Goal: Information Seeking & Learning: Learn about a topic

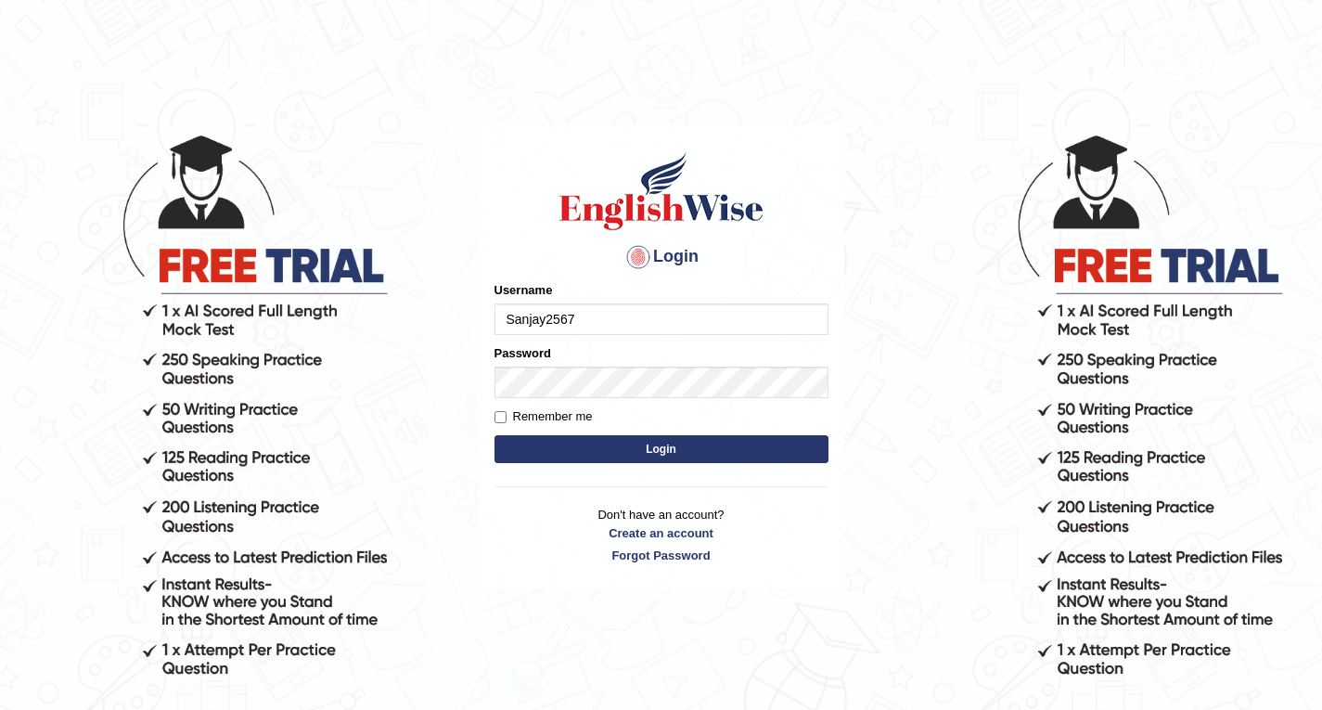
type input "Sanjay2567"
click at [500, 416] on input "Remember me" at bounding box center [500, 417] width 12 height 12
checkbox input "true"
click at [618, 440] on button "Login" at bounding box center [661, 449] width 334 height 28
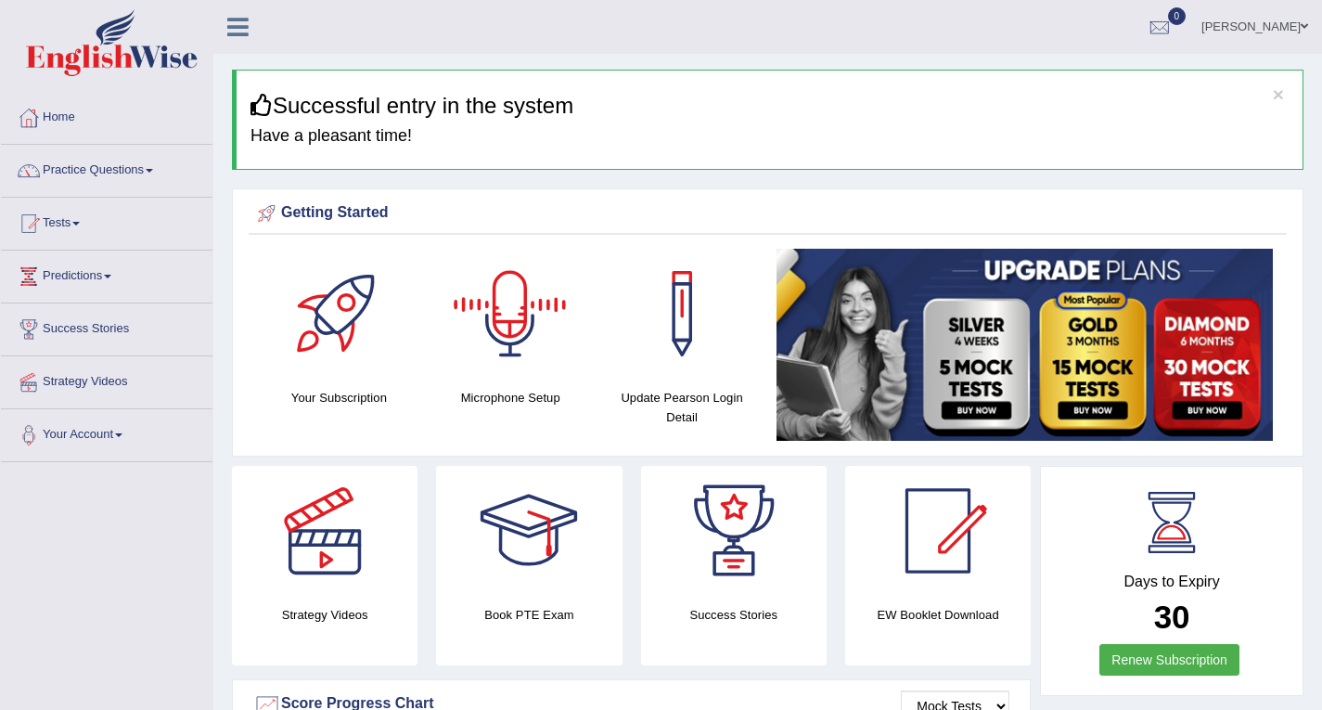
click at [514, 300] on div at bounding box center [510, 314] width 130 height 130
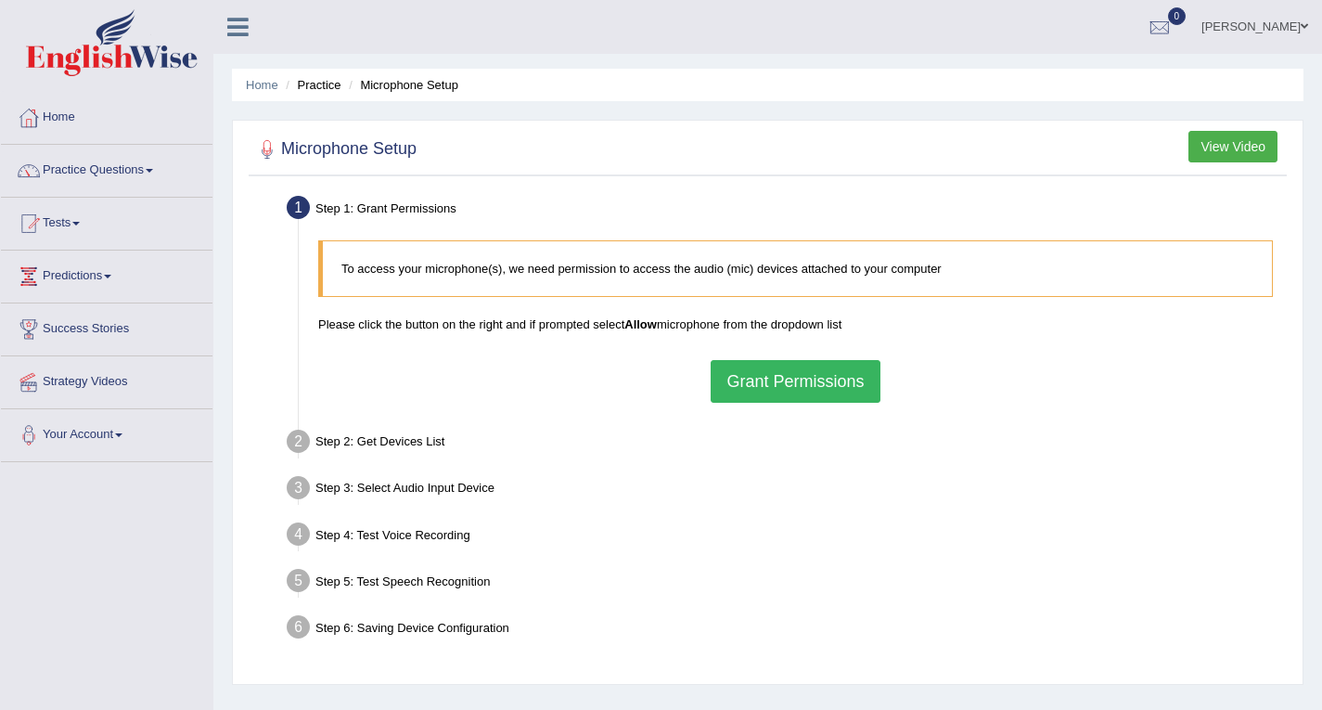
click at [782, 383] on button "Grant Permissions" at bounding box center [795, 381] width 169 height 43
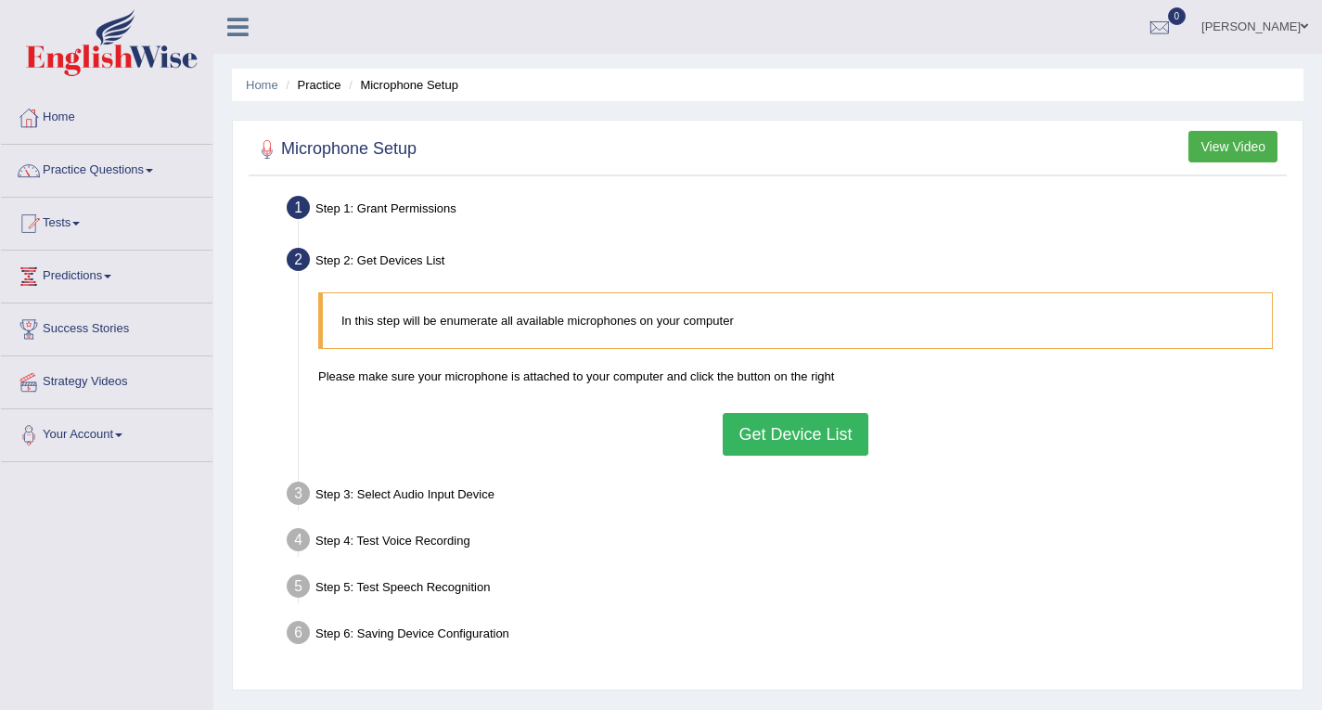
click at [805, 436] on button "Get Device List" at bounding box center [795, 434] width 145 height 43
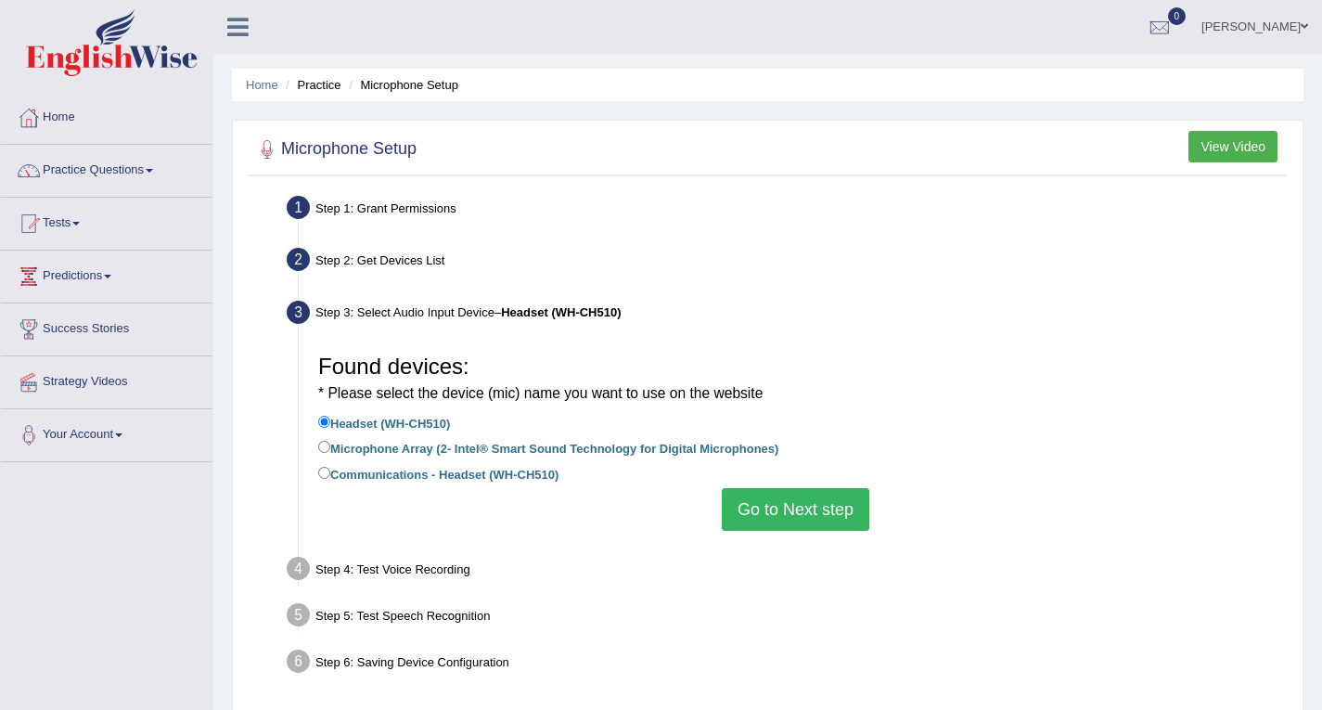
click at [784, 510] on button "Go to Next step" at bounding box center [795, 509] width 147 height 43
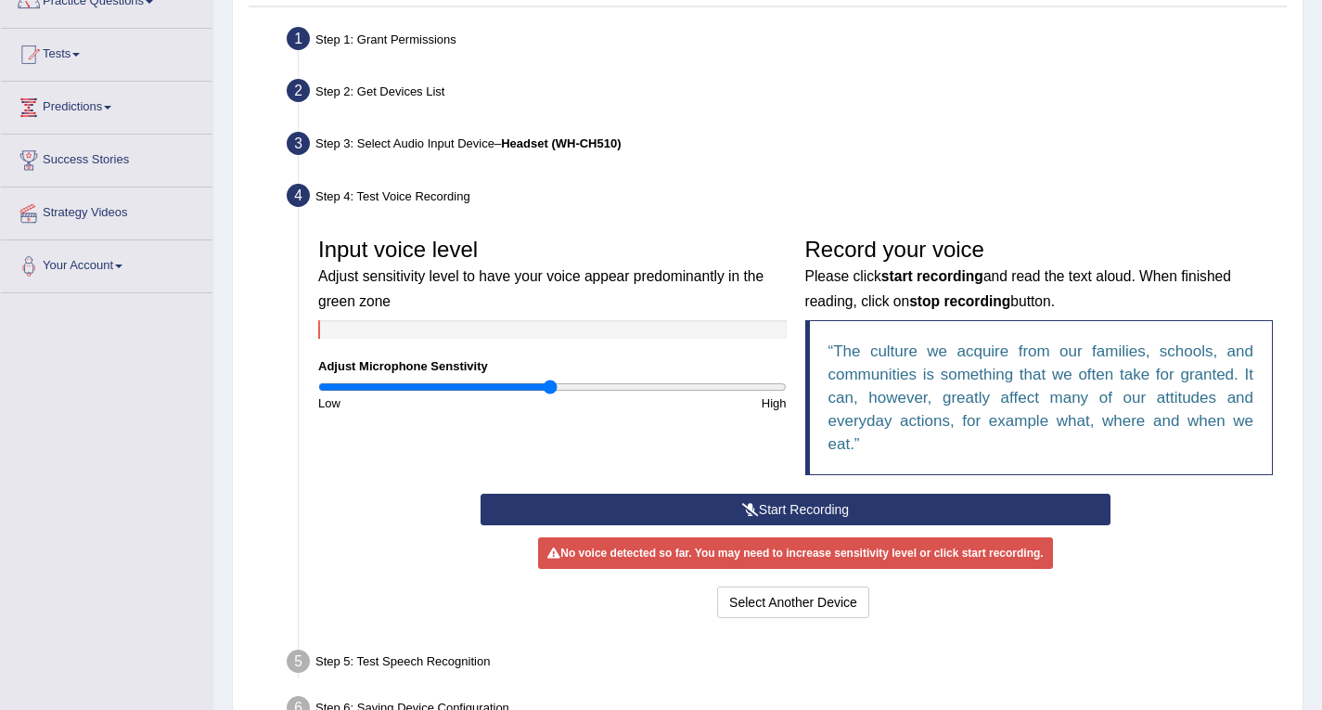
scroll to position [170, 0]
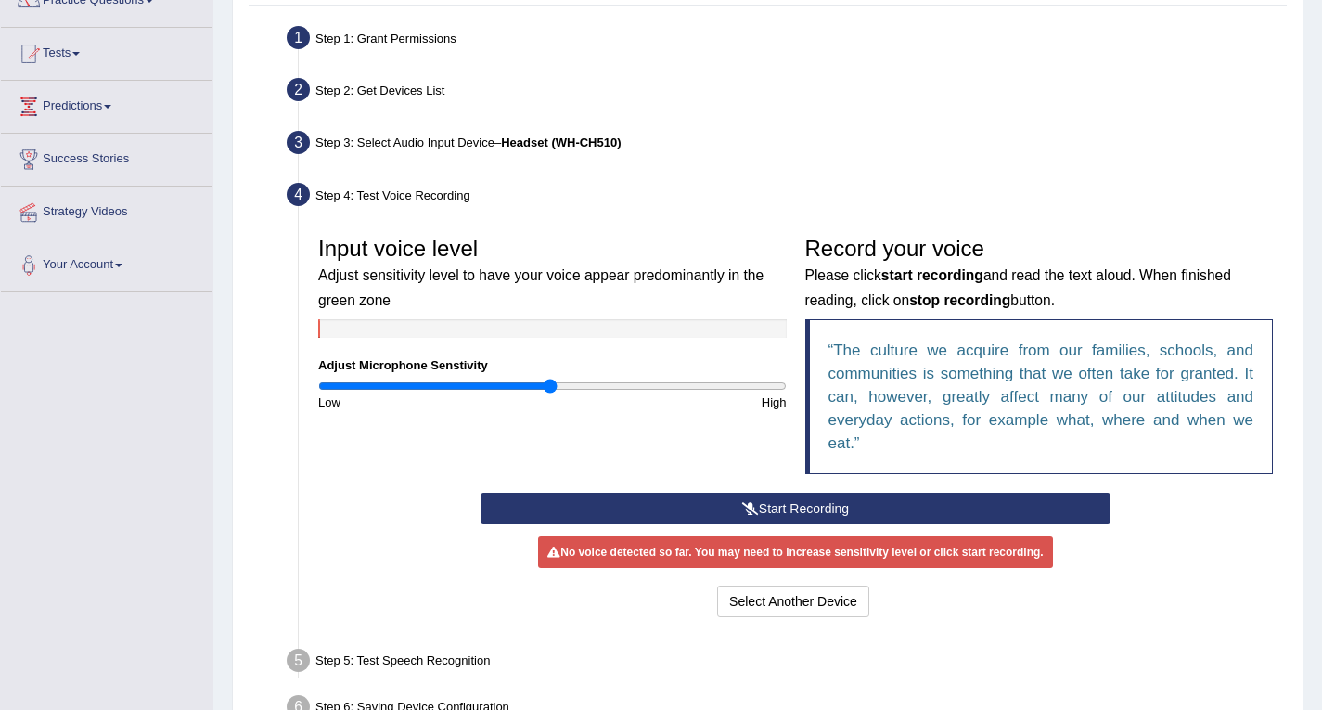
click at [813, 516] on button "Start Recording" at bounding box center [795, 509] width 630 height 32
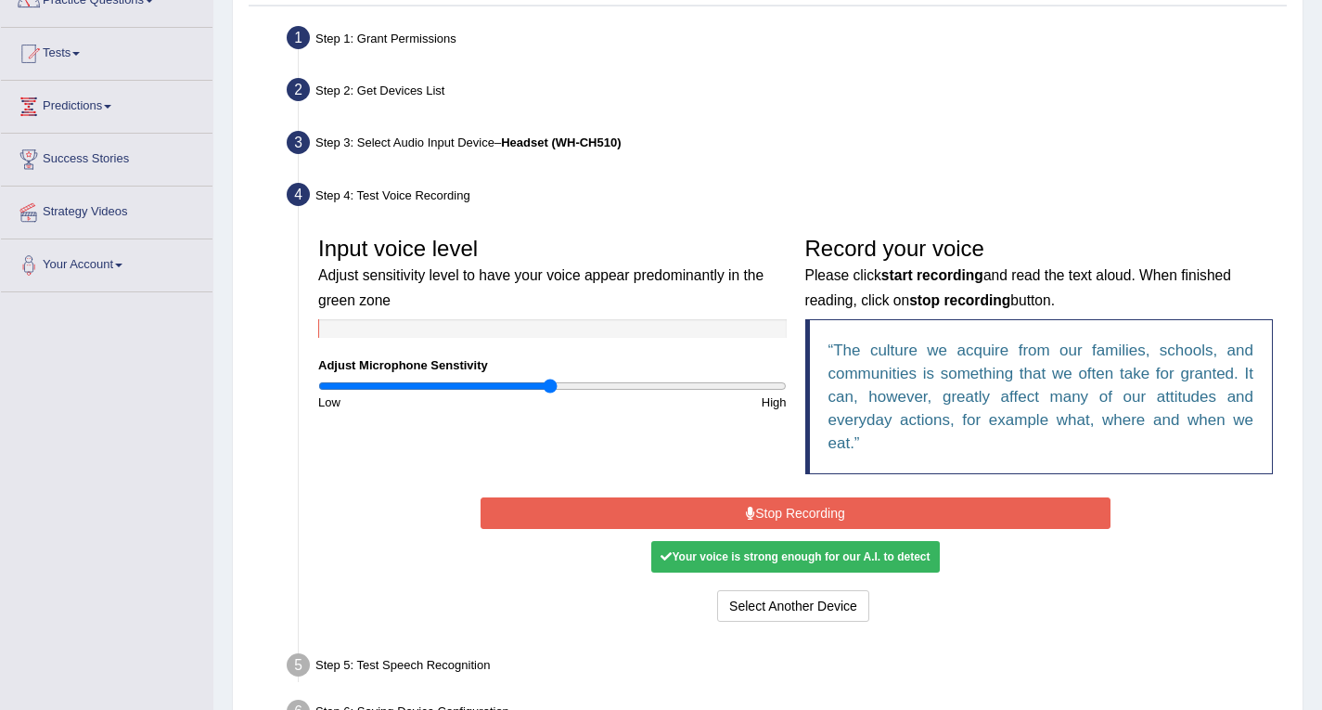
click at [746, 506] on icon at bounding box center [750, 512] width 9 height 13
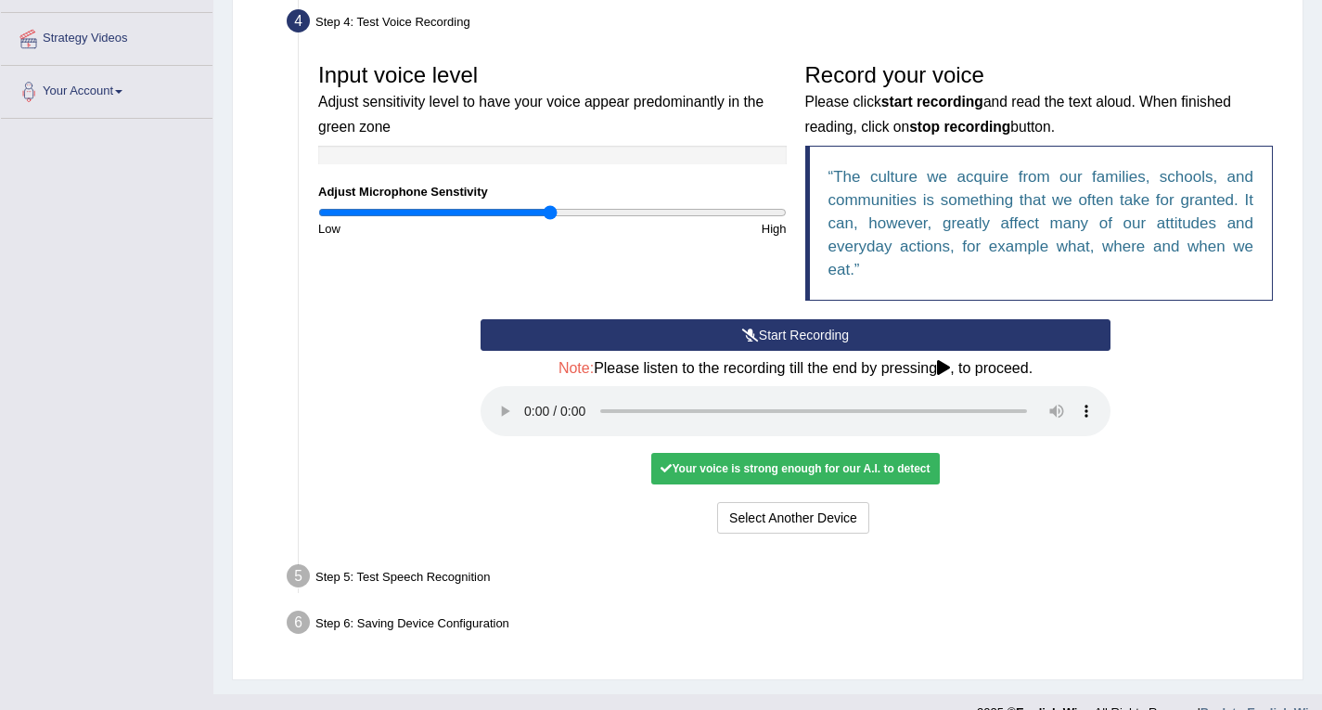
scroll to position [343, 0]
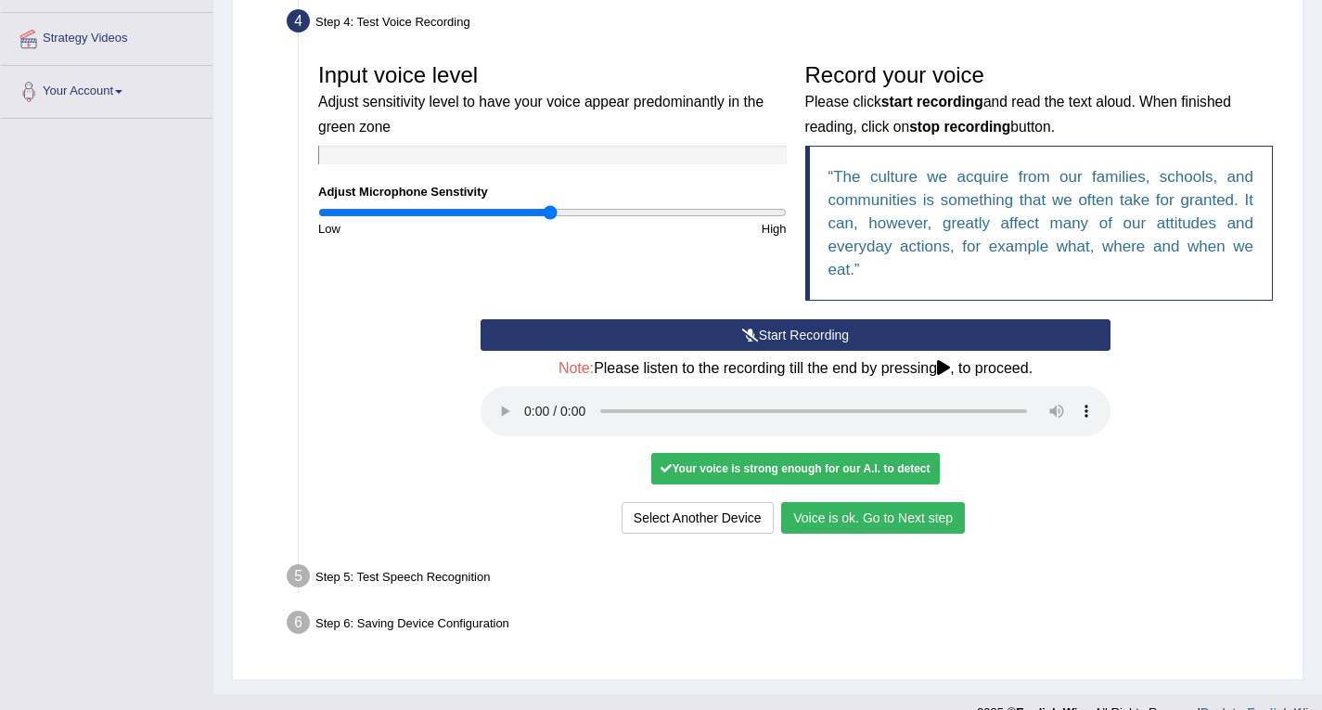
click at [860, 518] on button "Voice is ok. Go to Next step" at bounding box center [873, 518] width 184 height 32
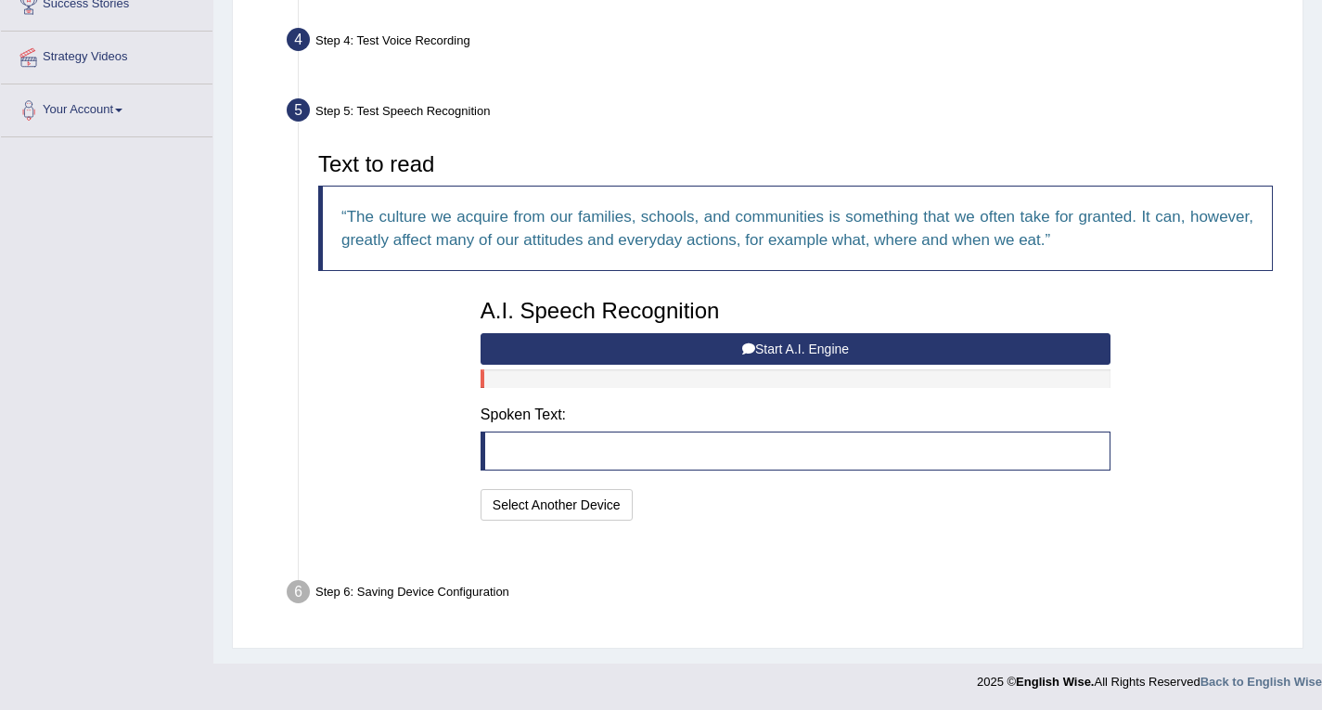
scroll to position [278, 0]
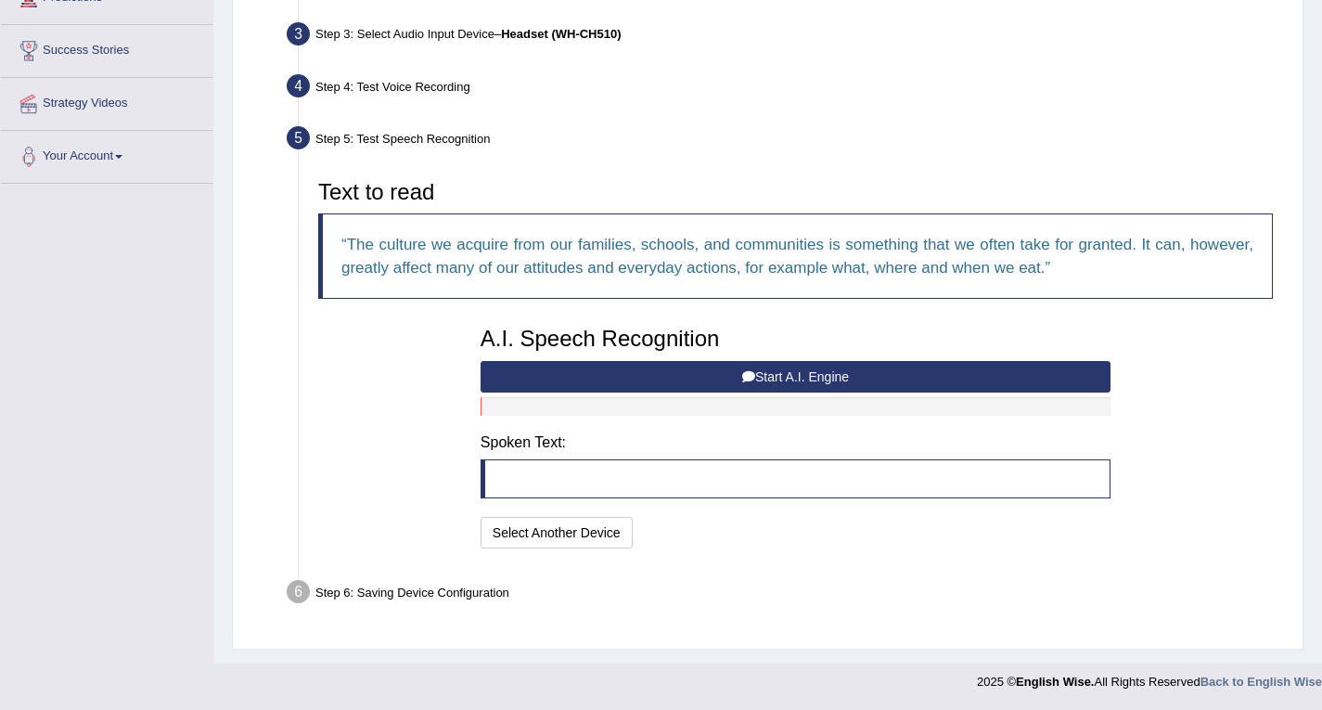
click at [773, 379] on button "Start A.I. Engine" at bounding box center [795, 377] width 630 height 32
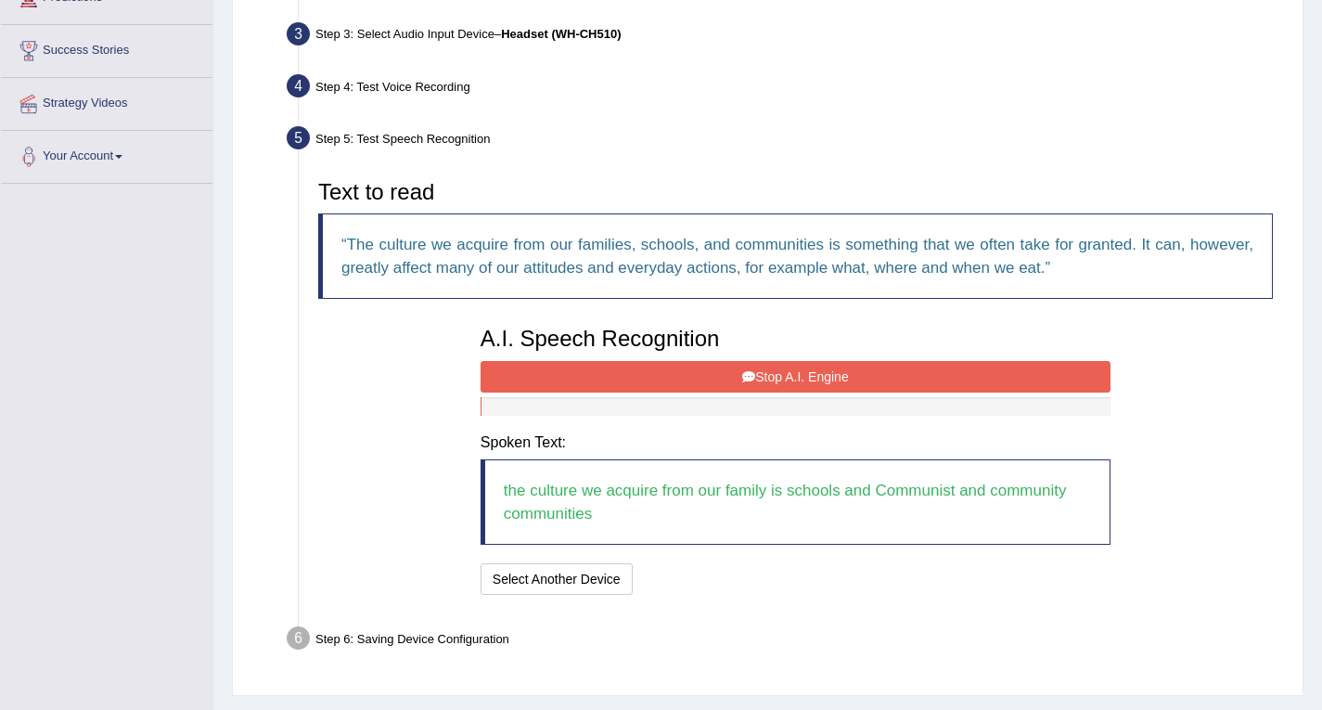
click at [785, 371] on button "Stop A.I. Engine" at bounding box center [795, 377] width 630 height 32
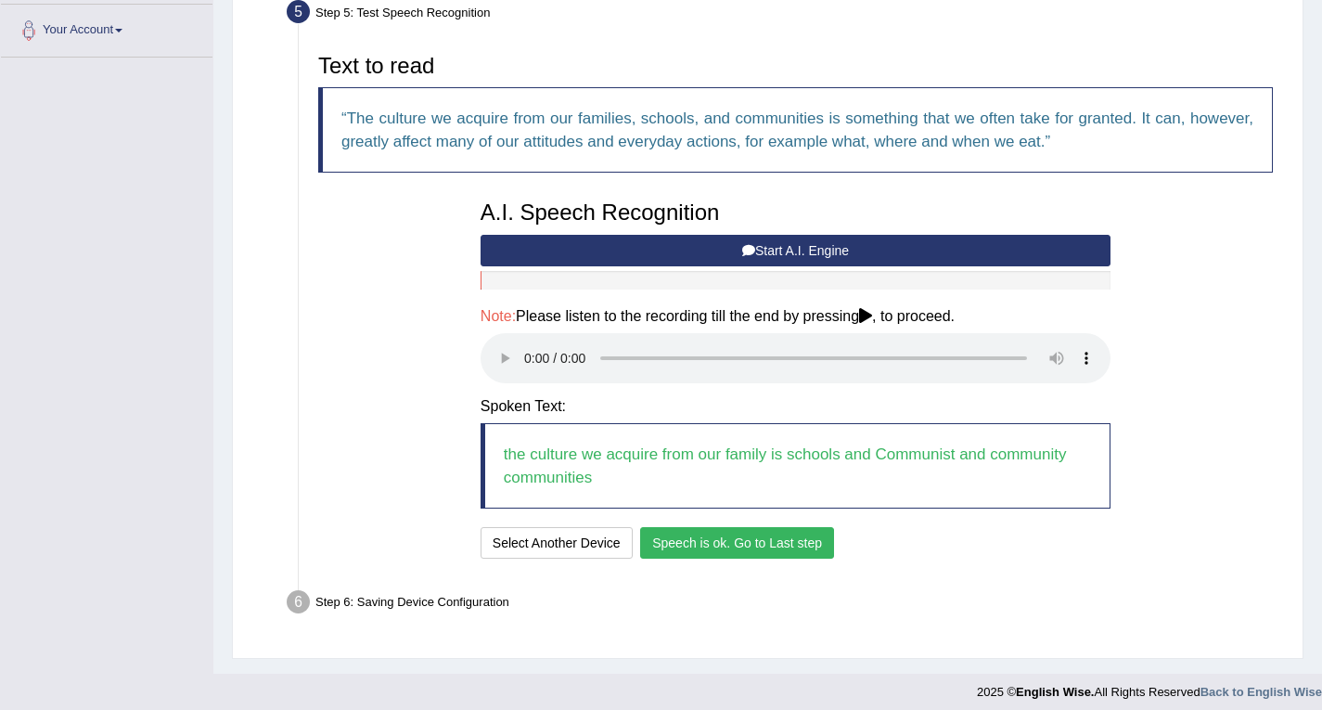
scroll to position [414, 0]
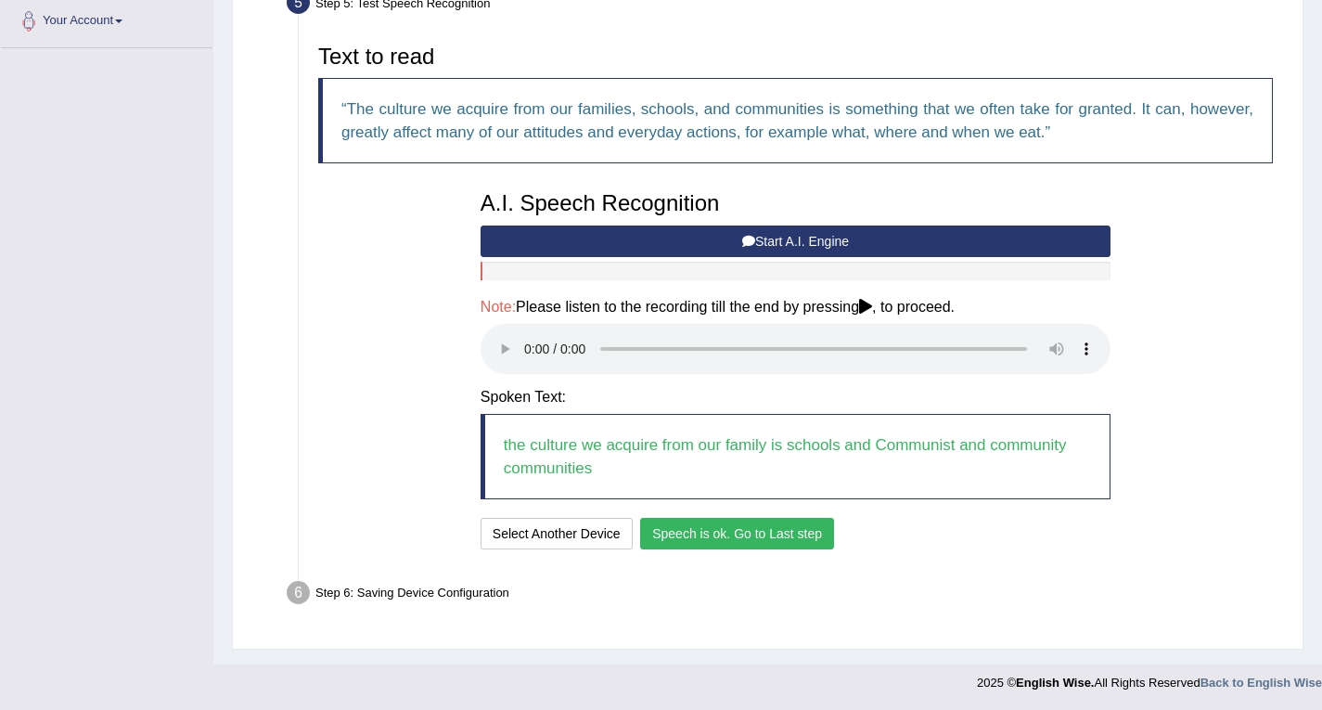
click at [727, 536] on button "Speech is ok. Go to Last step" at bounding box center [737, 534] width 194 height 32
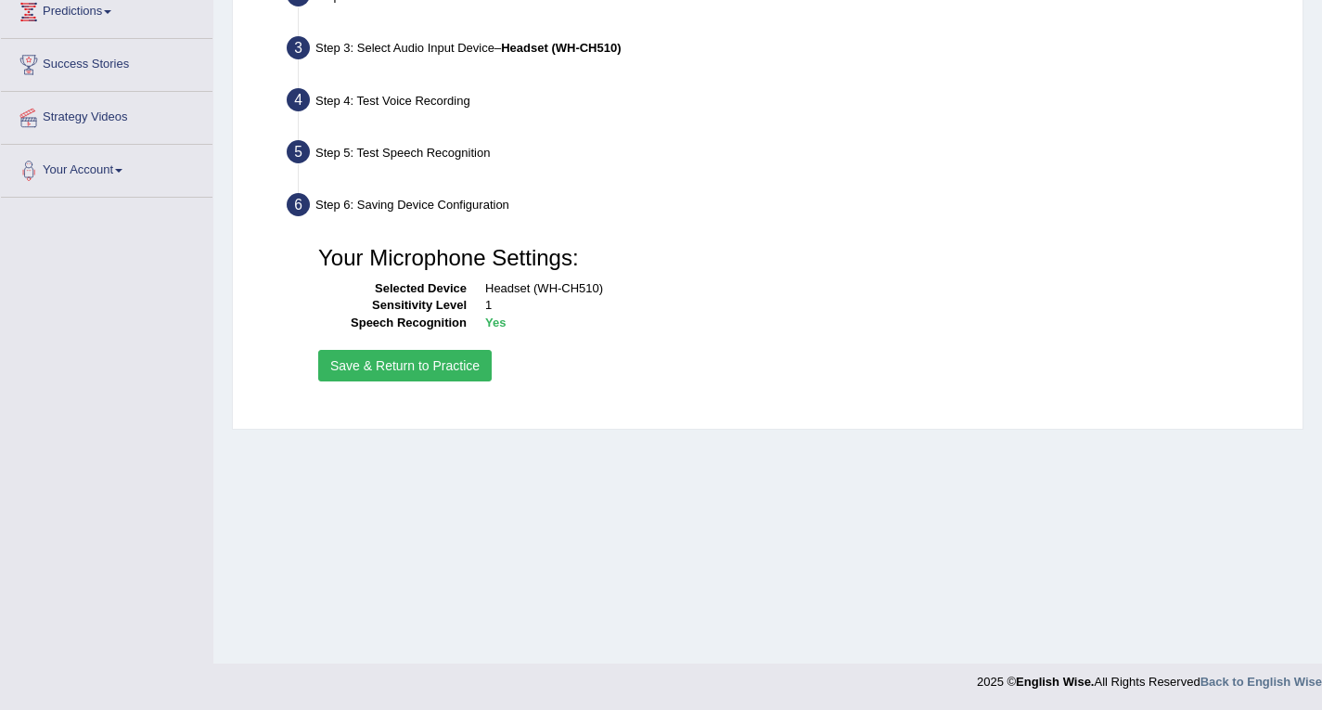
click at [399, 365] on button "Save & Return to Practice" at bounding box center [404, 366] width 173 height 32
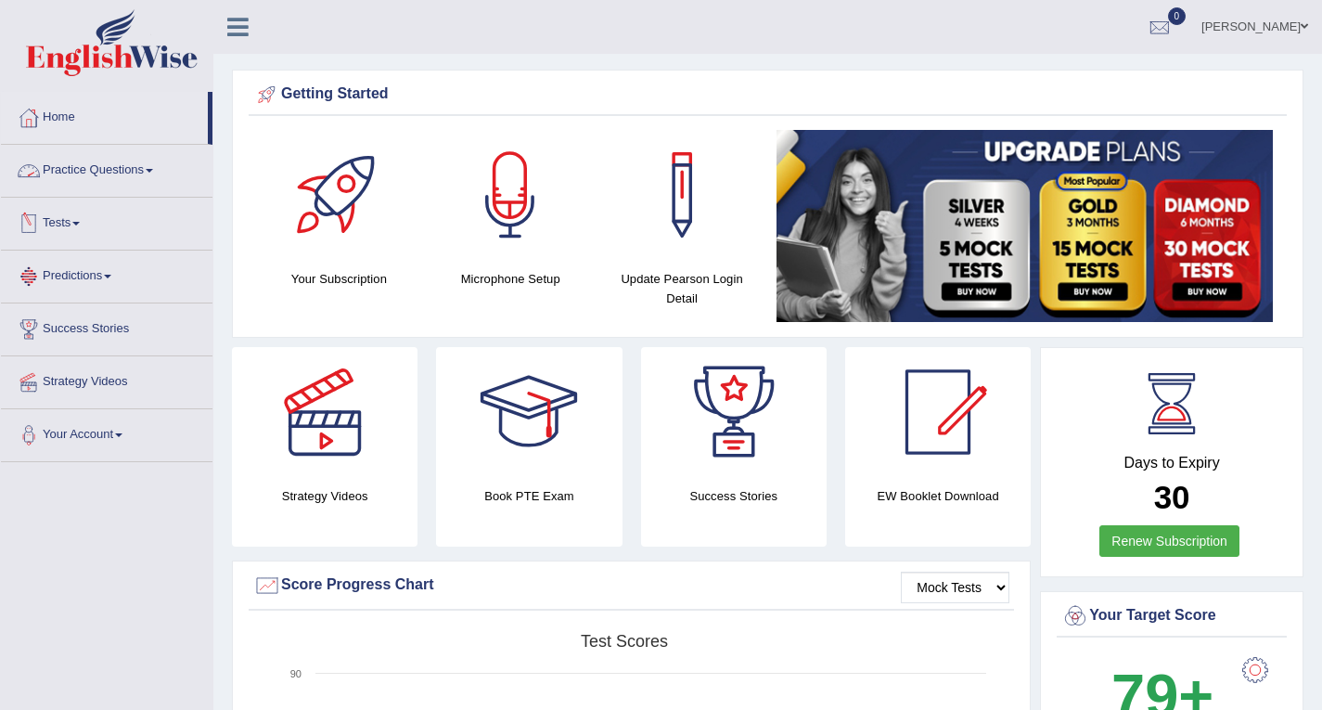
click at [127, 167] on link "Practice Questions" at bounding box center [106, 168] width 211 height 46
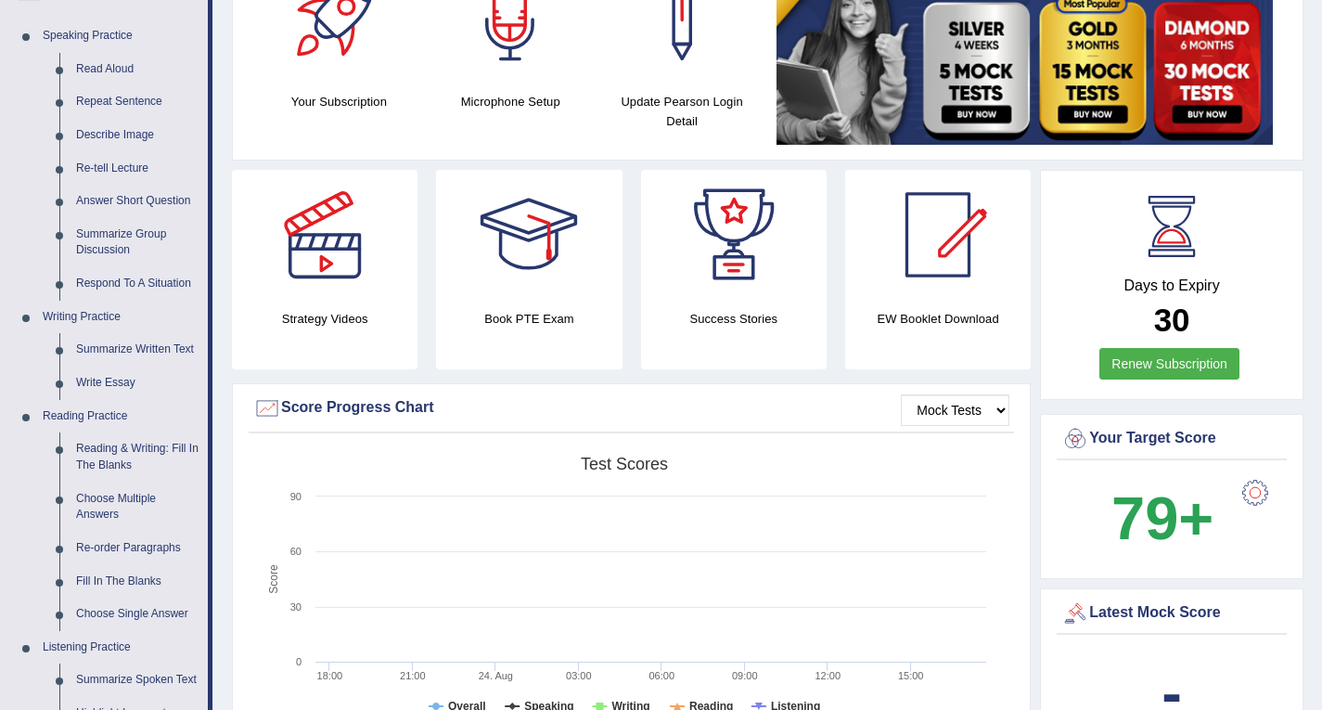
scroll to position [181, 0]
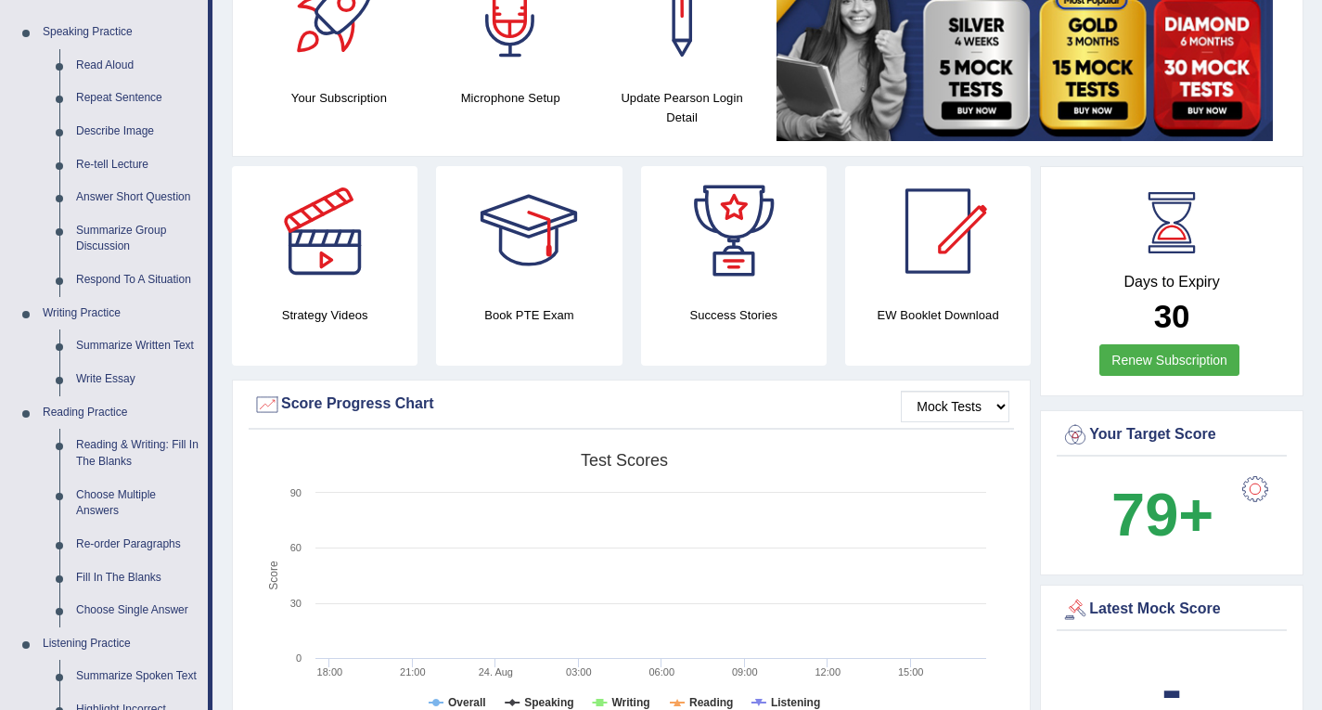
click at [1157, 365] on link "Renew Subscription" at bounding box center [1169, 360] width 140 height 32
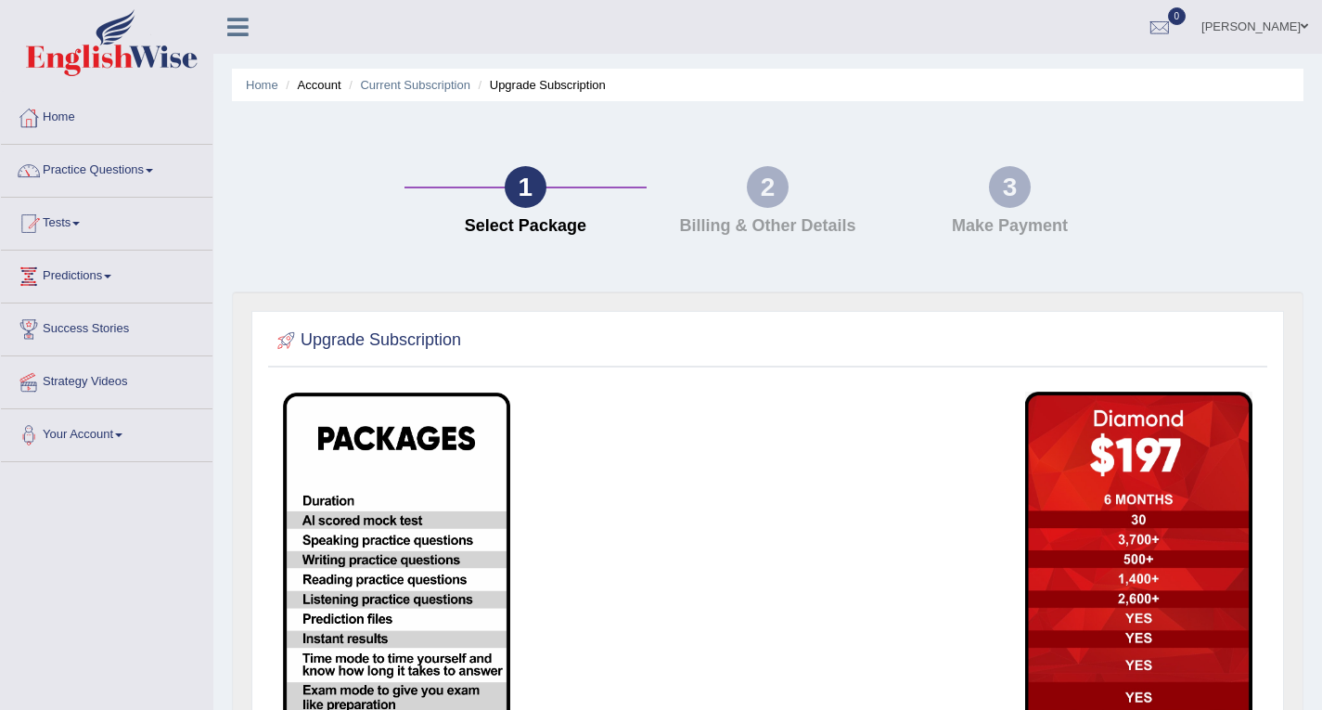
click at [762, 186] on div "2" at bounding box center [768, 187] width 42 height 42
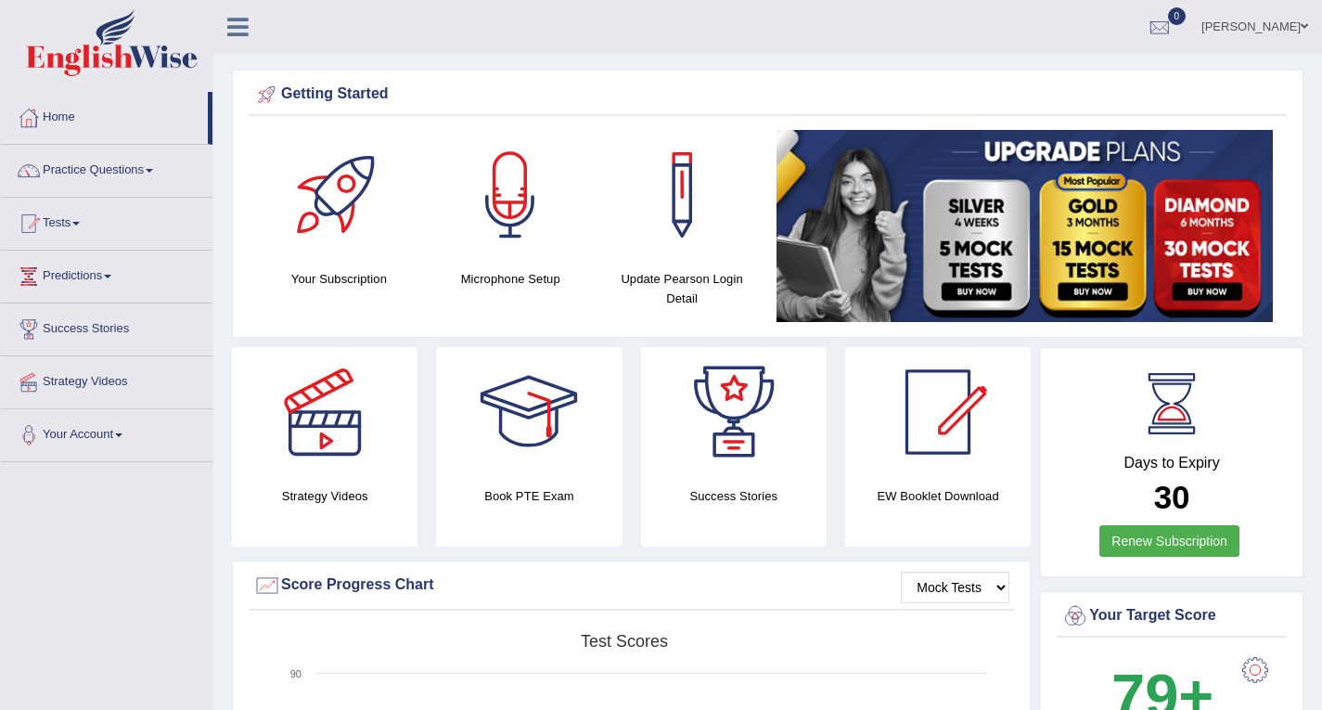
click at [101, 161] on link "Practice Questions" at bounding box center [106, 168] width 211 height 46
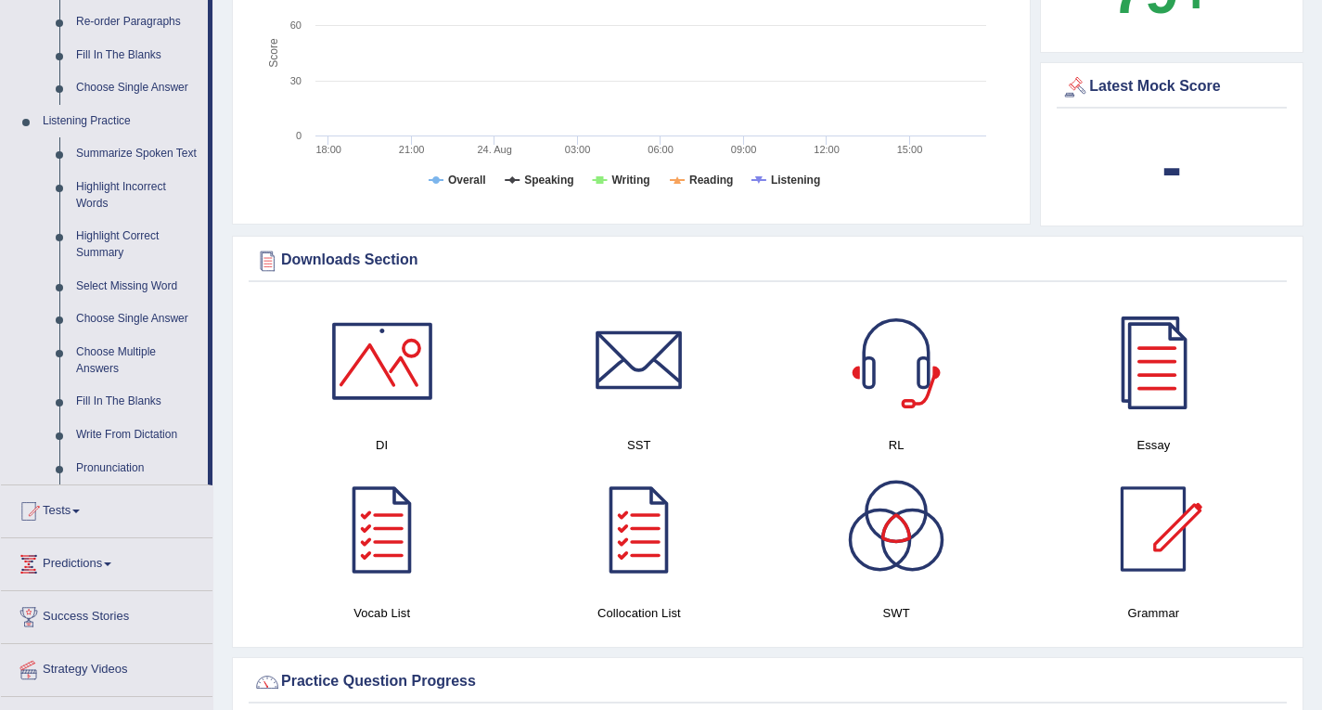
scroll to position [711, 0]
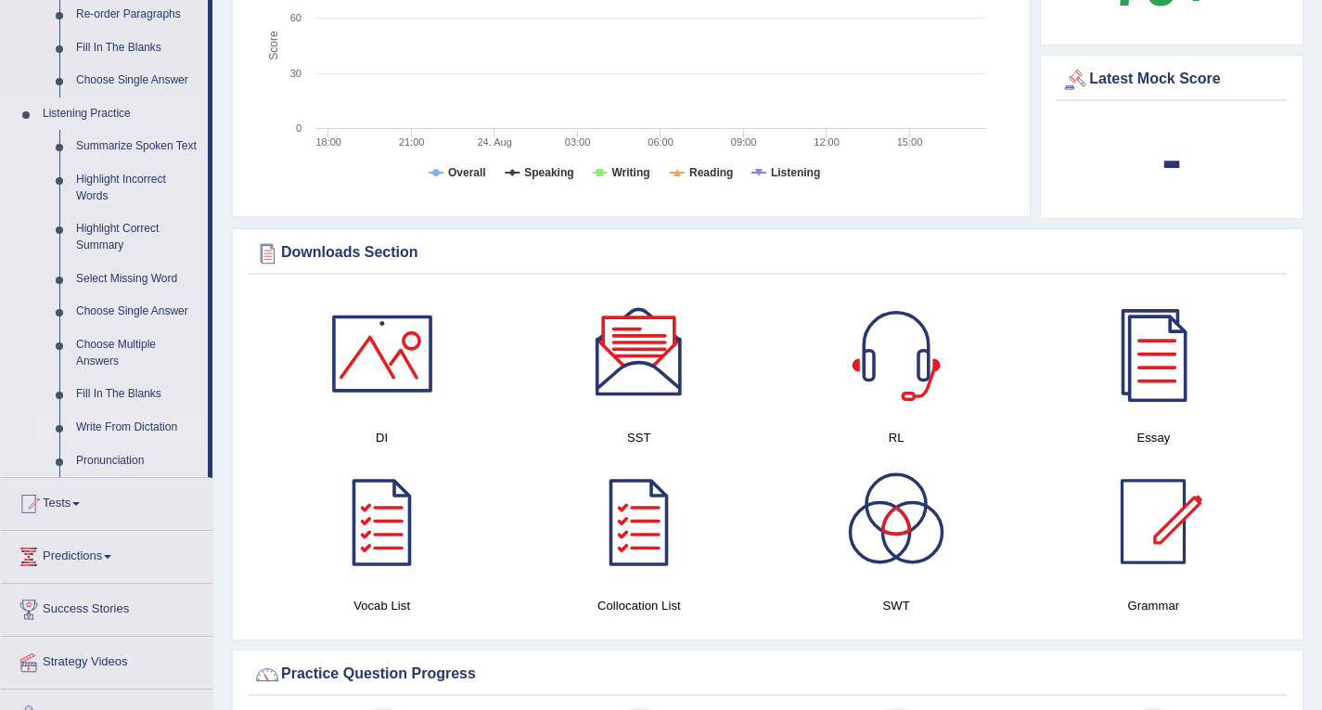
click at [107, 427] on link "Write From Dictation" at bounding box center [138, 427] width 140 height 33
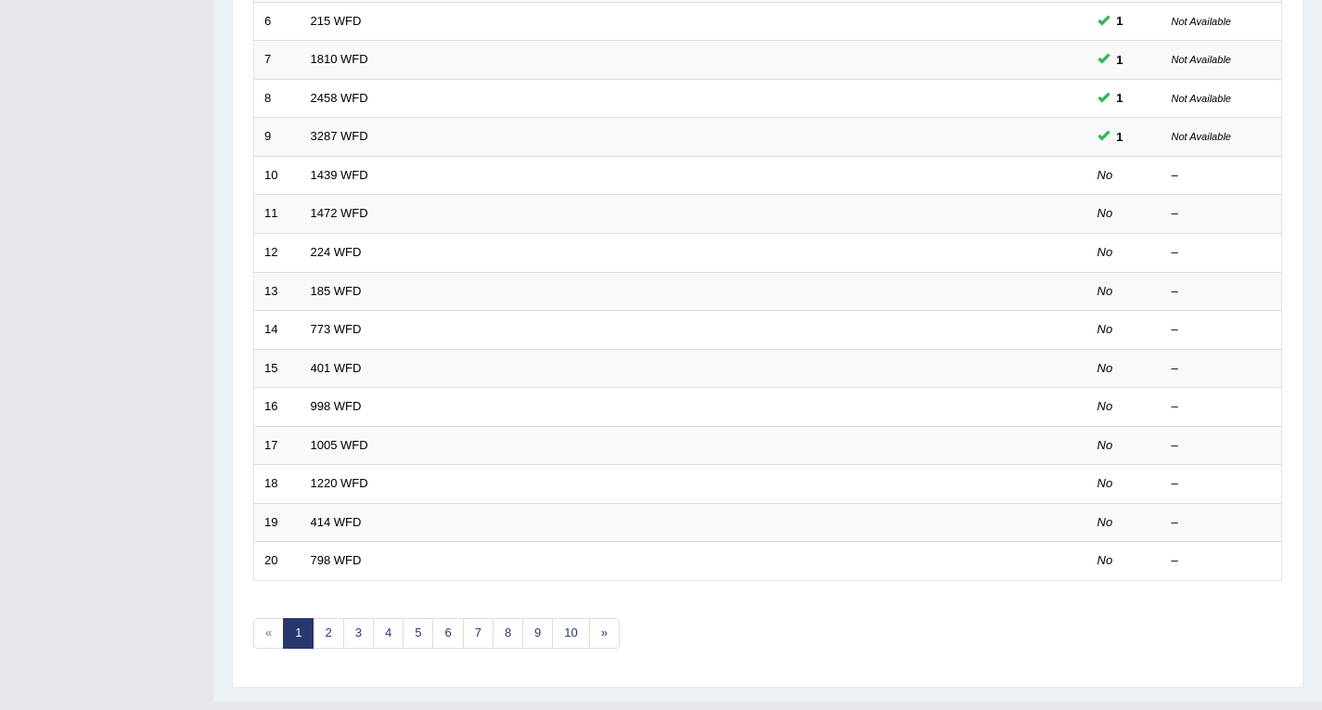
scroll to position [481, 0]
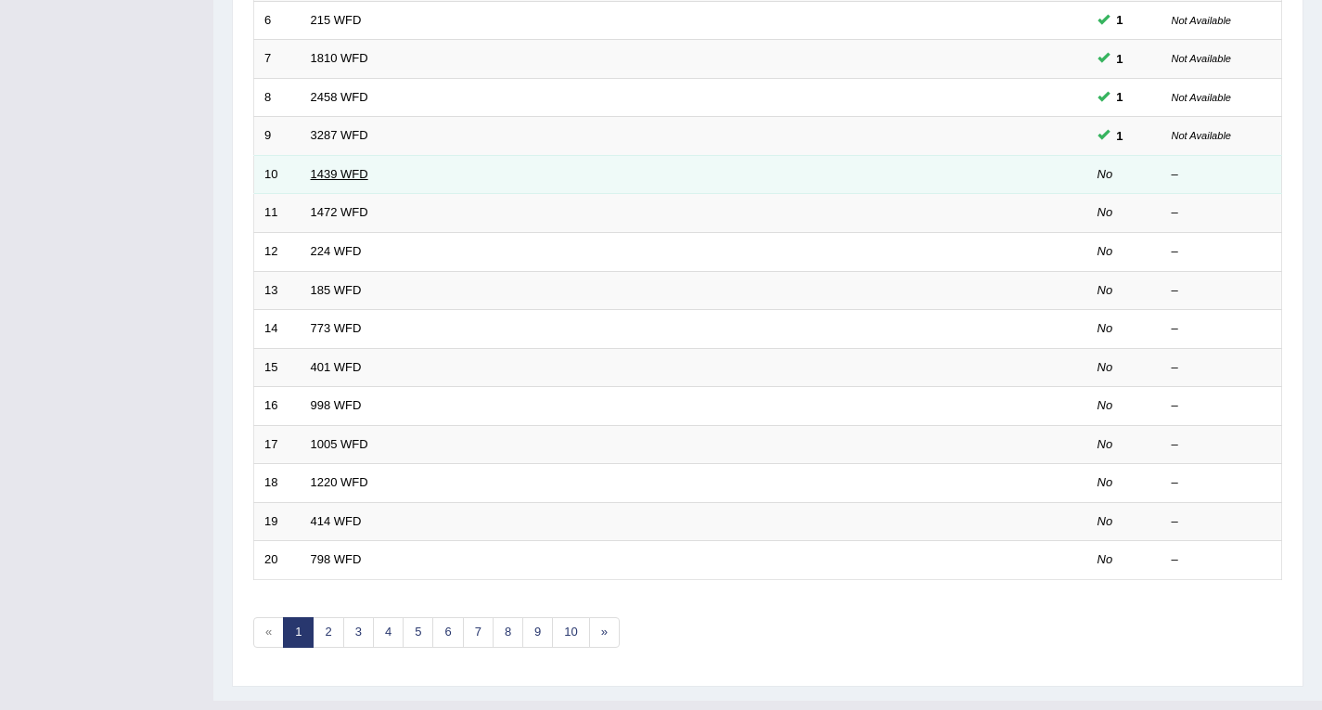
click at [328, 179] on link "1439 WFD" at bounding box center [340, 174] width 58 height 14
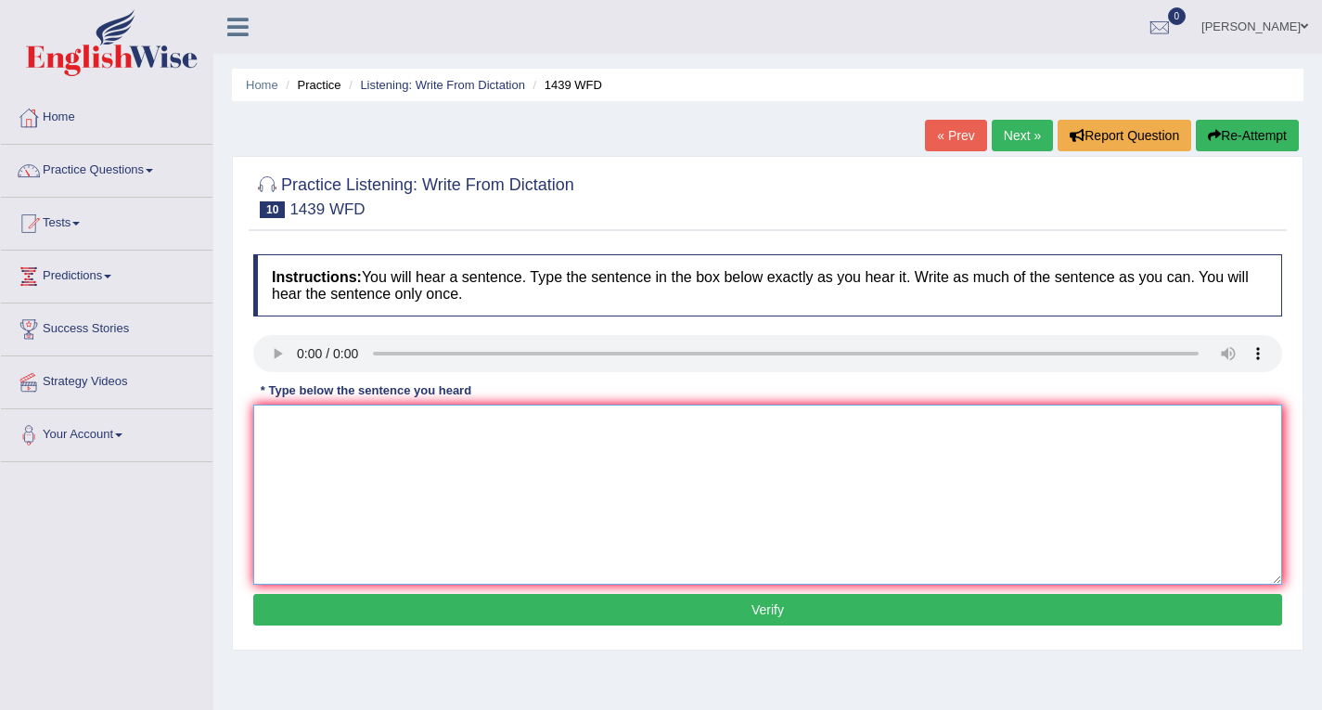
click at [328, 457] on textarea at bounding box center [767, 494] width 1029 height 180
click at [303, 425] on textarea "The fixion book are just pass the counter." at bounding box center [767, 494] width 1029 height 180
type textarea "The fixtion book are just pass the counter."
click at [766, 604] on button "Verify" at bounding box center [767, 610] width 1029 height 32
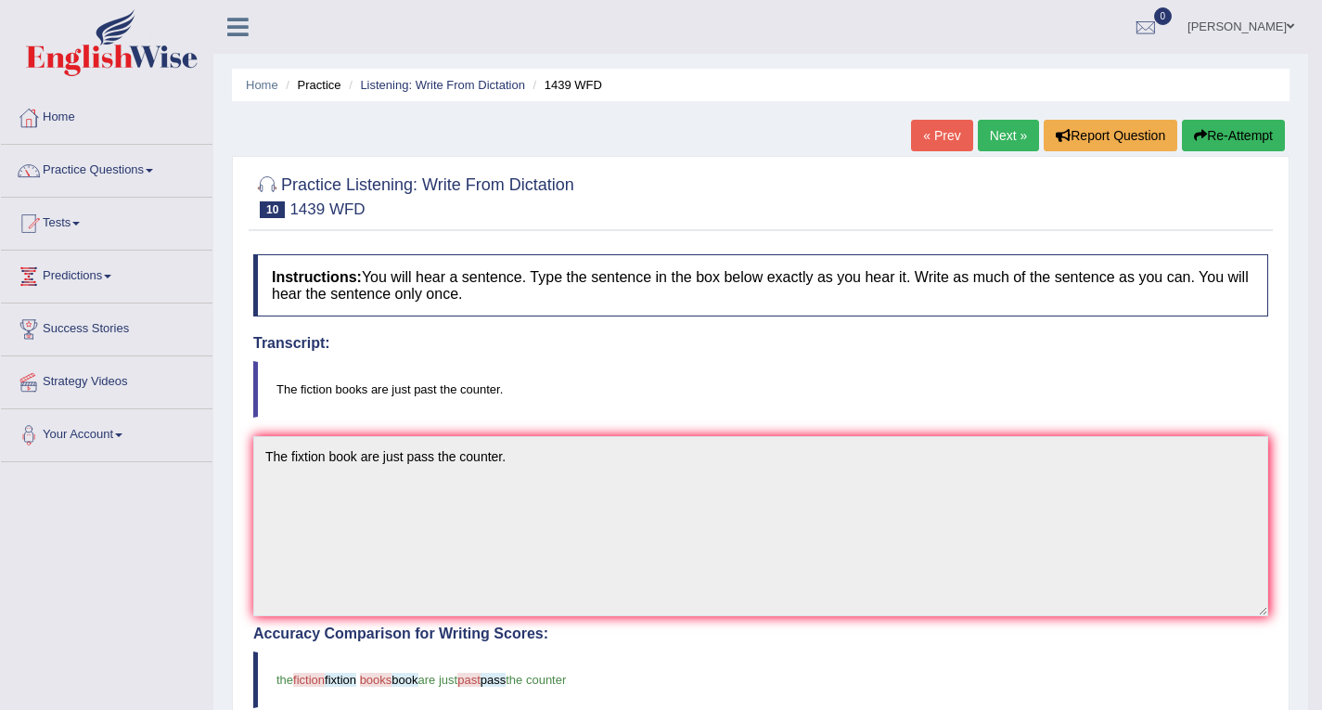
click at [1206, 132] on button "Re-Attempt" at bounding box center [1233, 136] width 103 height 32
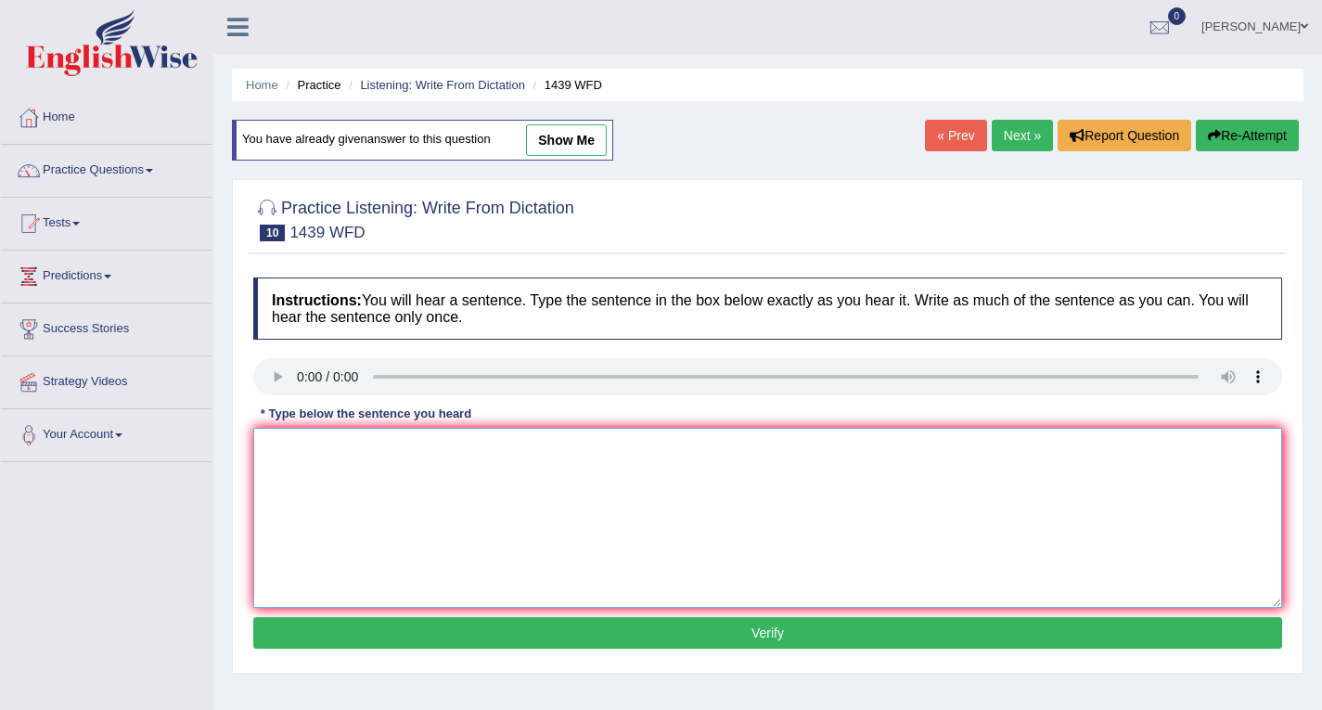
click at [342, 467] on textarea at bounding box center [767, 518] width 1029 height 180
type textarea "The fiction books are just past the counter."
click at [735, 629] on button "Verify" at bounding box center [767, 633] width 1029 height 32
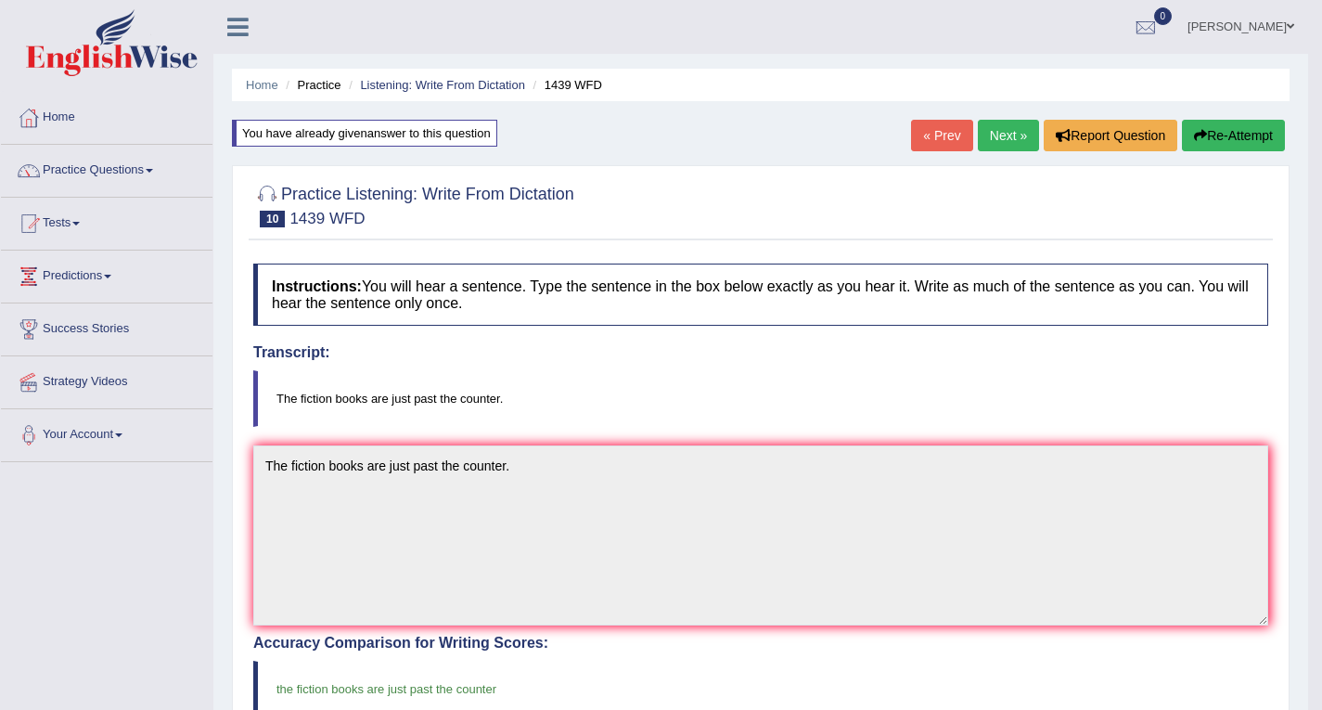
click at [988, 137] on link "Next »" at bounding box center [1008, 136] width 61 height 32
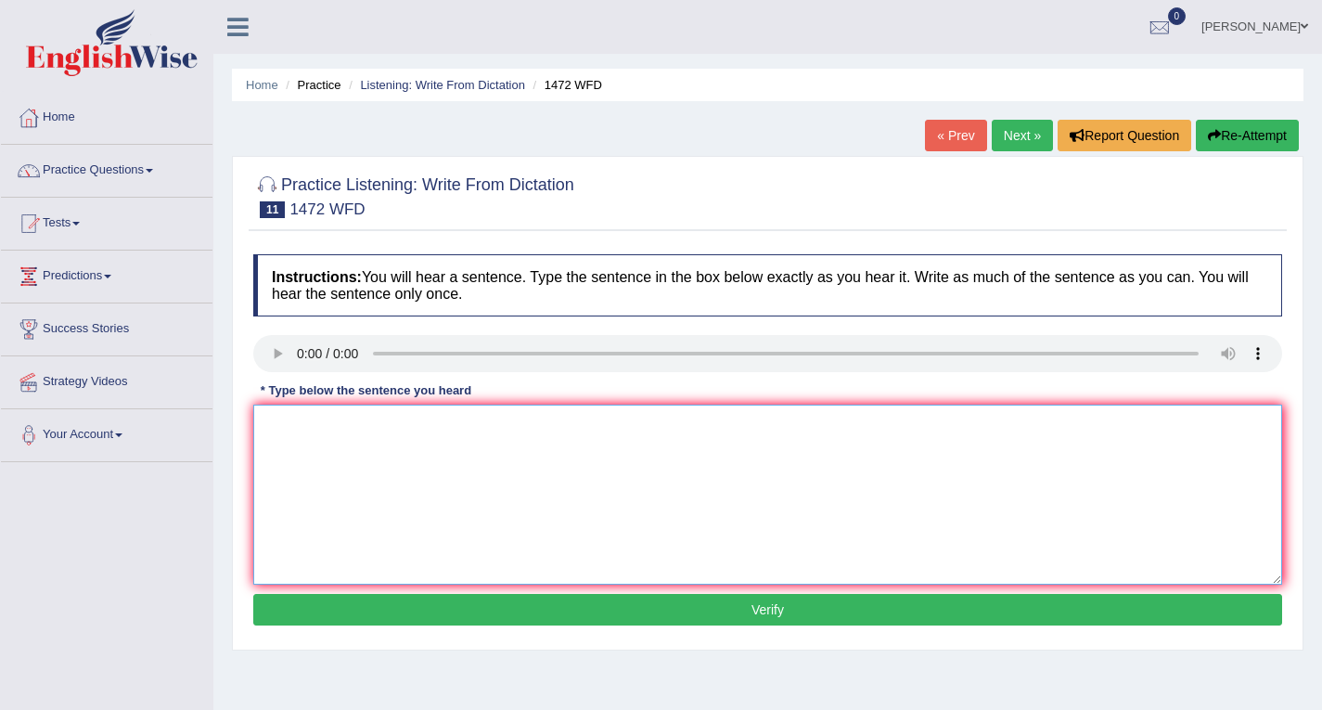
click at [344, 448] on textarea at bounding box center [767, 494] width 1029 height 180
type textarea "The local government has adopted the plan for infrastructure development."
click at [771, 615] on button "Verify" at bounding box center [767, 610] width 1029 height 32
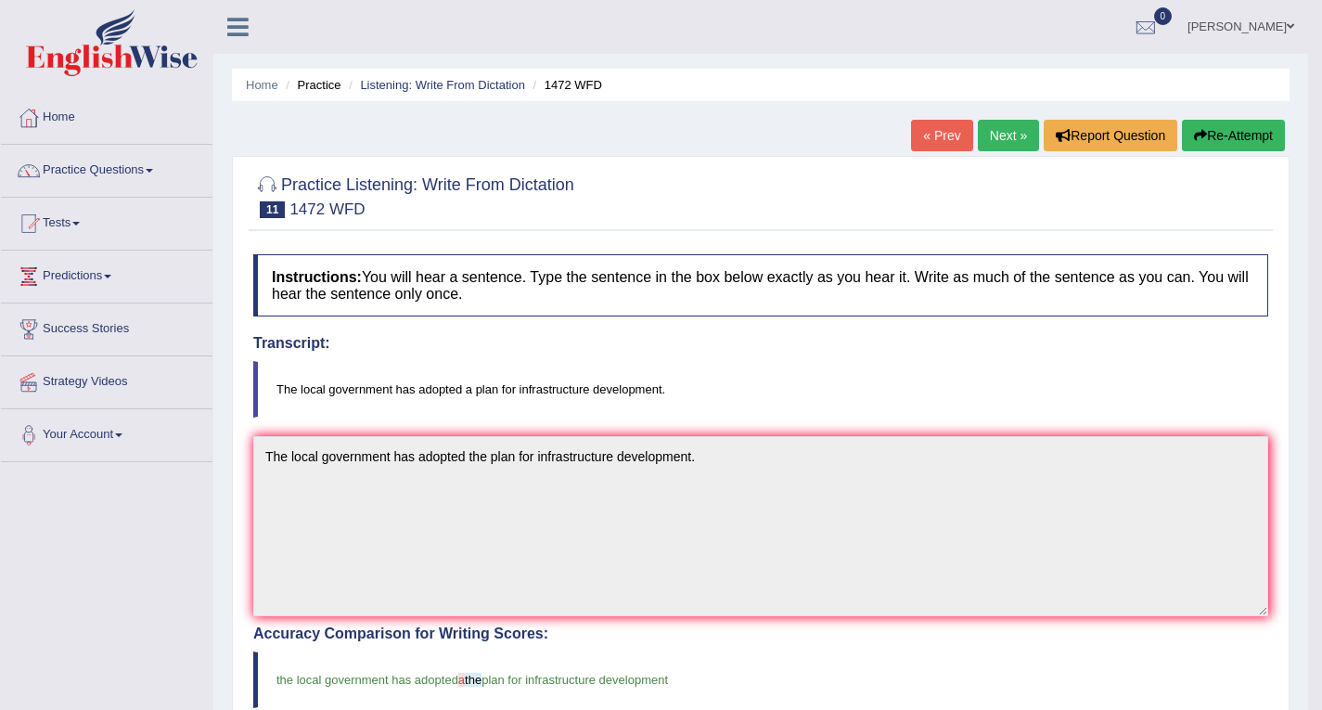
click at [1006, 134] on link "Next »" at bounding box center [1008, 136] width 61 height 32
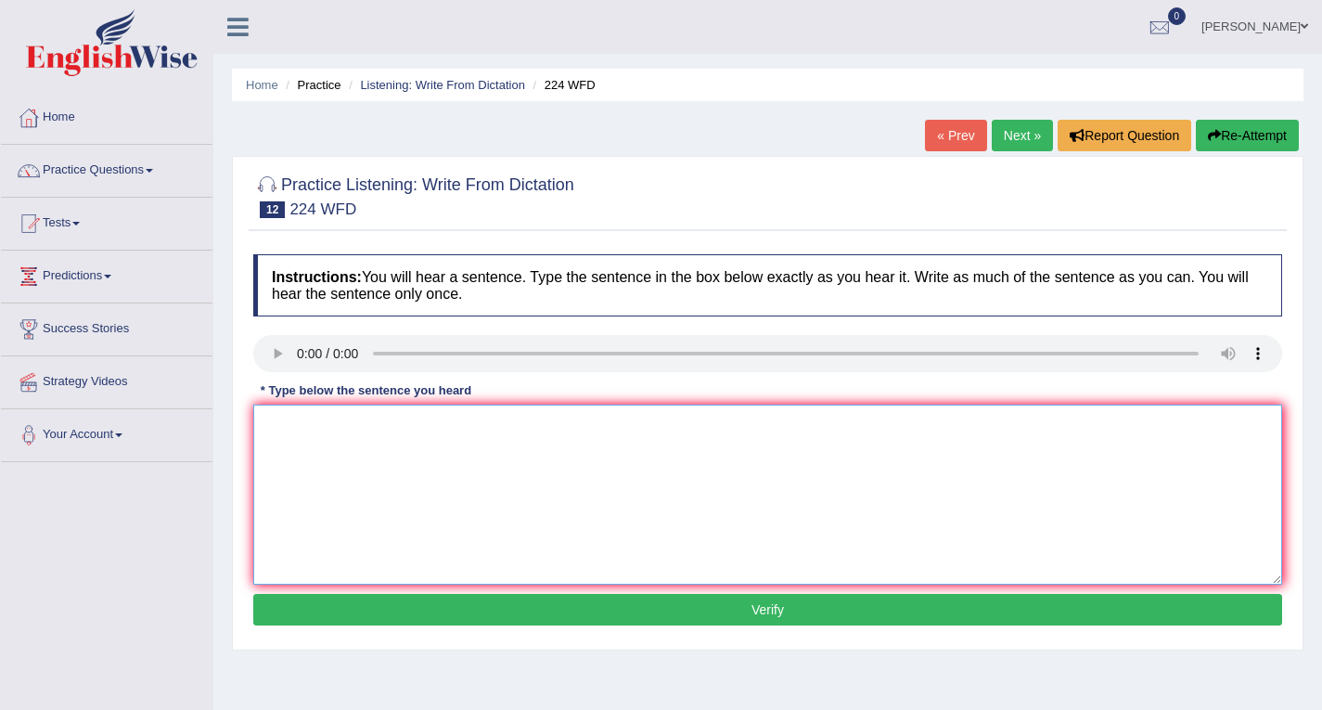
click at [325, 416] on textarea at bounding box center [767, 494] width 1029 height 180
click at [355, 424] on textarea "In a the winter it's get harsh, but it won't be a and the issue since it get he…" at bounding box center [767, 494] width 1029 height 180
click at [522, 426] on textarea "In a the winter it it's get harsh, but it won't be a and the issue since it get…" at bounding box center [767, 494] width 1029 height 180
click at [649, 422] on textarea "In a the winter it it's get harsh, but it won't be a and the issue since it get…" at bounding box center [767, 494] width 1029 height 180
click at [555, 425] on textarea "In a the winter it it's get harsh, but it won't be a and the issue since there …" at bounding box center [767, 494] width 1029 height 180
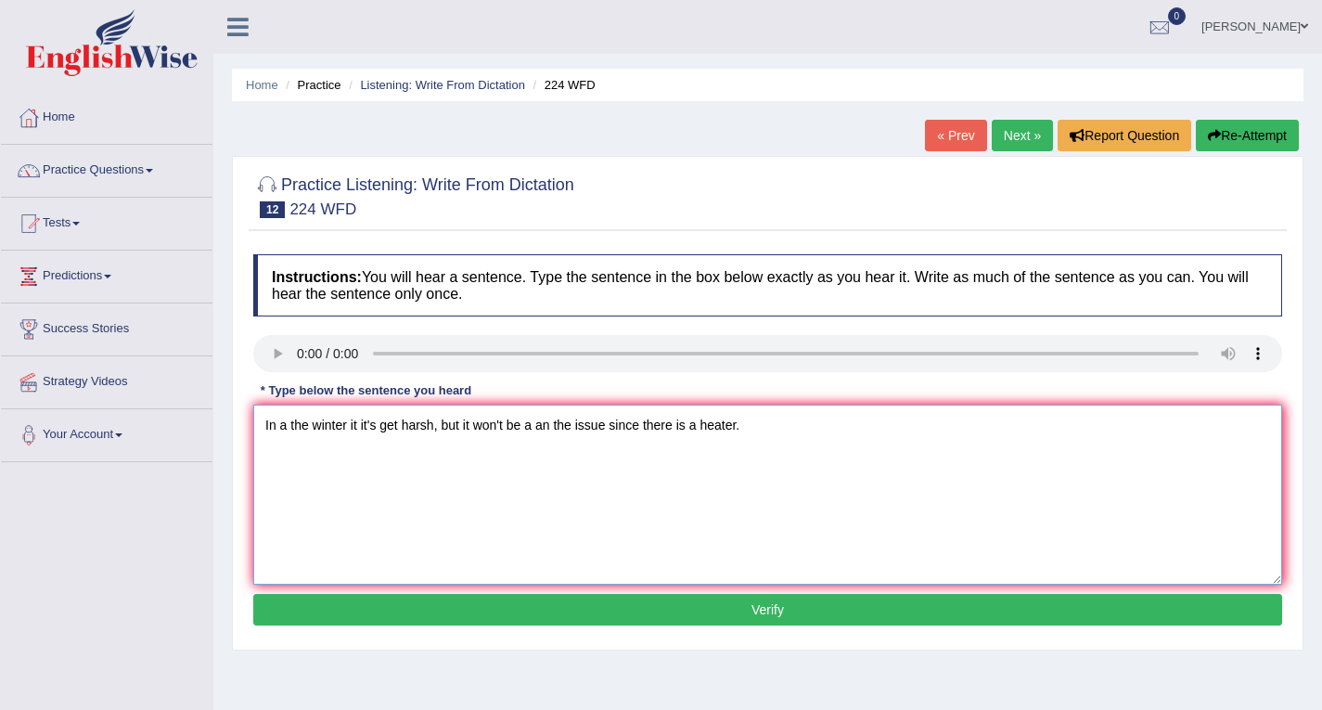
type textarea "In a the winter it it's get harsh, but it won't be a an the issue since there i…"
click at [760, 611] on button "Verify" at bounding box center [767, 610] width 1029 height 32
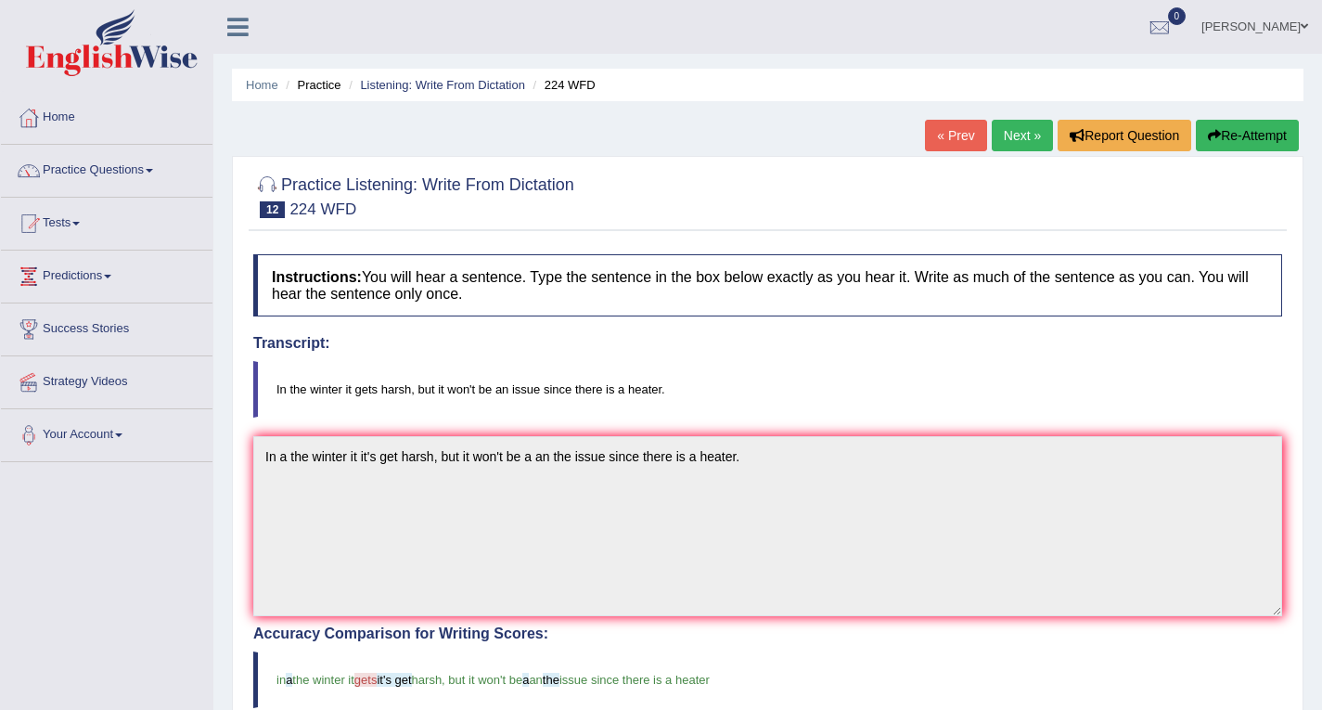
click at [1006, 132] on link "Next »" at bounding box center [1022, 136] width 61 height 32
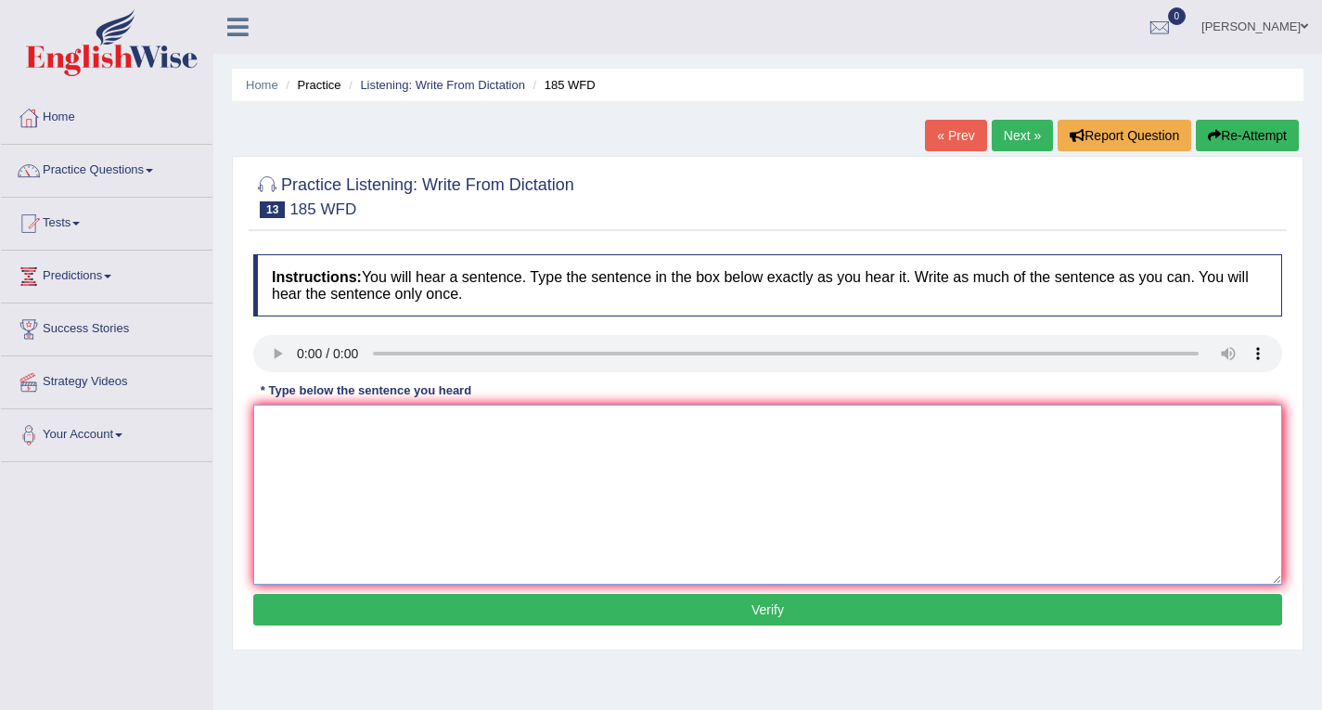
click at [348, 419] on textarea at bounding box center [767, 494] width 1029 height 180
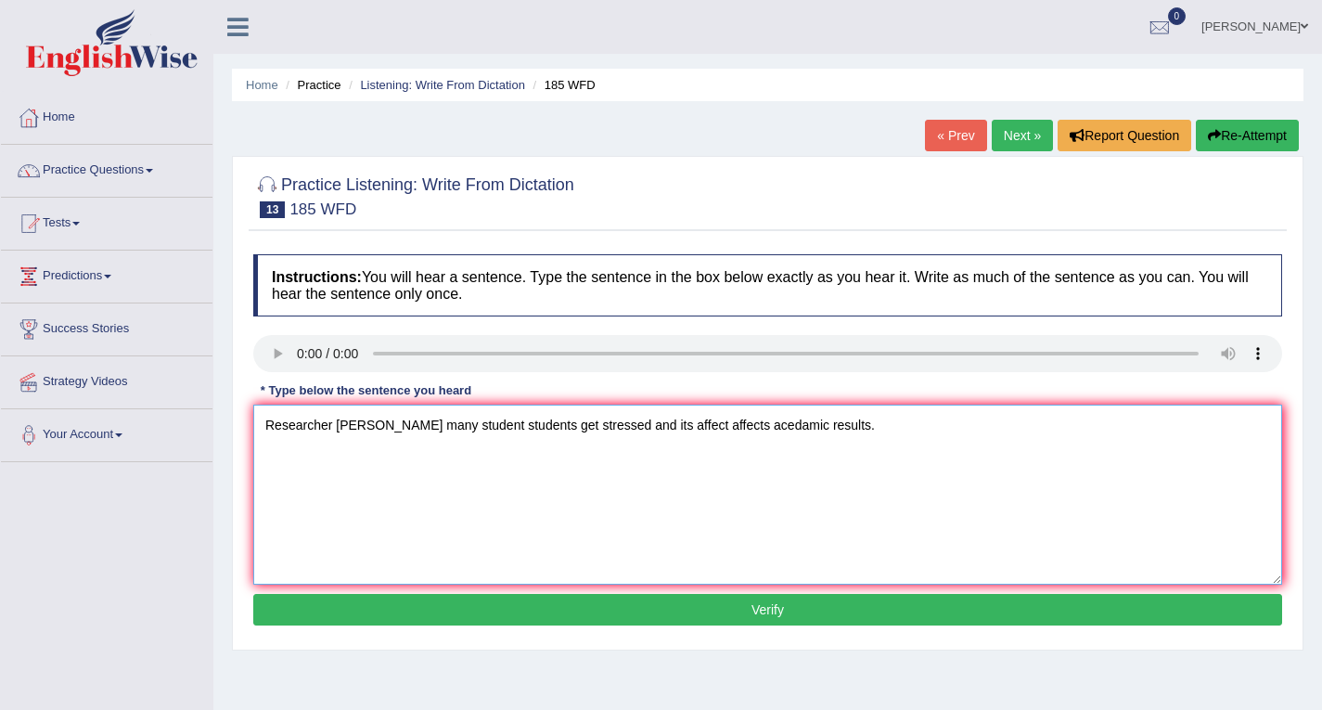
click at [358, 429] on textarea "Researcher [PERSON_NAME] many student students get stressed and its affect affe…" at bounding box center [767, 494] width 1029 height 180
click at [614, 429] on textarea "Researcher says many student students get stressed and its affect affects aceda…" at bounding box center [767, 494] width 1029 height 180
click at [618, 429] on textarea "Researcher says many student students get stressed and its affect affects aceda…" at bounding box center [767, 494] width 1029 height 180
type textarea "Researcher says many student students get stressed and its it affect affects ac…"
click at [758, 606] on button "Verify" at bounding box center [767, 610] width 1029 height 32
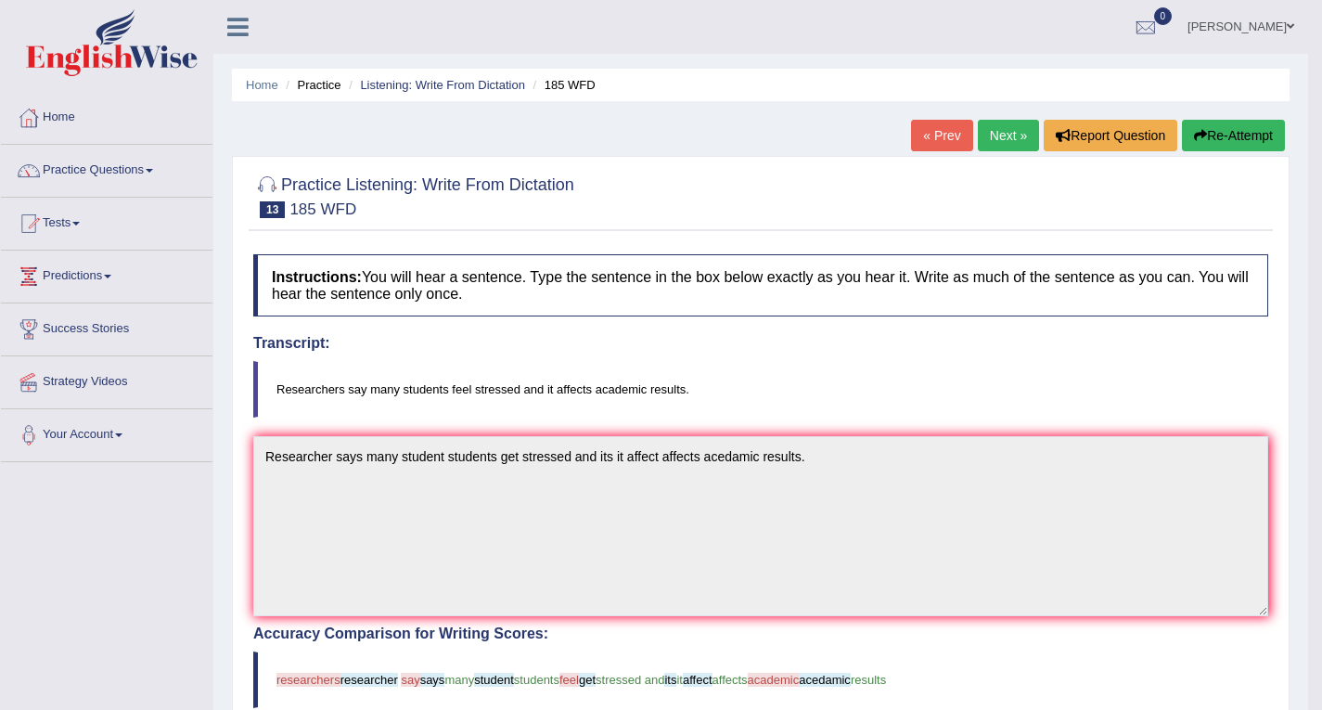
click at [1199, 134] on icon "button" at bounding box center [1200, 135] width 13 height 13
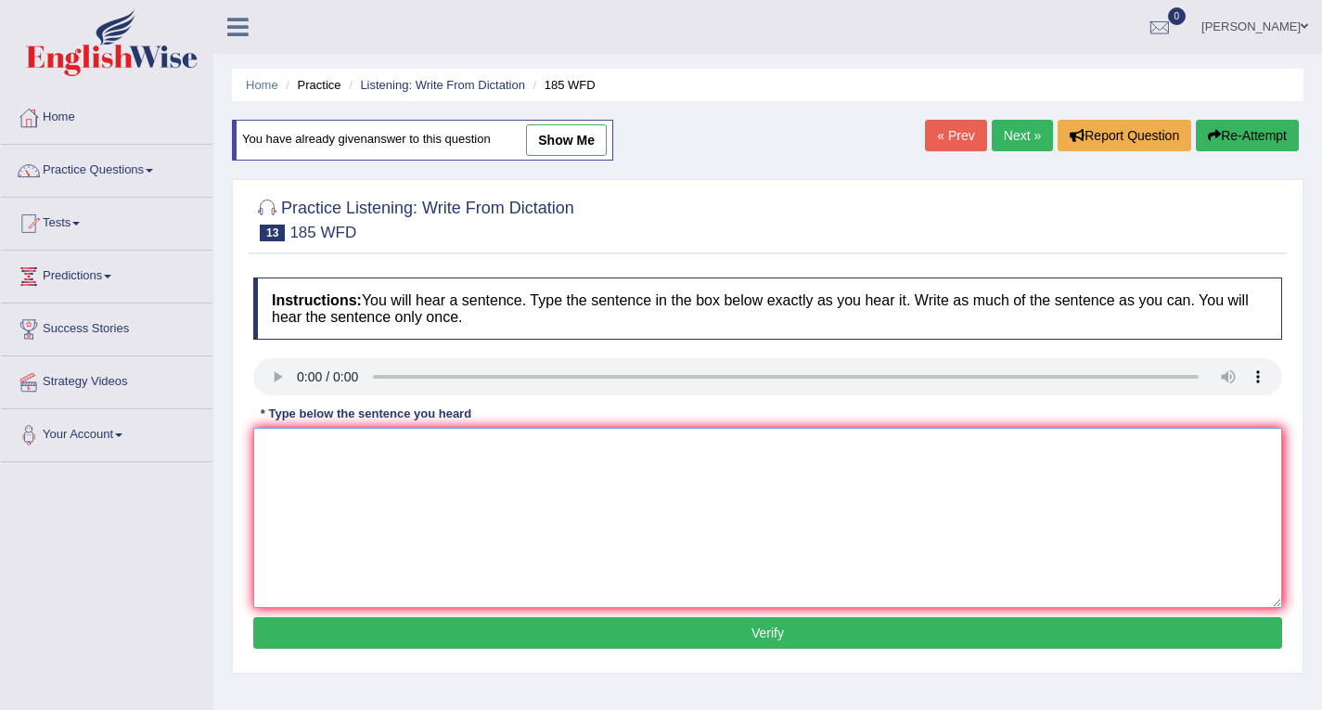
click at [320, 454] on textarea at bounding box center [767, 518] width 1029 height 180
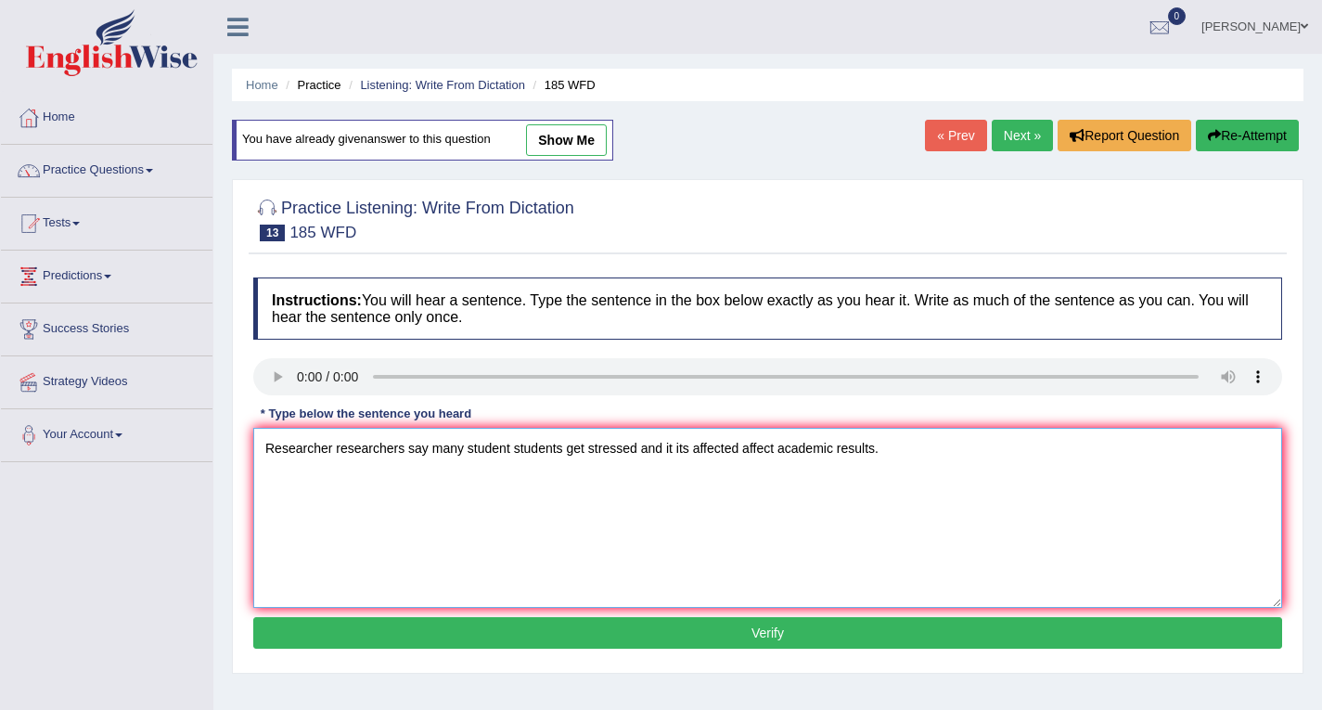
type textarea "Researcher researchers say many student students get stressed and it its affect…"
click at [766, 629] on button "Verify" at bounding box center [767, 633] width 1029 height 32
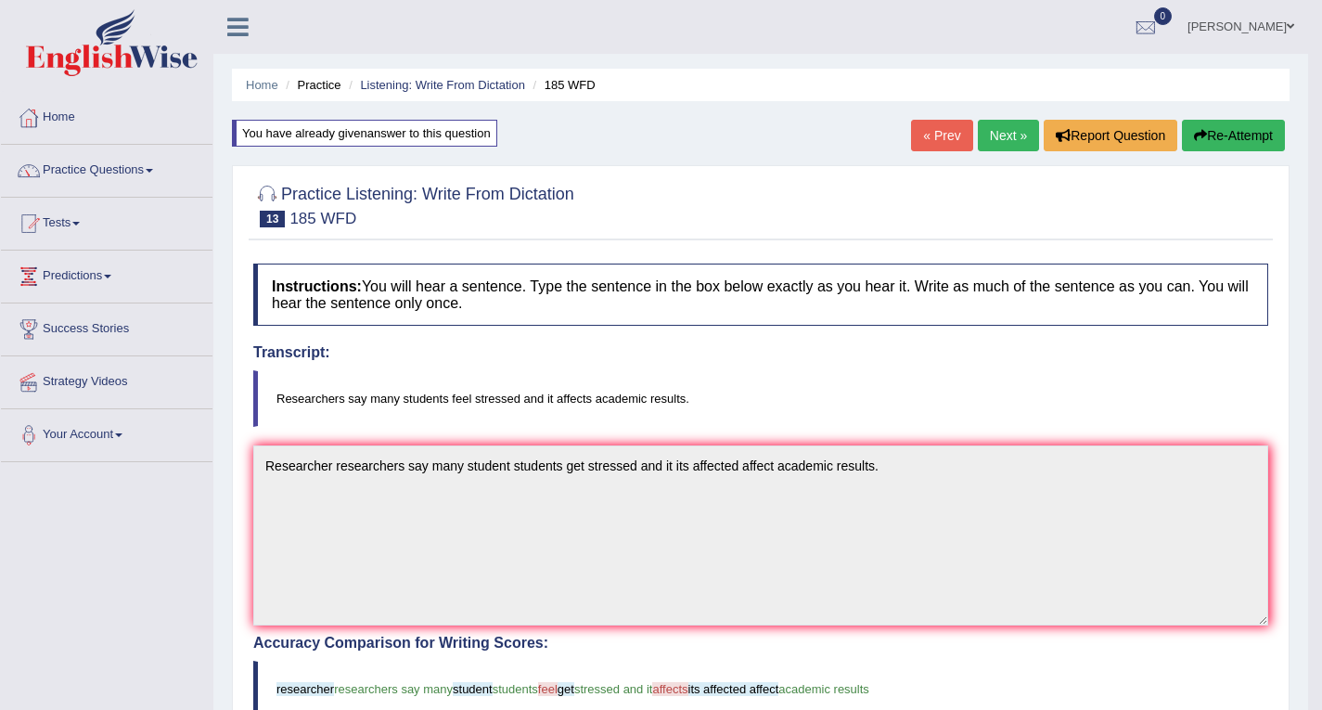
click at [995, 134] on link "Next »" at bounding box center [1008, 136] width 61 height 32
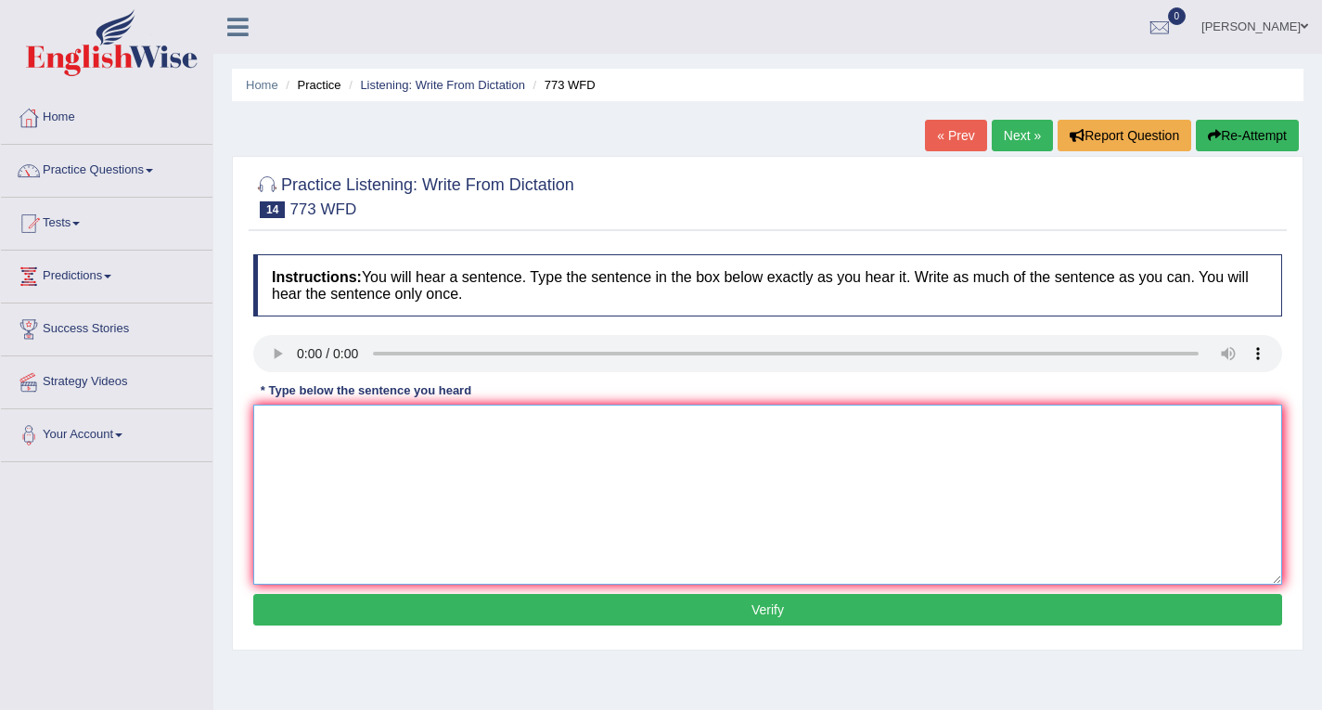
click at [369, 430] on textarea at bounding box center [767, 494] width 1029 height 180
click at [466, 424] on textarea "Gravity is extraordinarily weak and its impossible directly to suudy quantum le…" at bounding box center [767, 494] width 1029 height 180
type textarea "Gravity is extraordinarily weak and it its impossible directly to suudy quantum…"
click at [788, 606] on button "Verify" at bounding box center [767, 610] width 1029 height 32
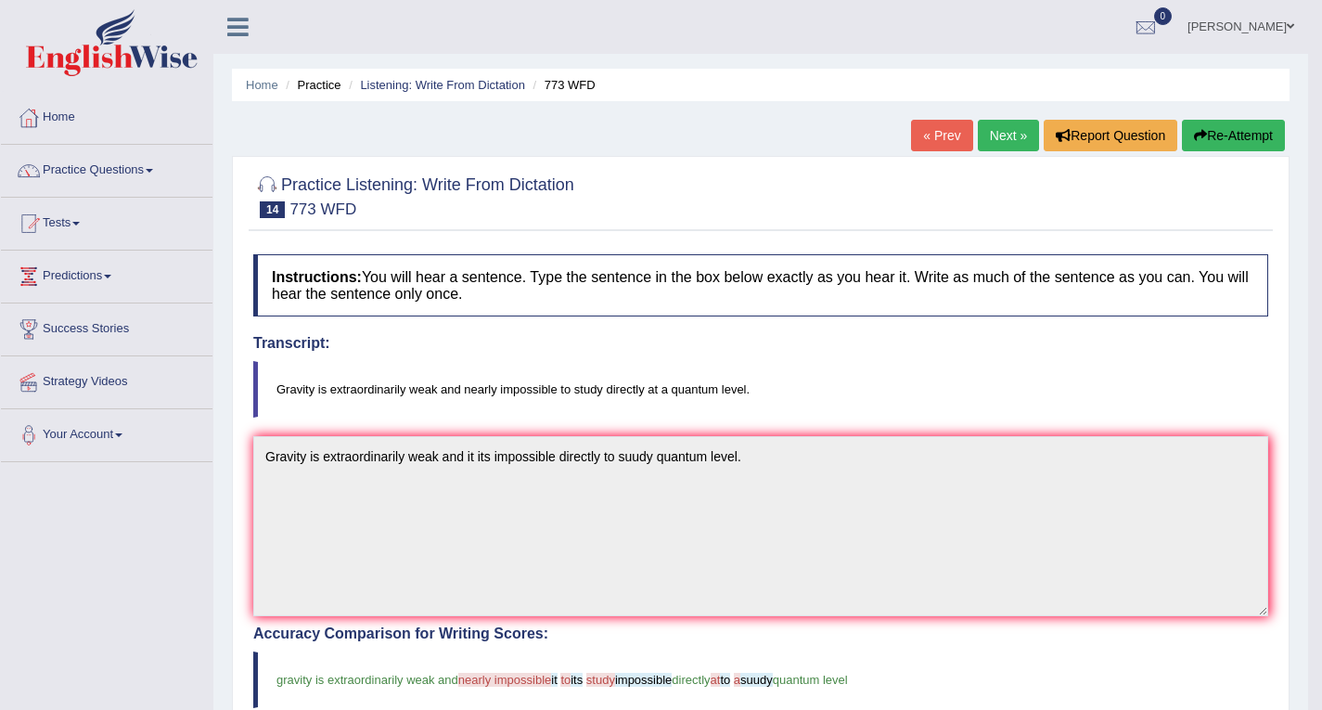
click at [1243, 127] on button "Re-Attempt" at bounding box center [1233, 136] width 103 height 32
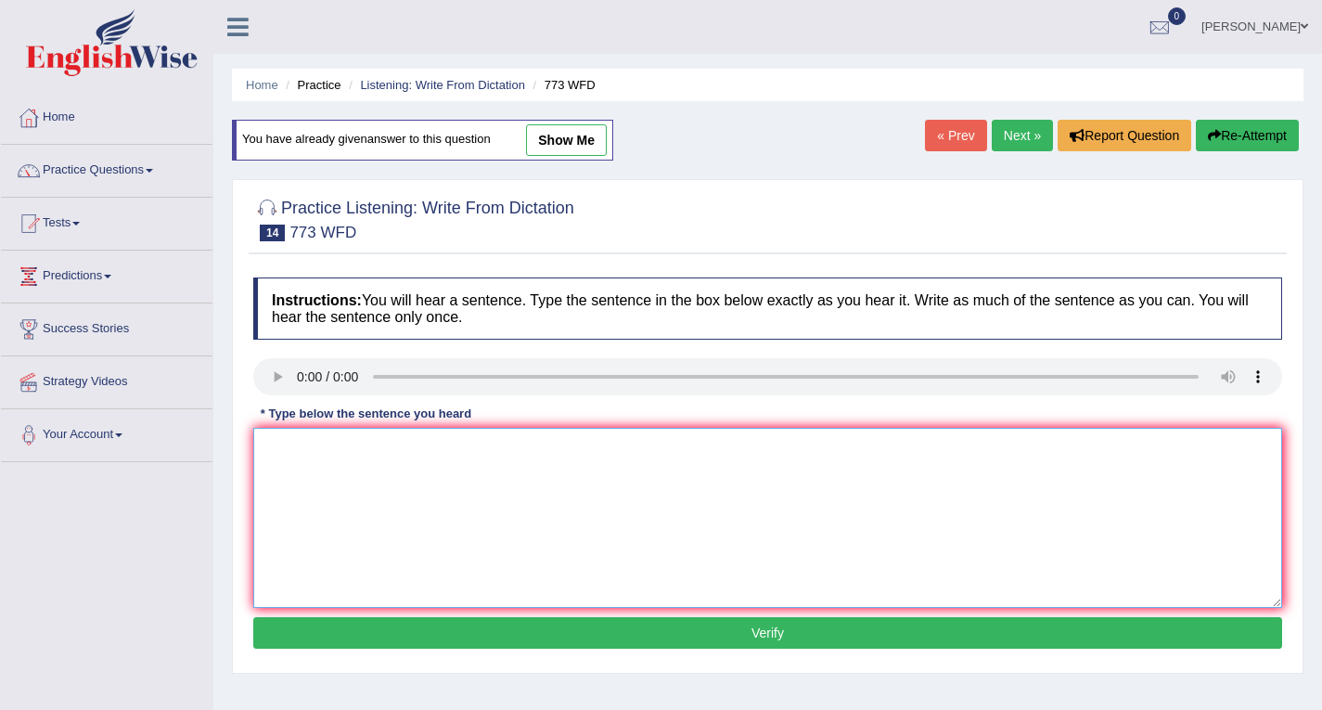
click at [343, 446] on textarea at bounding box center [767, 518] width 1029 height 180
click at [509, 448] on textarea "Gravity is extraordinarily weak and nearly it impossible to study at quantum le…" at bounding box center [767, 518] width 1029 height 180
click at [647, 452] on textarea "Gravity is extraordinarily weak and nearly it is impossible to study at quantum…" at bounding box center [767, 518] width 1029 height 180
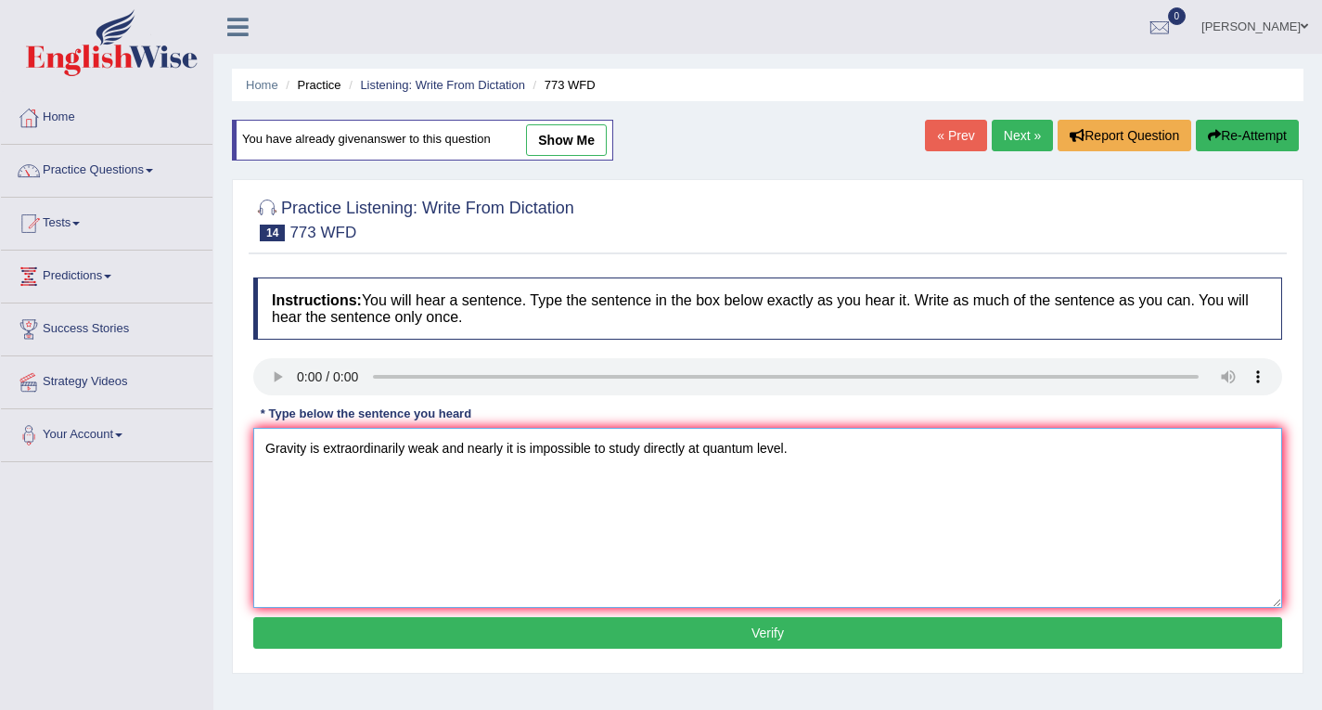
type textarea "Gravity is extraordinarily weak and nearly it is impossible to study directly a…"
click at [771, 628] on button "Verify" at bounding box center [767, 633] width 1029 height 32
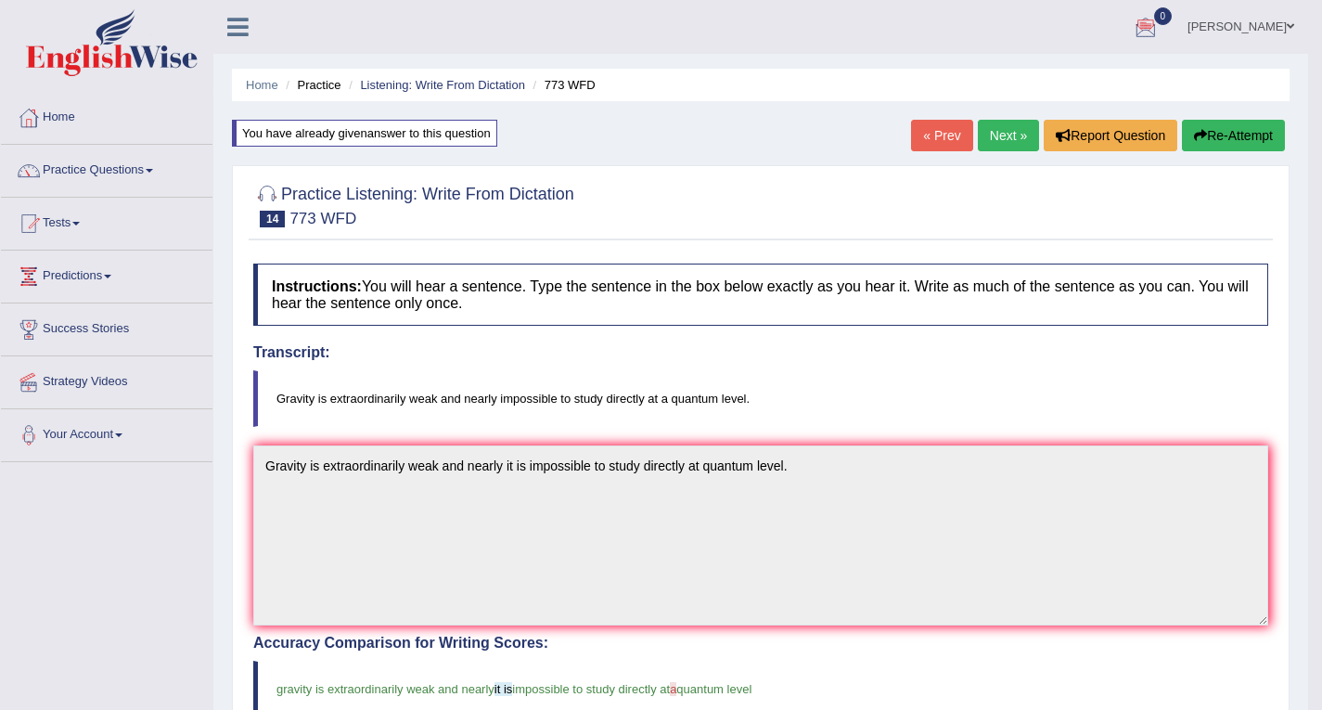
click at [1220, 134] on button "Re-Attempt" at bounding box center [1233, 136] width 103 height 32
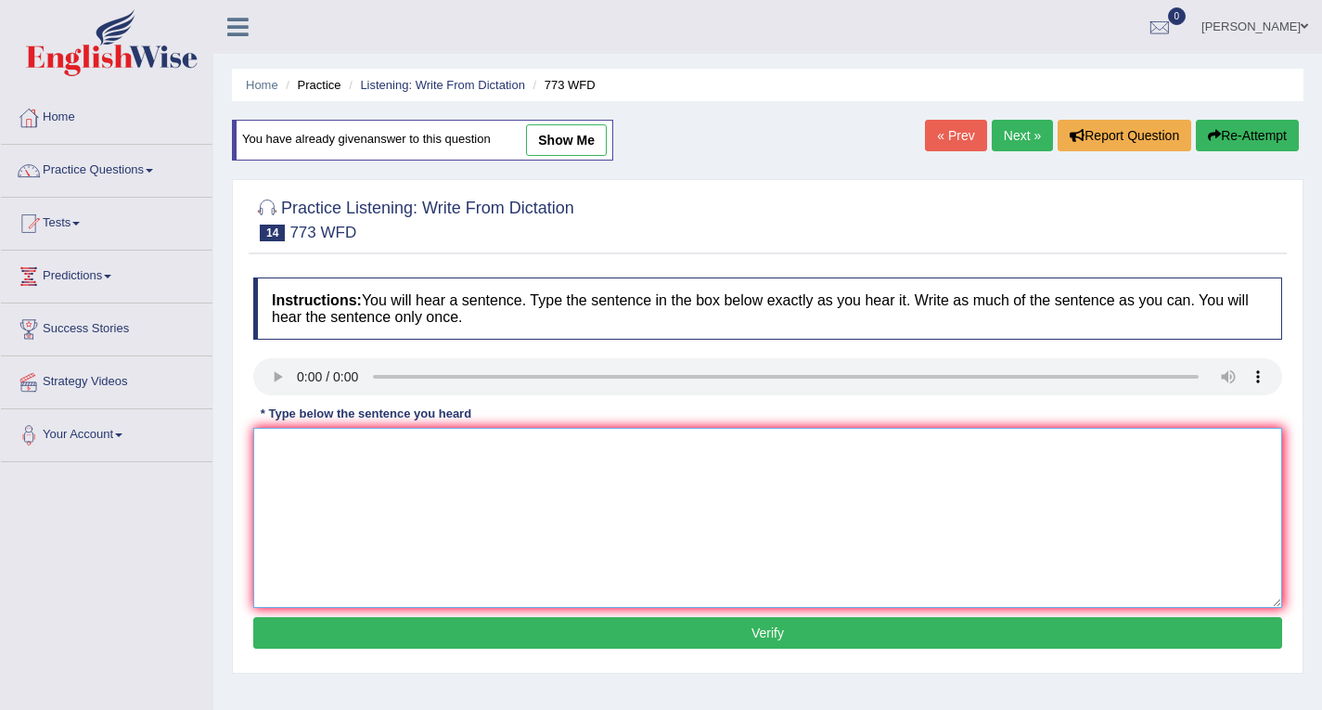
click at [366, 524] on textarea at bounding box center [767, 518] width 1029 height 180
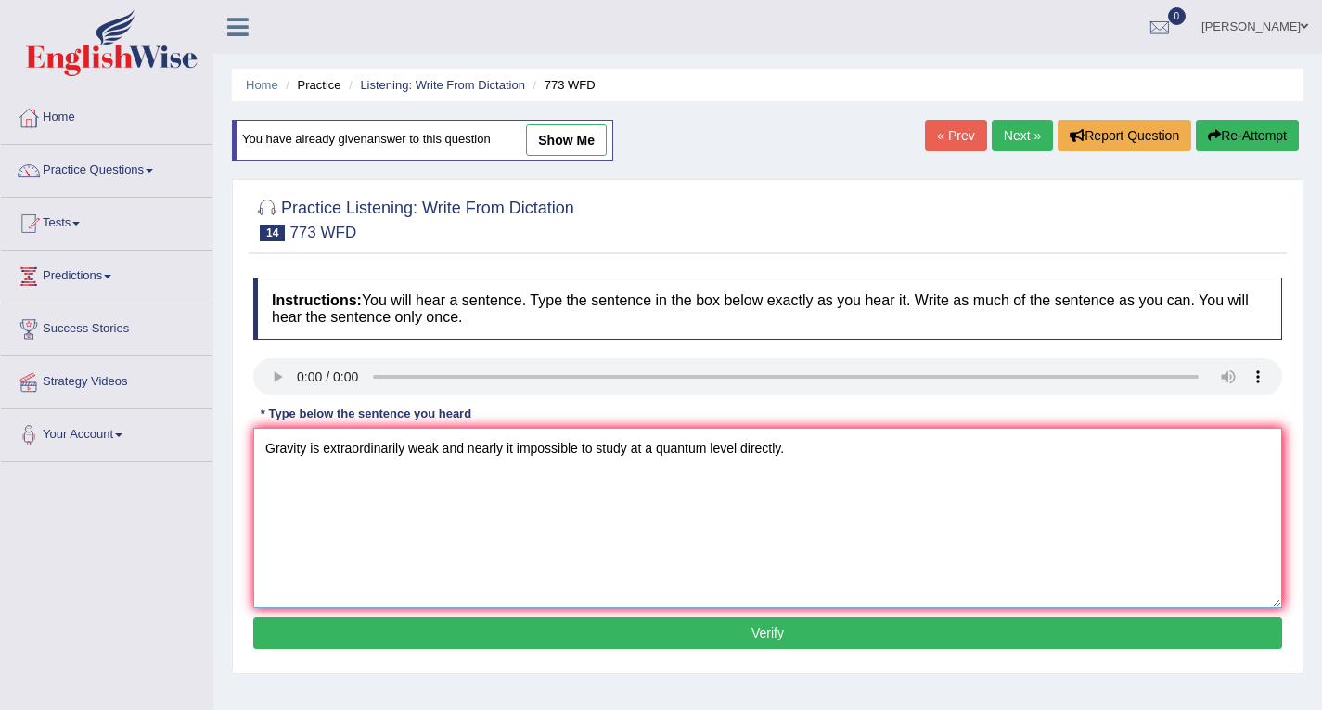
type textarea "Gravity is extraordinarily weak and nearly it impossible to study at a quantum …"
click at [745, 638] on button "Verify" at bounding box center [767, 633] width 1029 height 32
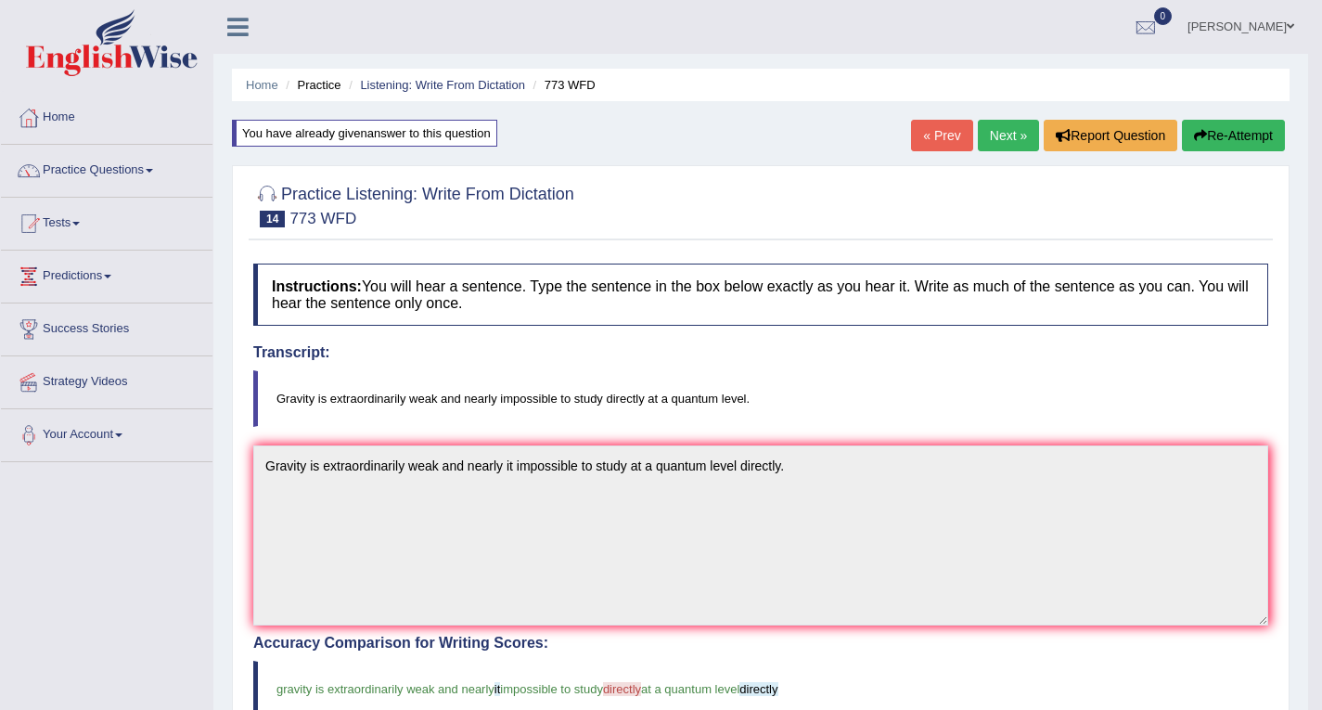
click at [997, 131] on link "Next »" at bounding box center [1008, 136] width 61 height 32
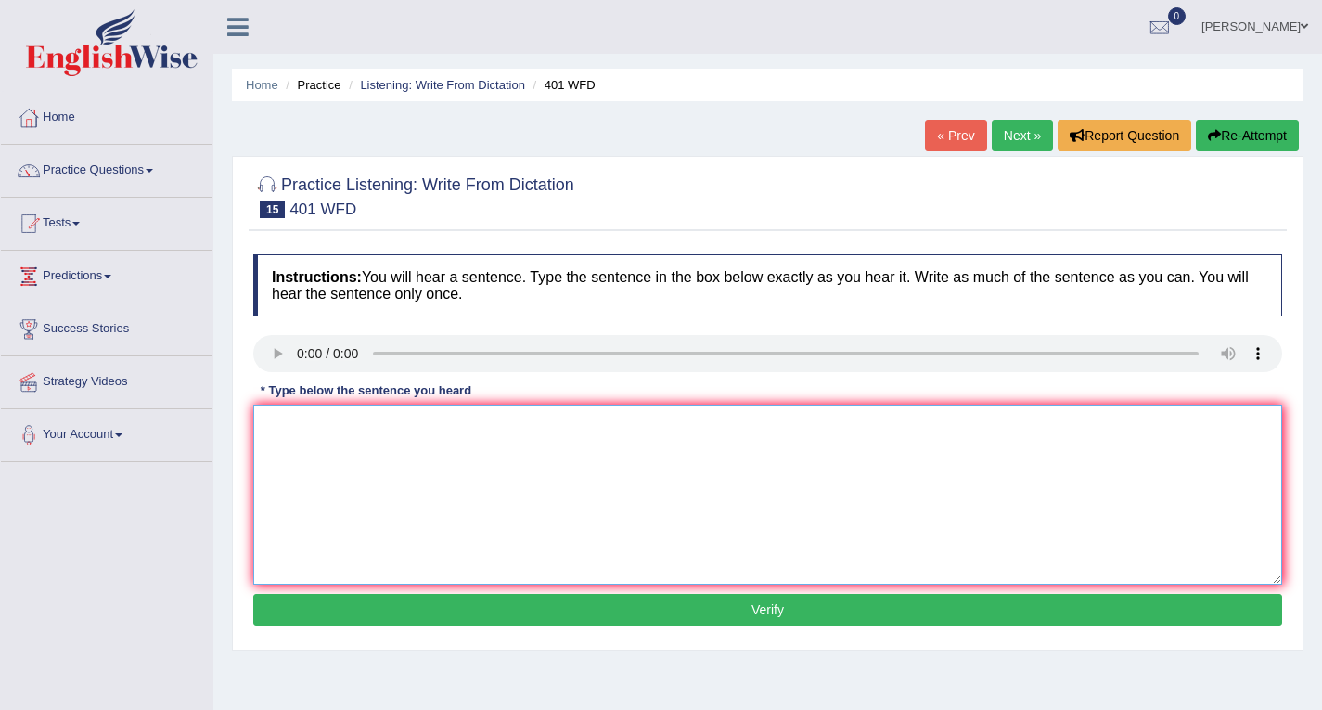
click at [310, 426] on textarea at bounding box center [767, 494] width 1029 height 180
click at [571, 427] on textarea "Student students live in hole of residence during term time times." at bounding box center [767, 494] width 1029 height 180
type textarea "Student students live in hole of residence during term time times."
click at [765, 614] on button "Verify" at bounding box center [767, 610] width 1029 height 32
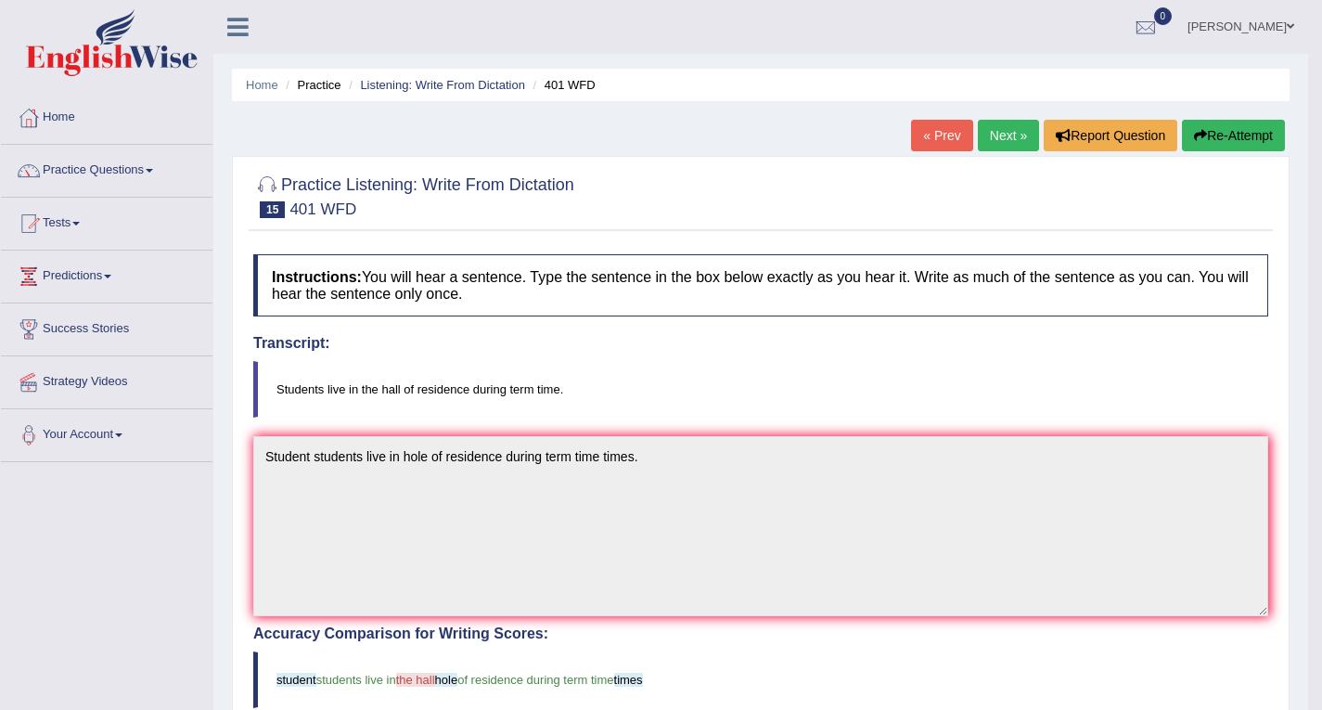
click at [1215, 131] on button "Re-Attempt" at bounding box center [1233, 136] width 103 height 32
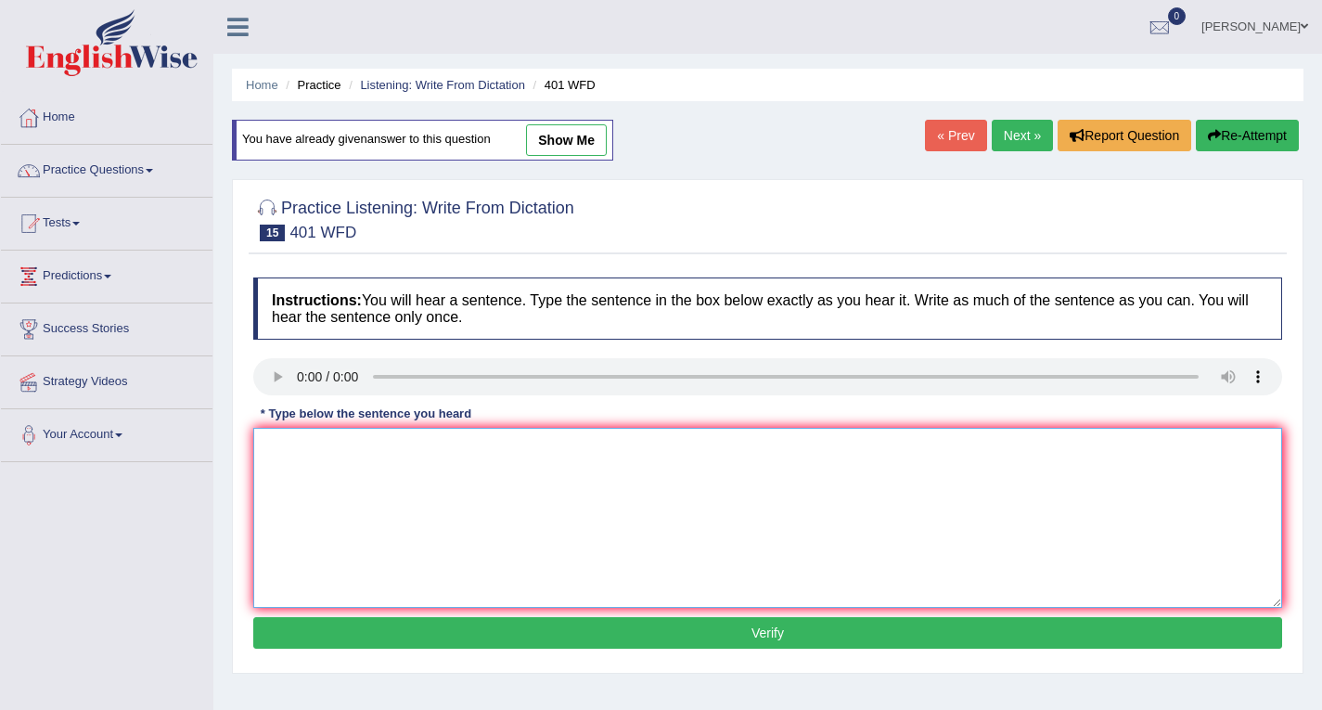
click at [387, 451] on textarea at bounding box center [767, 518] width 1029 height 180
type textarea "Students live in the hall of residence during term time."
click at [759, 635] on button "Verify" at bounding box center [767, 633] width 1029 height 32
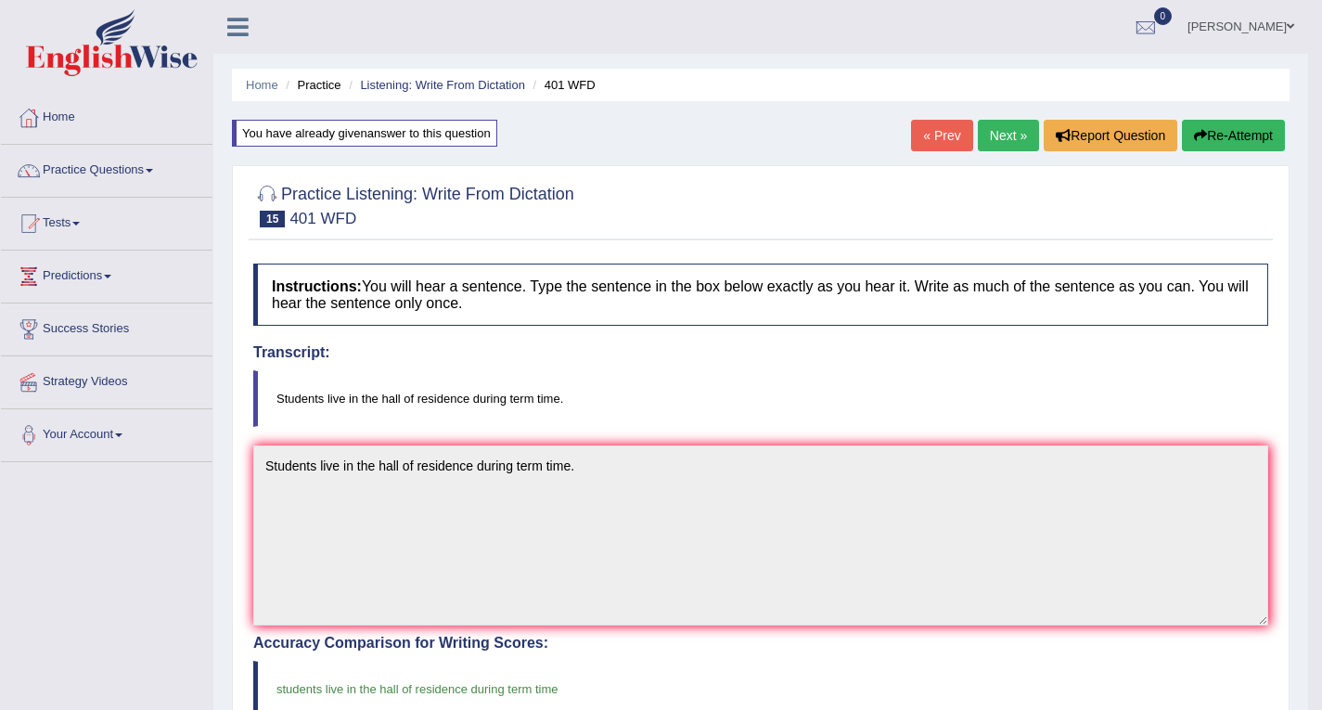
click at [1015, 133] on link "Next »" at bounding box center [1008, 136] width 61 height 32
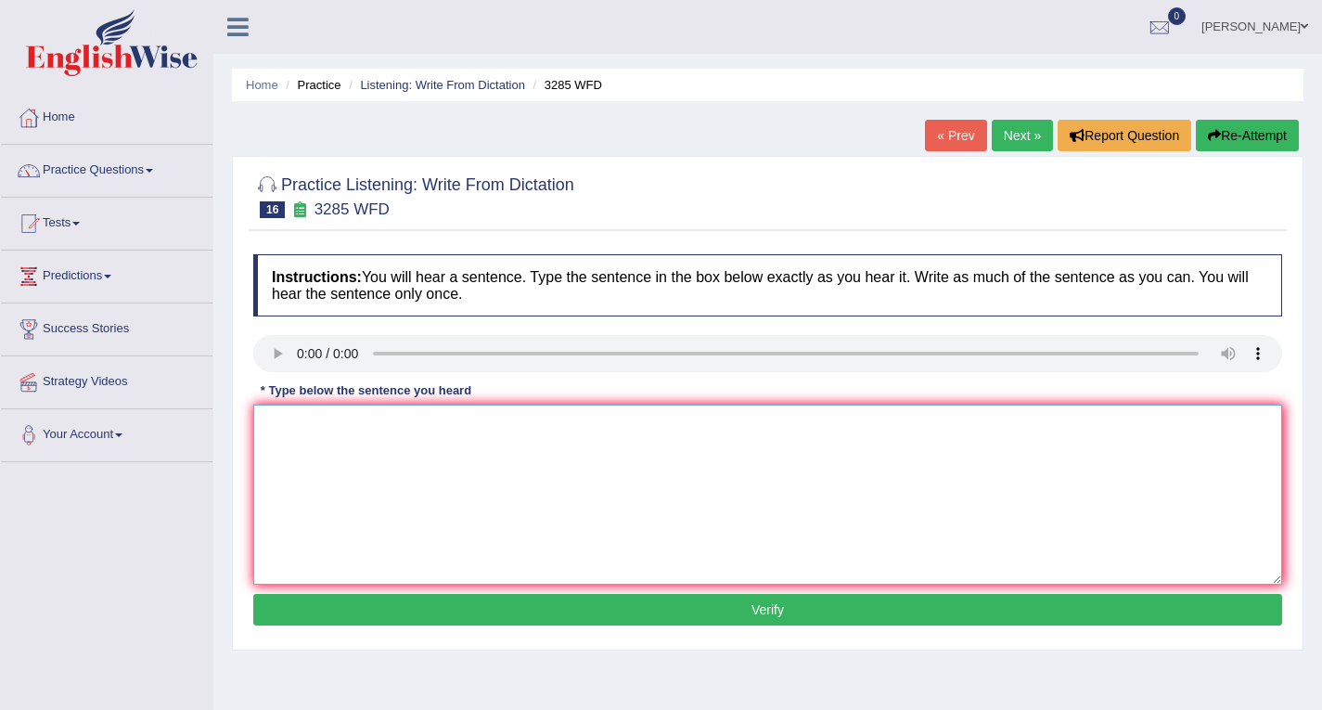
click at [329, 433] on textarea at bounding box center [767, 494] width 1029 height 180
type textarea "Populations polulation has a sharp rise in a recent 20 twenty years."
click at [749, 614] on button "Verify" at bounding box center [767, 610] width 1029 height 32
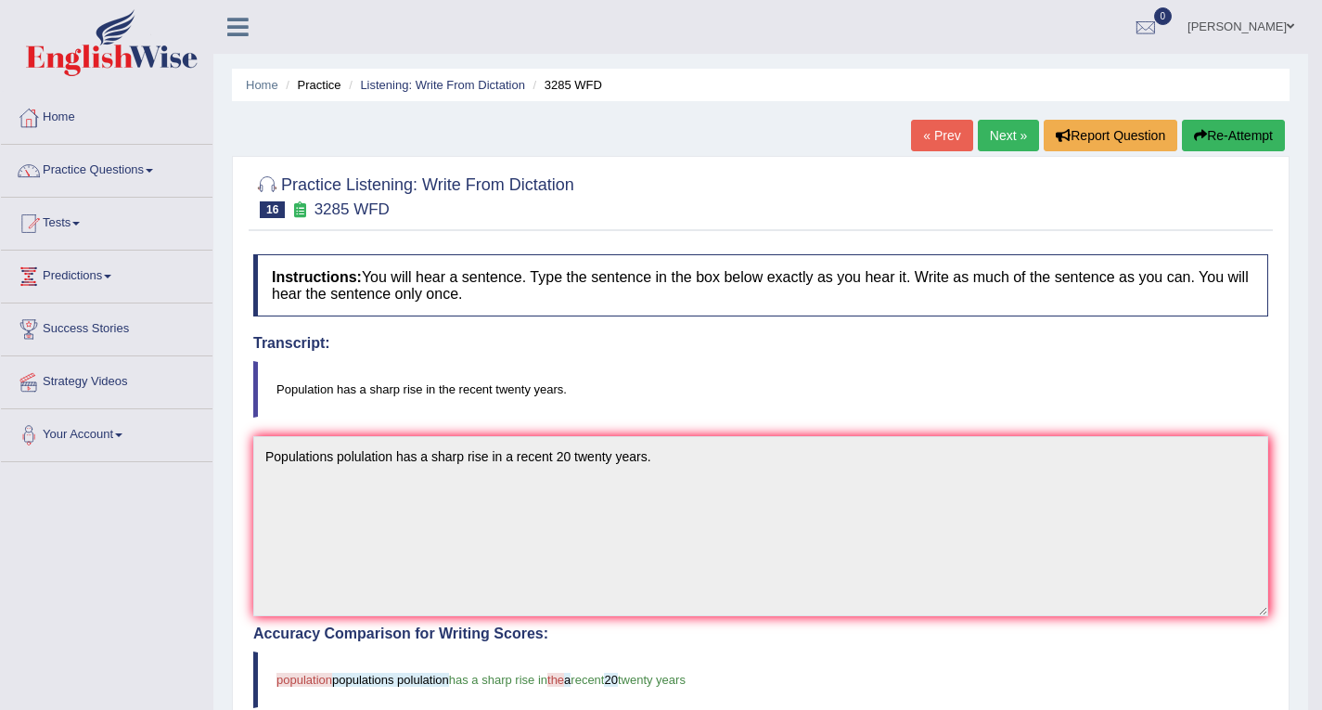
click at [1267, 129] on button "Re-Attempt" at bounding box center [1233, 136] width 103 height 32
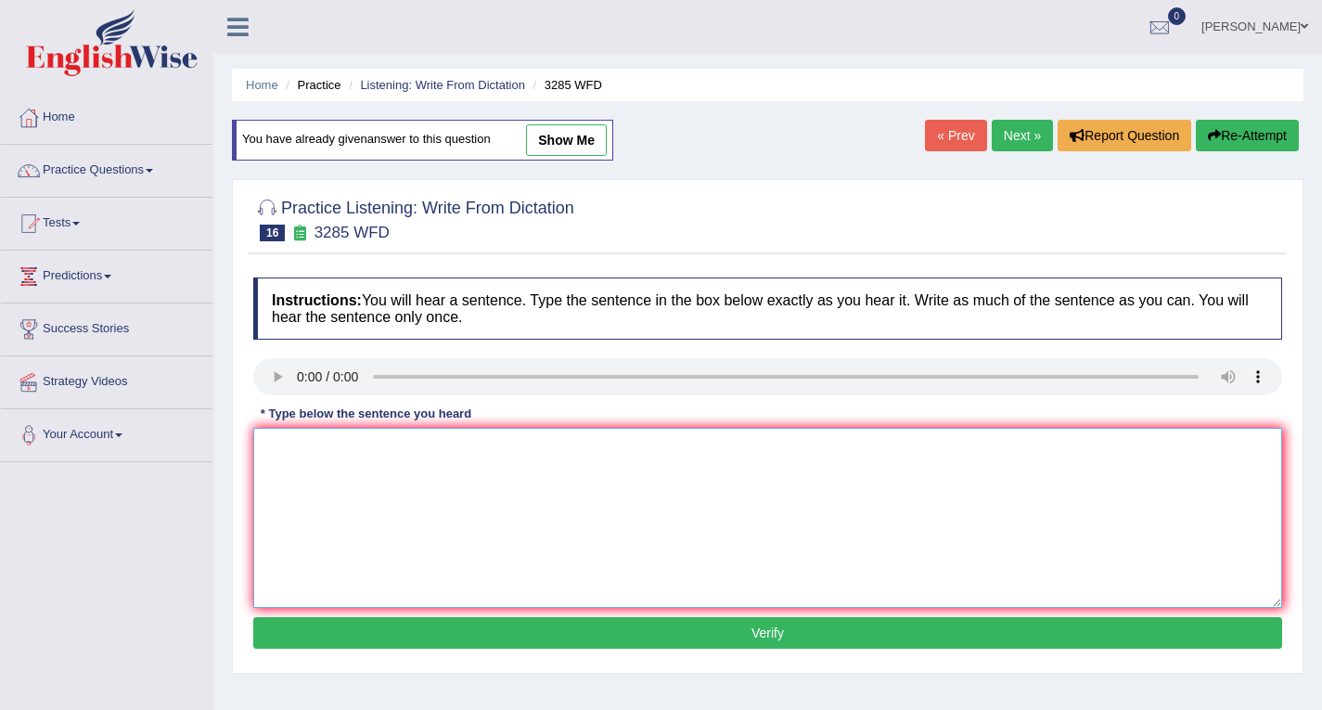
click at [314, 463] on textarea at bounding box center [767, 518] width 1029 height 180
type textarea "Population has a sharp rise in the recent 20 twenty years."
click at [771, 622] on button "Verify" at bounding box center [767, 633] width 1029 height 32
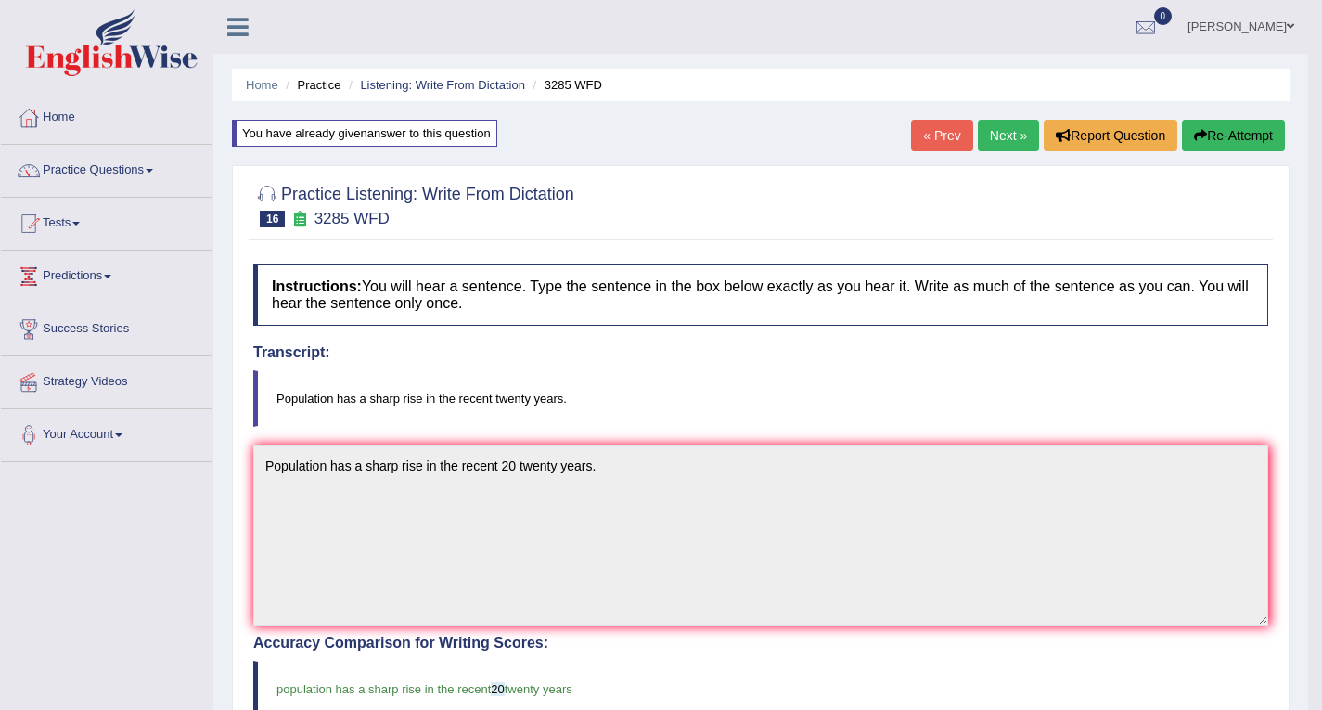
click at [1013, 132] on link "Next »" at bounding box center [1008, 136] width 61 height 32
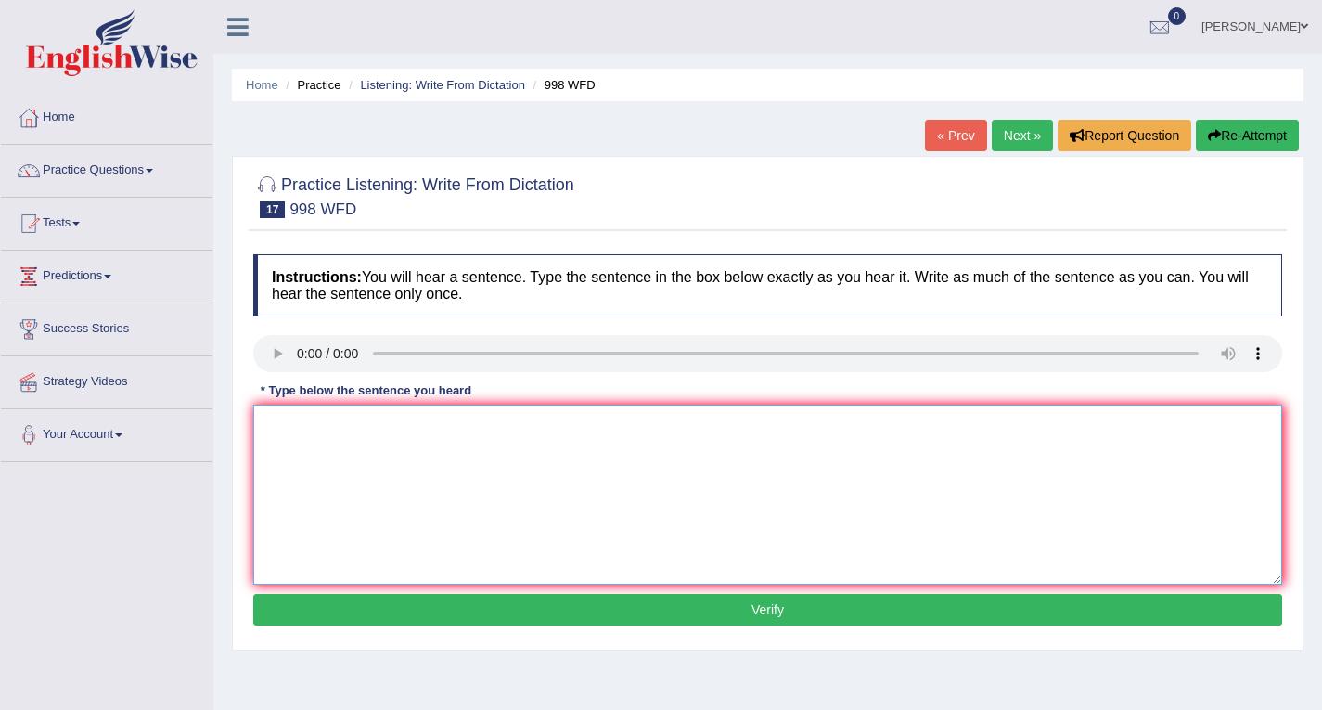
click at [309, 418] on textarea at bounding box center [767, 494] width 1029 height 180
type textarea "We will hold the celebration celebrations for the gradute students."
click at [750, 613] on button "Verify" at bounding box center [767, 610] width 1029 height 32
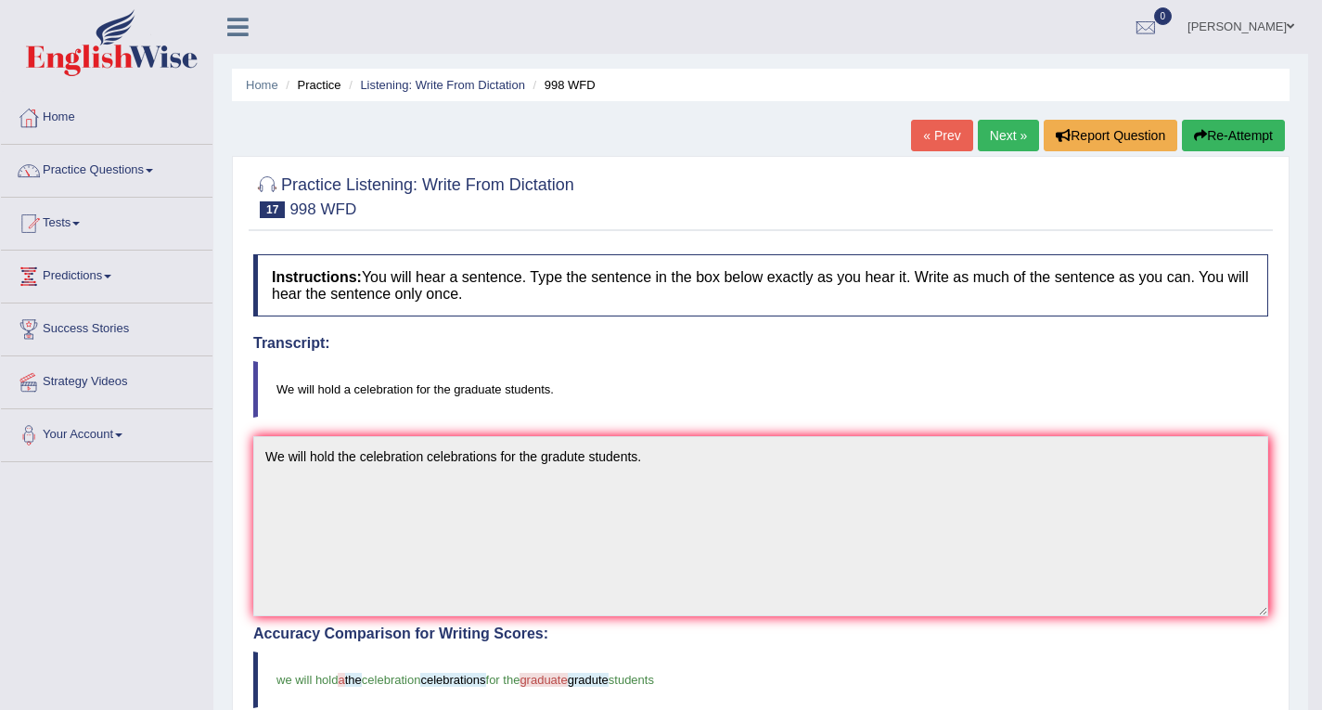
click at [1221, 136] on button "Re-Attempt" at bounding box center [1233, 136] width 103 height 32
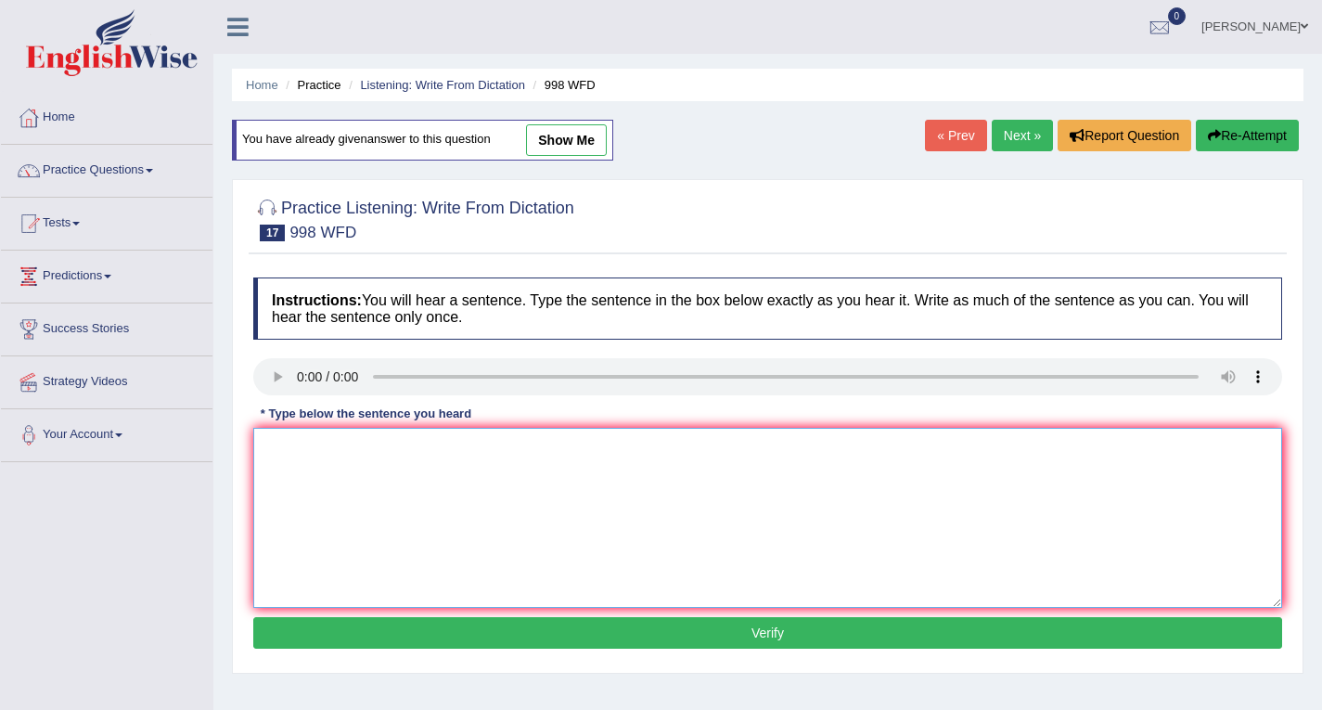
click at [356, 510] on textarea at bounding box center [767, 518] width 1029 height 180
type textarea "We will hold a celebration celebrations for the graduate students."
click at [749, 628] on button "Verify" at bounding box center [767, 633] width 1029 height 32
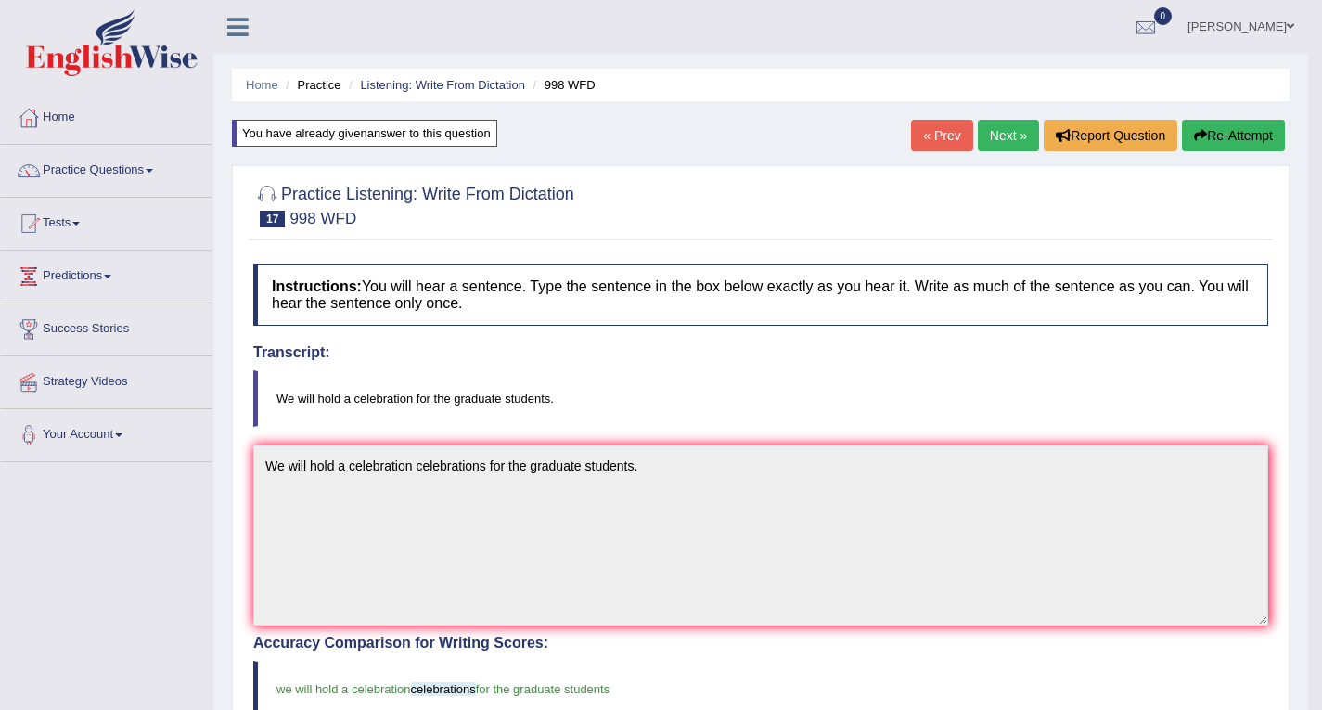
click at [1000, 133] on link "Next »" at bounding box center [1008, 136] width 61 height 32
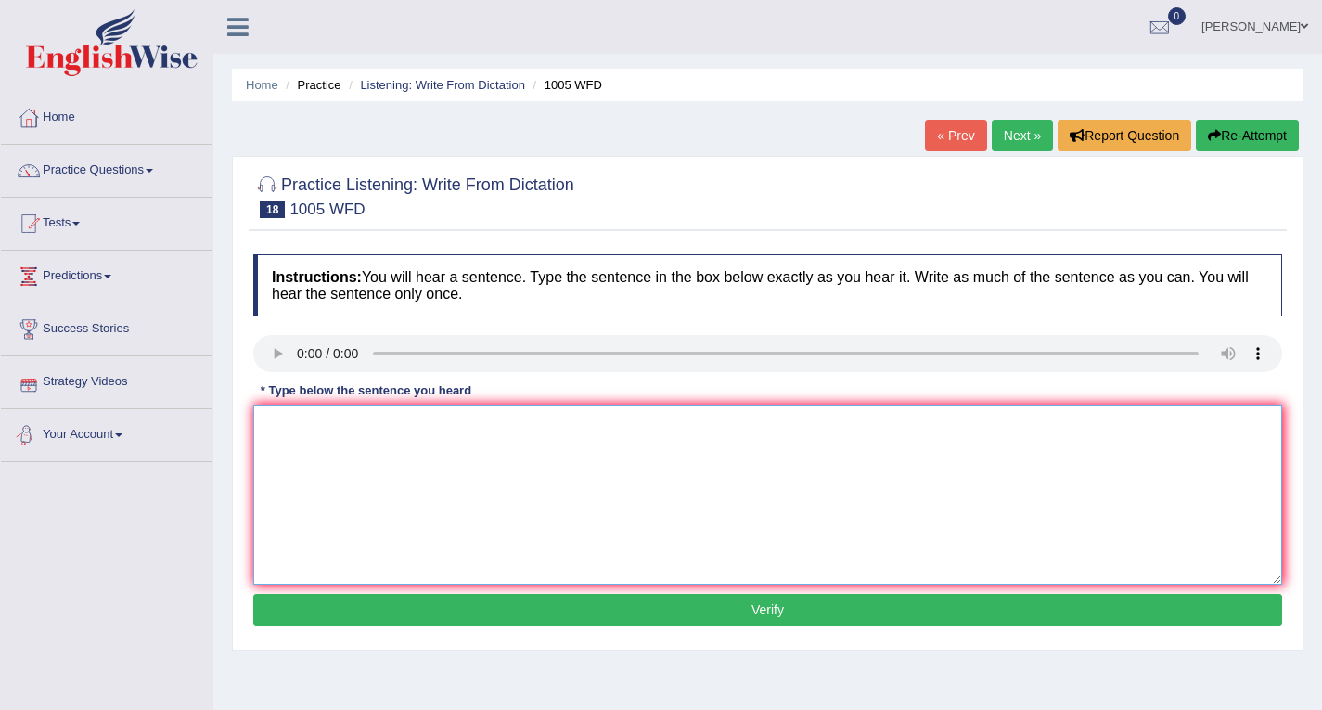
click at [337, 428] on textarea at bounding box center [767, 494] width 1029 height 180
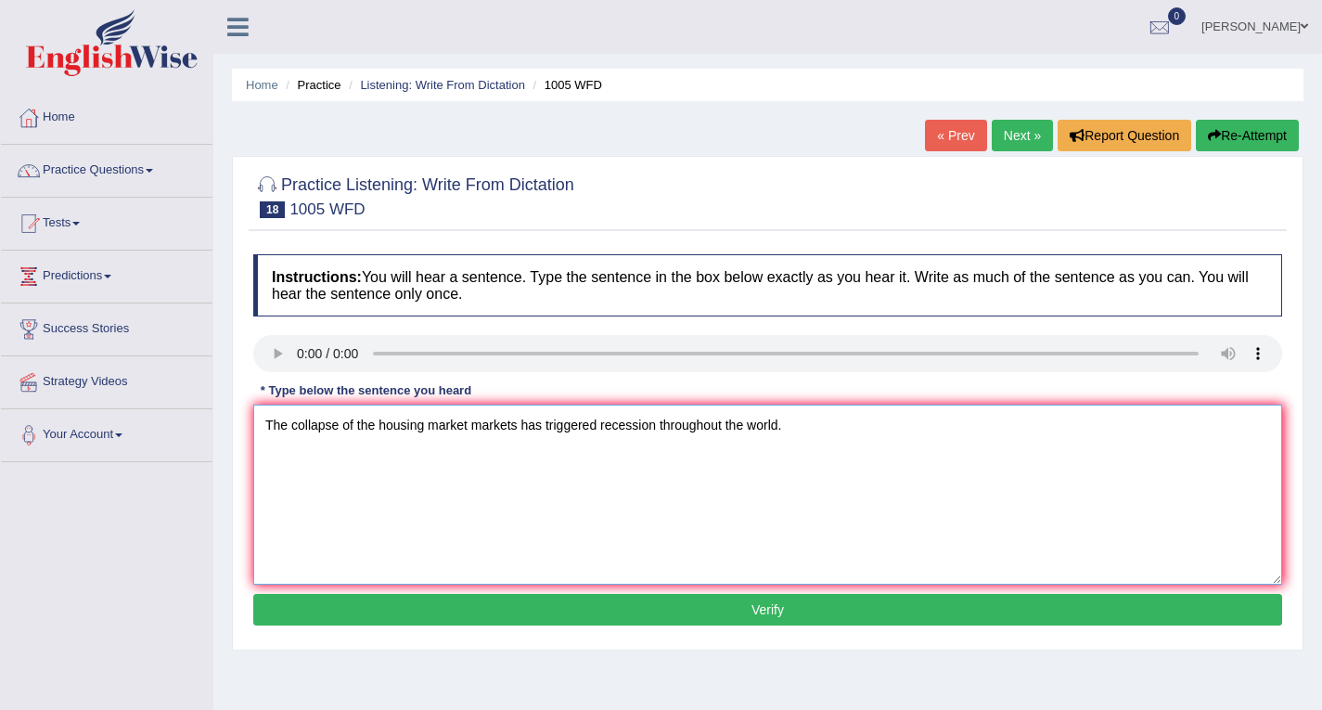
click at [566, 427] on textarea "The collapse of the housing market markets has triggered recession throughout t…" at bounding box center [767, 494] width 1029 height 180
type textarea "The collapse of the housing market markets has trigerred recession throughout t…"
click at [758, 601] on button "Verify" at bounding box center [767, 610] width 1029 height 32
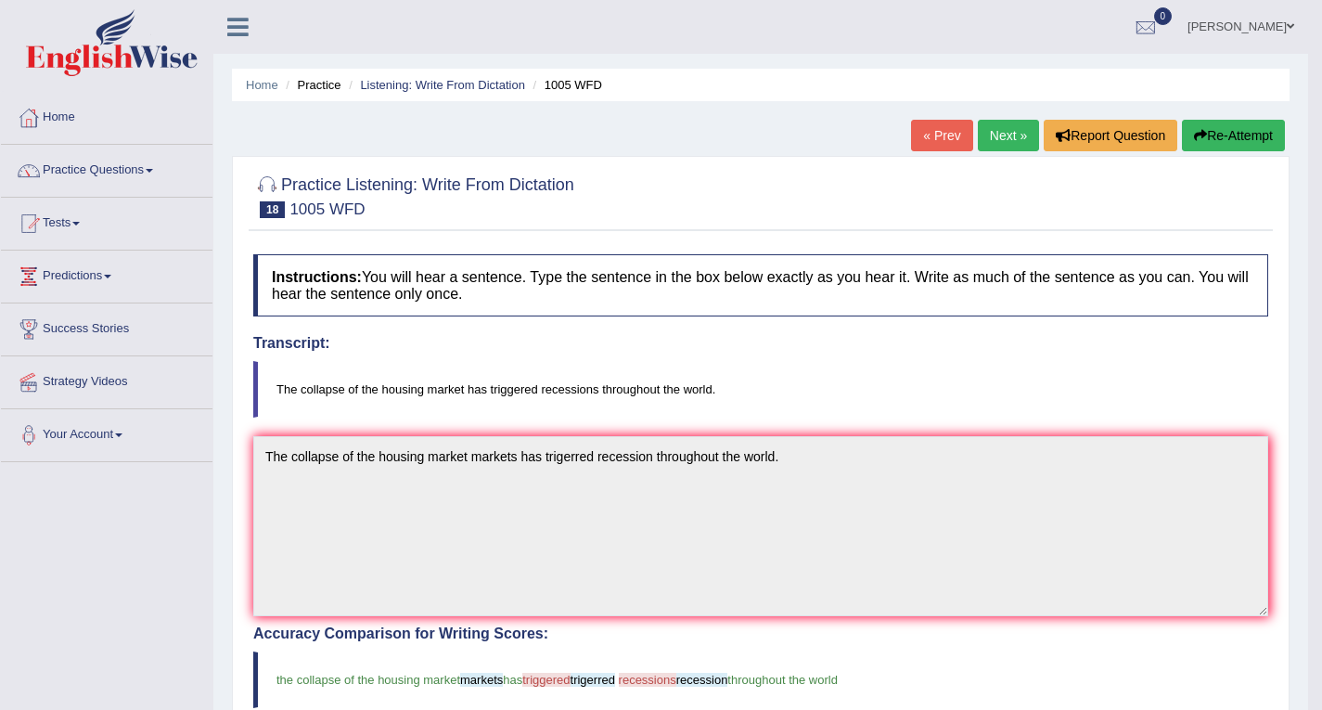
click at [1230, 140] on button "Re-Attempt" at bounding box center [1233, 136] width 103 height 32
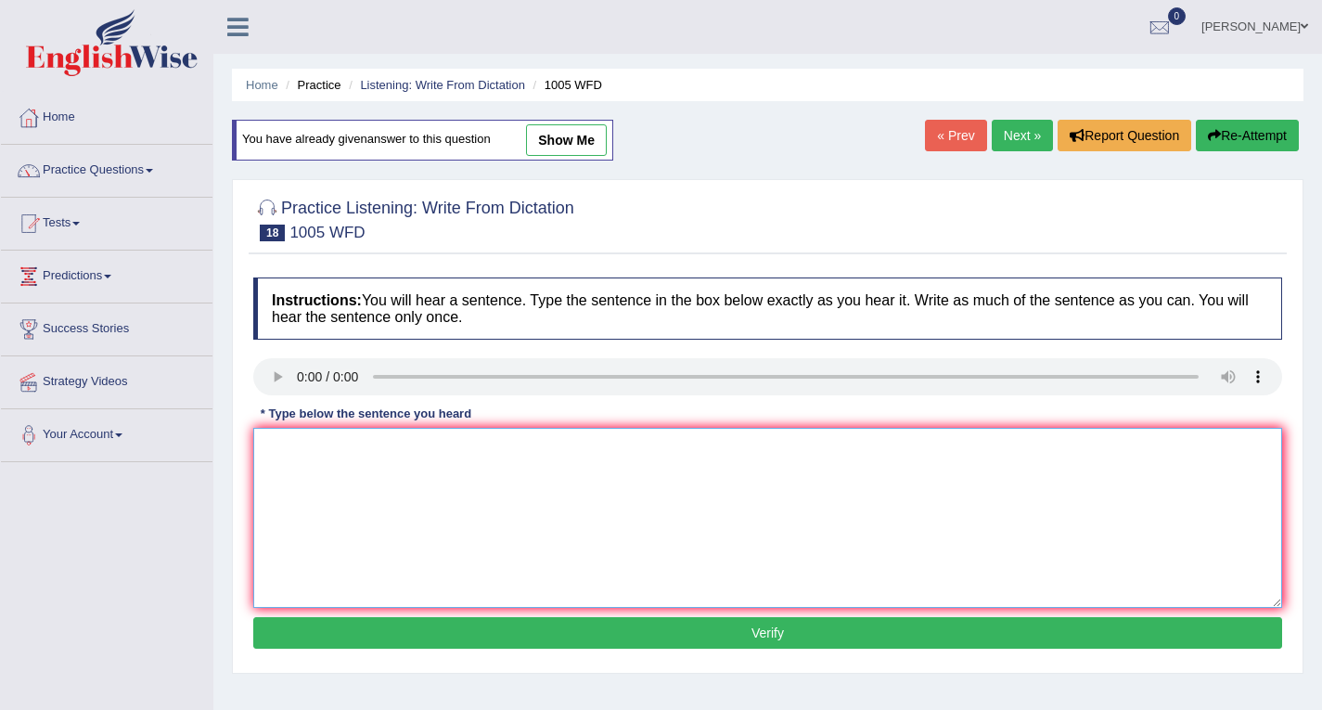
click at [368, 443] on textarea at bounding box center [767, 518] width 1029 height 180
click at [489, 446] on textarea "The collapse of the housing market had triggered recessions throughout the worl…" at bounding box center [767, 518] width 1029 height 180
type textarea "The collapse of the housing market has triggered recessions throughout the worl…"
click at [755, 632] on button "Verify" at bounding box center [767, 633] width 1029 height 32
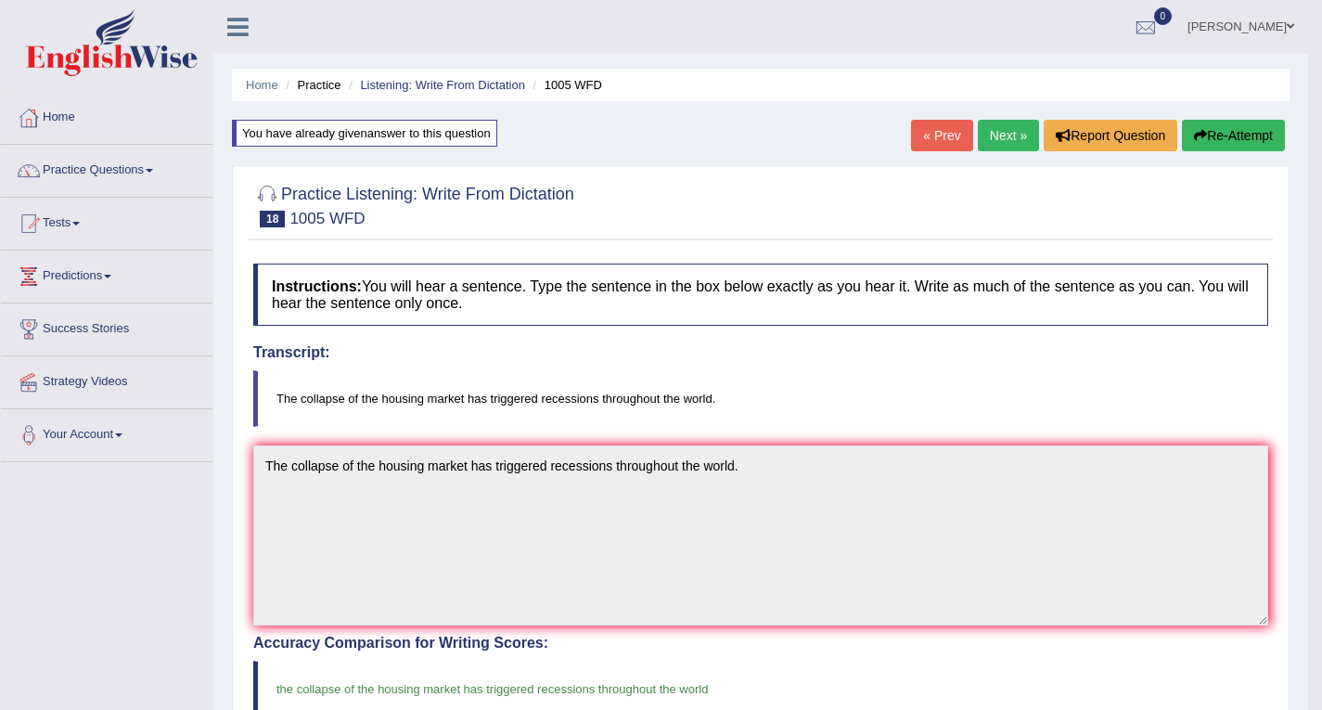
click at [1005, 131] on link "Next »" at bounding box center [1008, 136] width 61 height 32
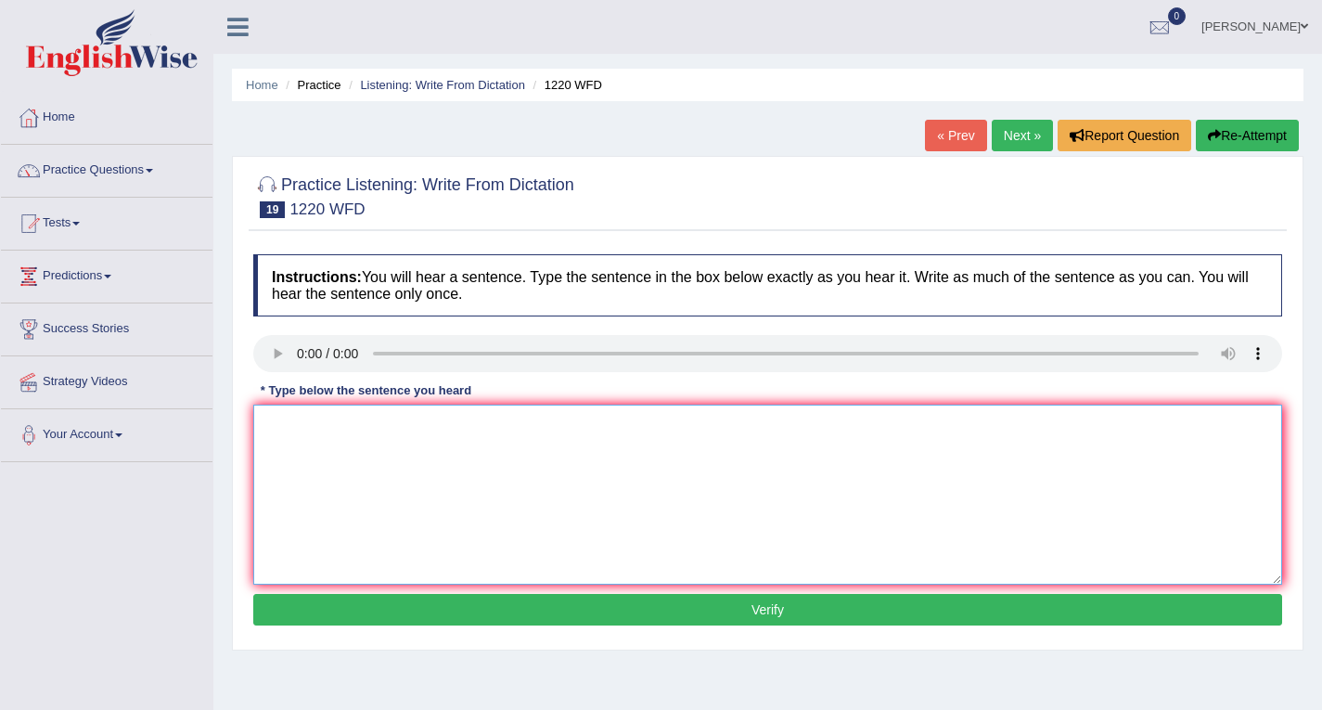
click at [369, 422] on textarea at bounding box center [767, 494] width 1029 height 180
type textarea "We are able to accommodate more students than previously."
click at [736, 610] on button "Verify" at bounding box center [767, 610] width 1029 height 32
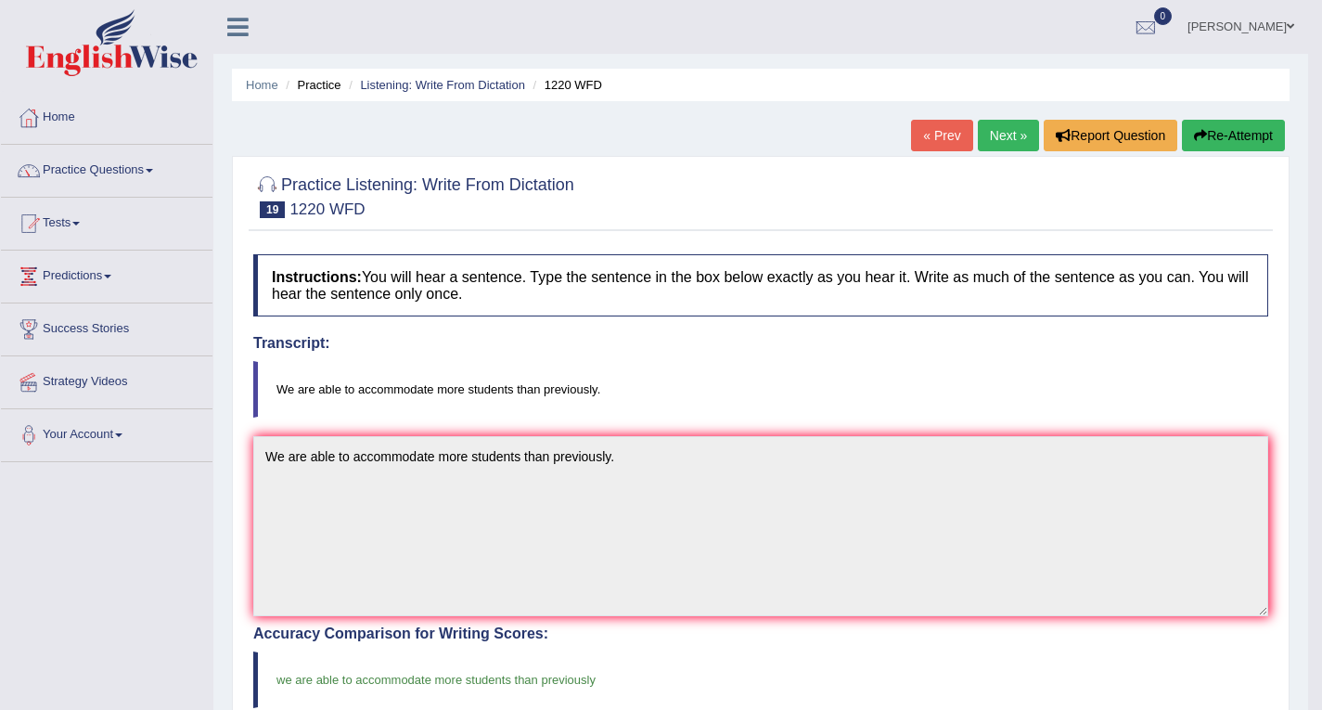
click at [1002, 134] on link "Next »" at bounding box center [1008, 136] width 61 height 32
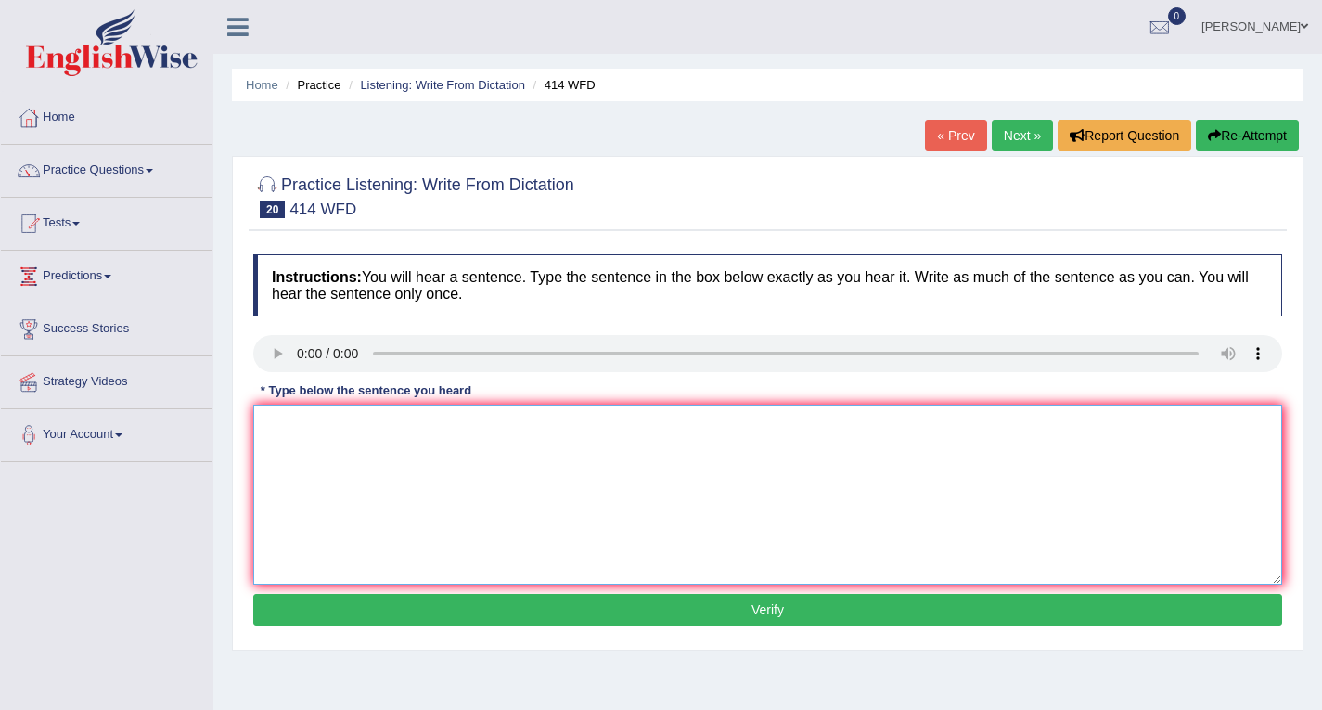
click at [348, 419] on textarea at bounding box center [767, 494] width 1029 height 180
click at [442, 426] on textarea "The leading companies change their policies after the report they released." at bounding box center [767, 494] width 1029 height 180
click at [446, 426] on textarea "The leading companies change their policies after the report they released." at bounding box center [767, 494] width 1029 height 180
click at [645, 426] on textarea "The leading companies changed their policies after the report they released." at bounding box center [767, 494] width 1029 height 180
type textarea "The leading companies changed their policies after the report that released."
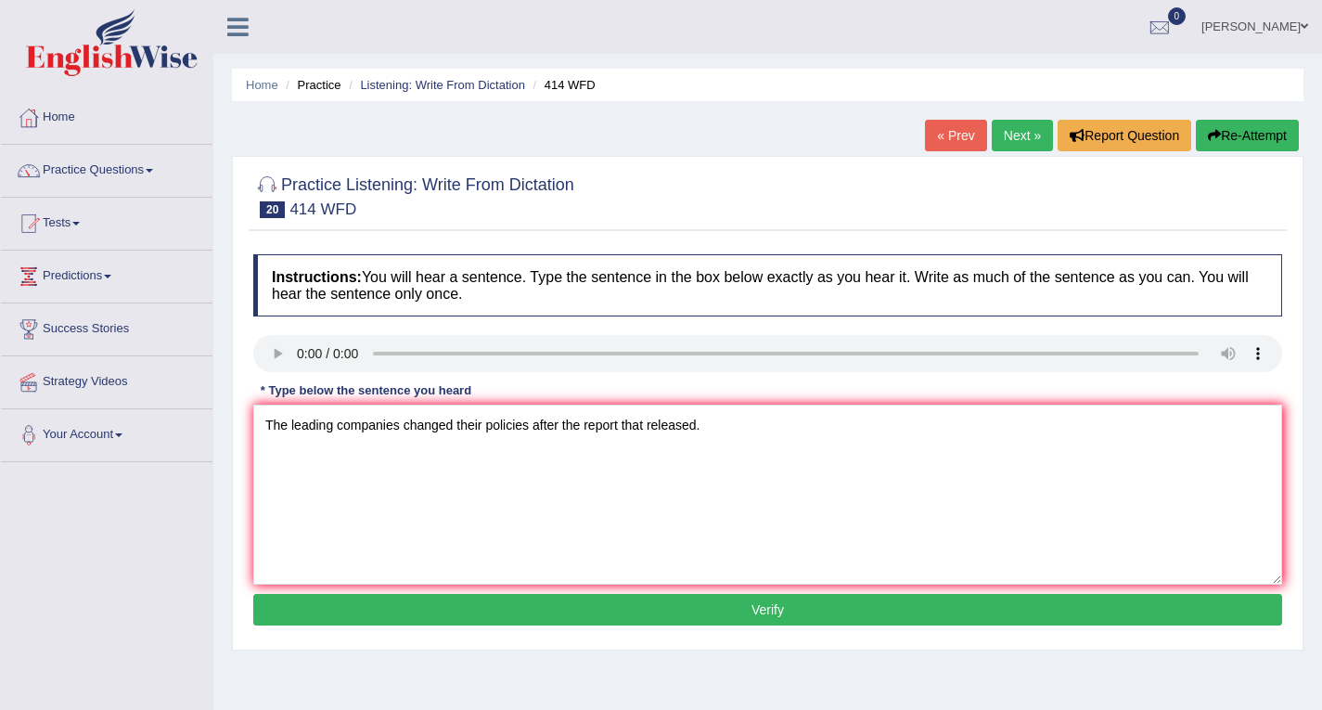
click at [770, 603] on button "Verify" at bounding box center [767, 610] width 1029 height 32
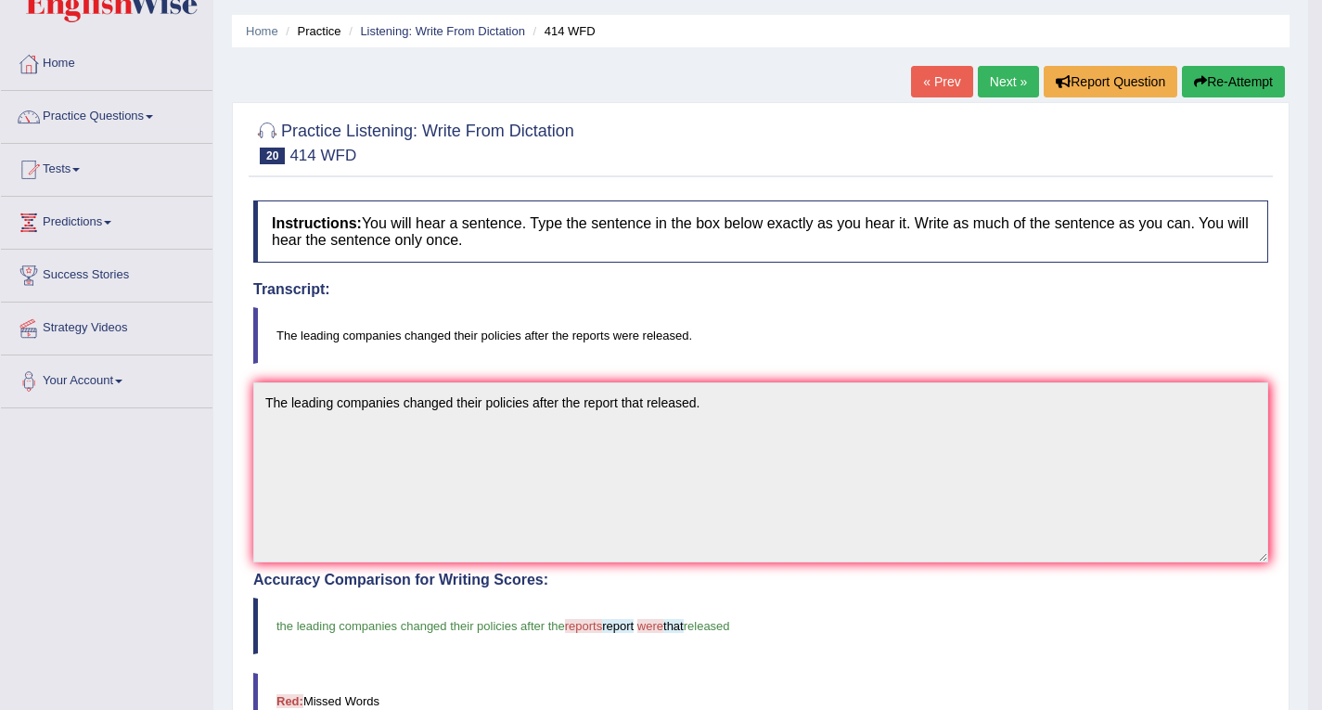
scroll to position [54, 0]
click at [1237, 81] on button "Re-Attempt" at bounding box center [1233, 82] width 103 height 32
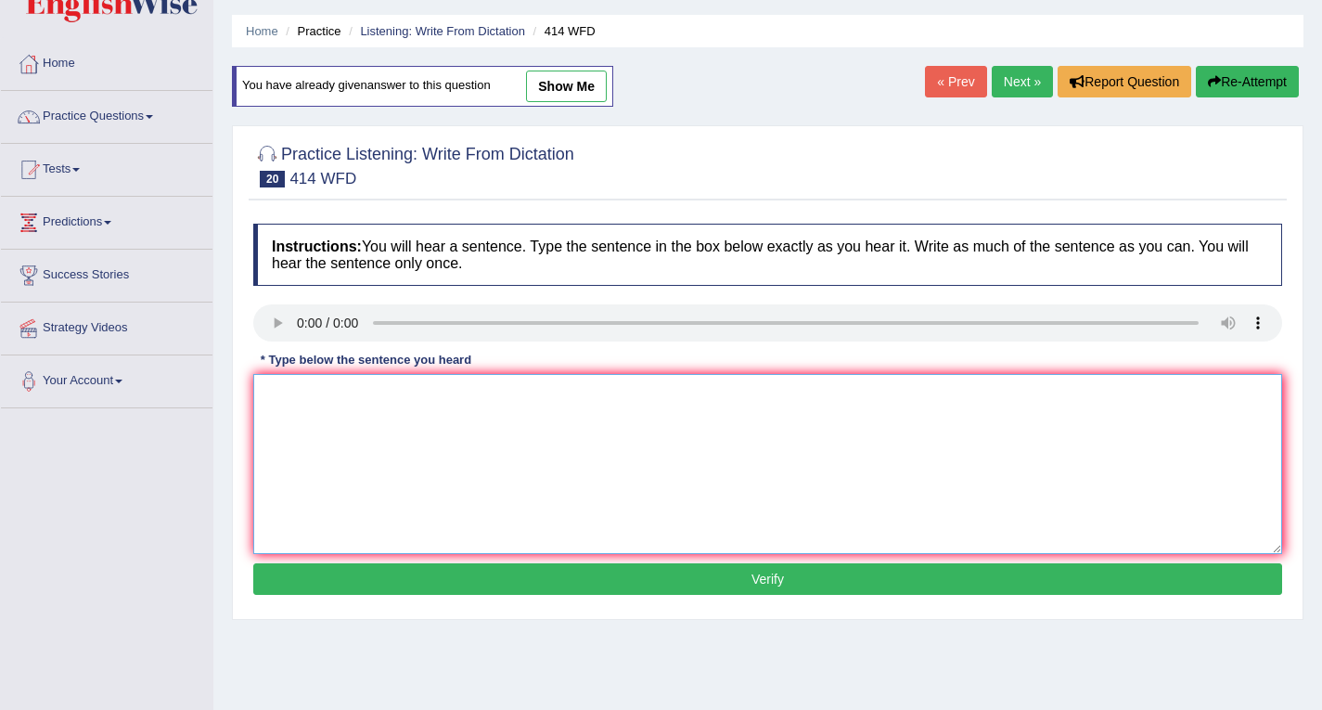
click at [289, 384] on textarea at bounding box center [767, 464] width 1029 height 180
type textarea "The leading companies changed their policies after the reports were released."
click at [763, 575] on button "Verify" at bounding box center [767, 579] width 1029 height 32
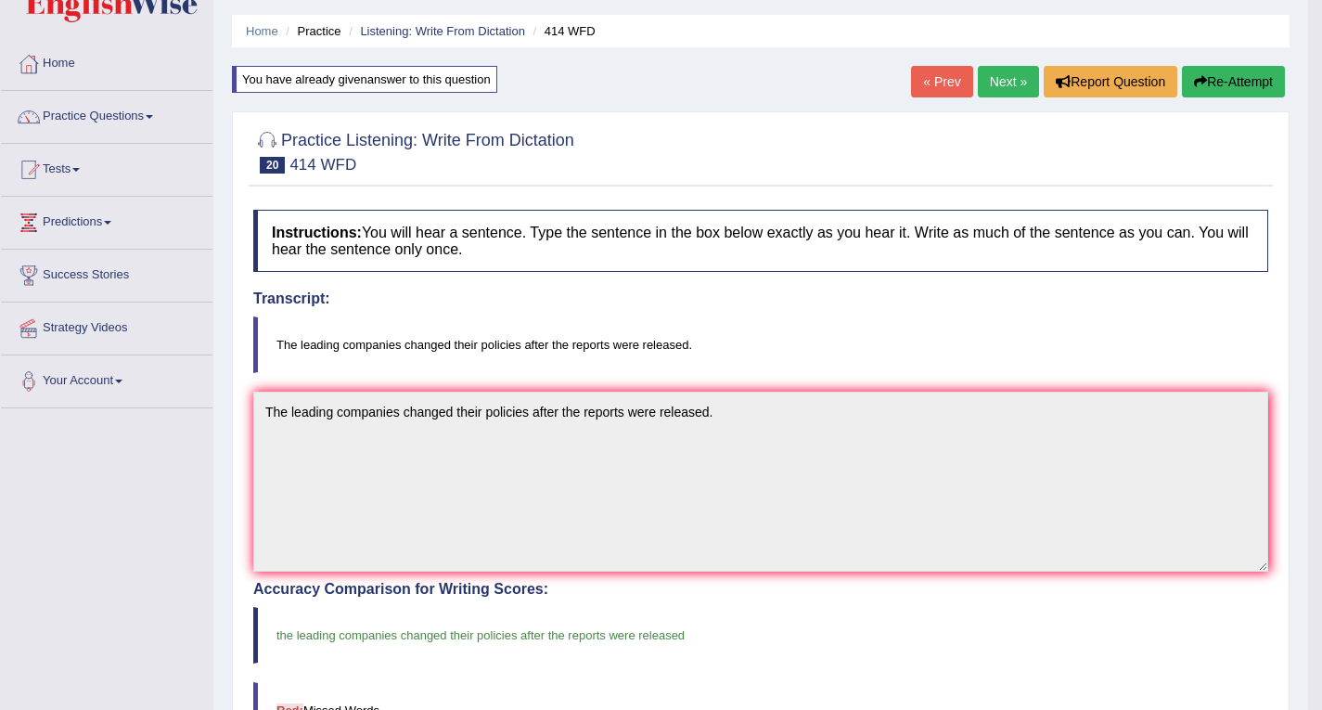
click at [998, 71] on link "Next »" at bounding box center [1008, 82] width 61 height 32
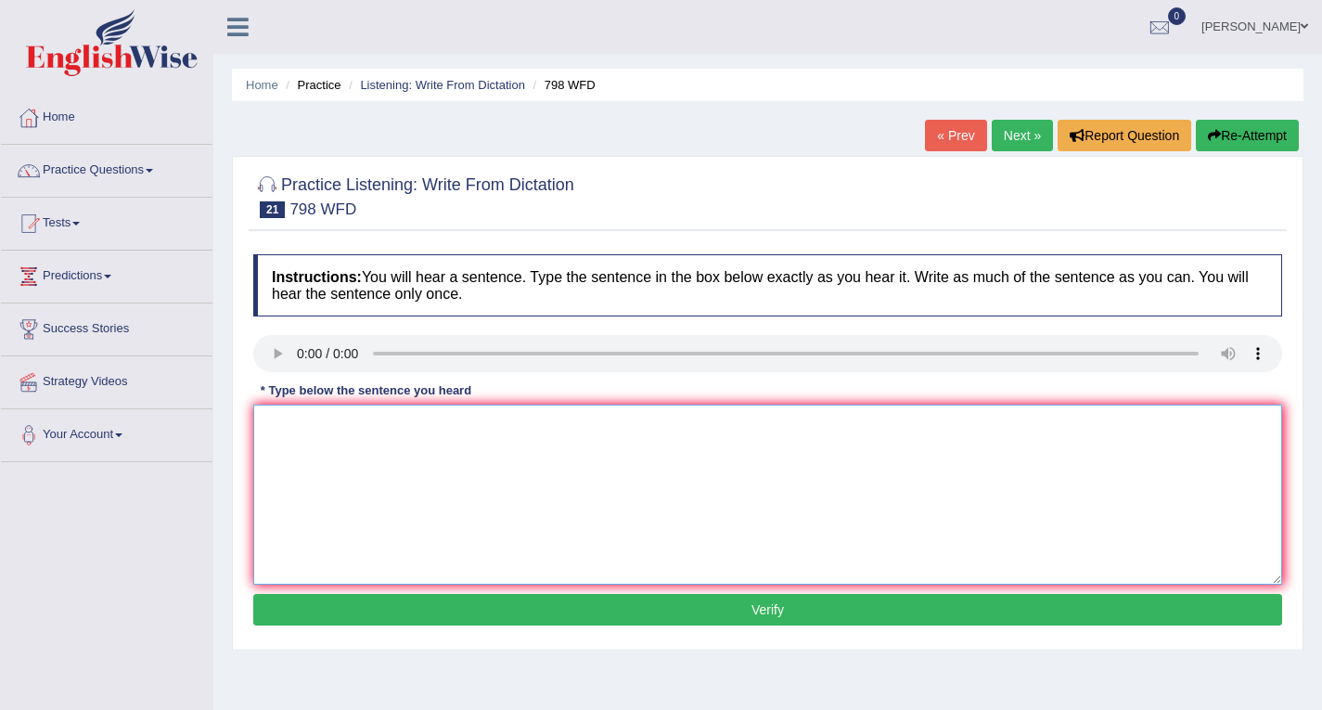
click at [348, 435] on textarea at bounding box center [767, 494] width 1029 height 180
type textarea "Sugar is a compound including carbon oxygen and hydrogen atoms."
click at [733, 608] on button "Verify" at bounding box center [767, 610] width 1029 height 32
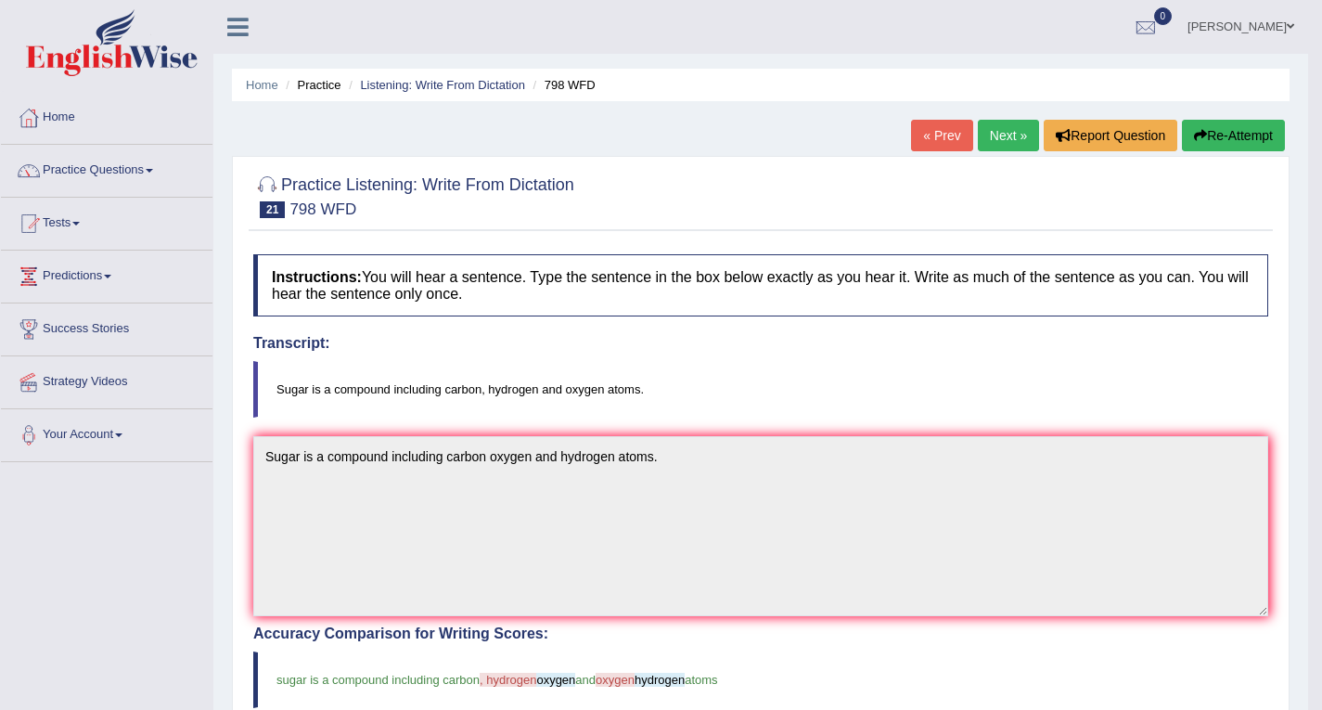
click at [1249, 128] on button "Re-Attempt" at bounding box center [1233, 136] width 103 height 32
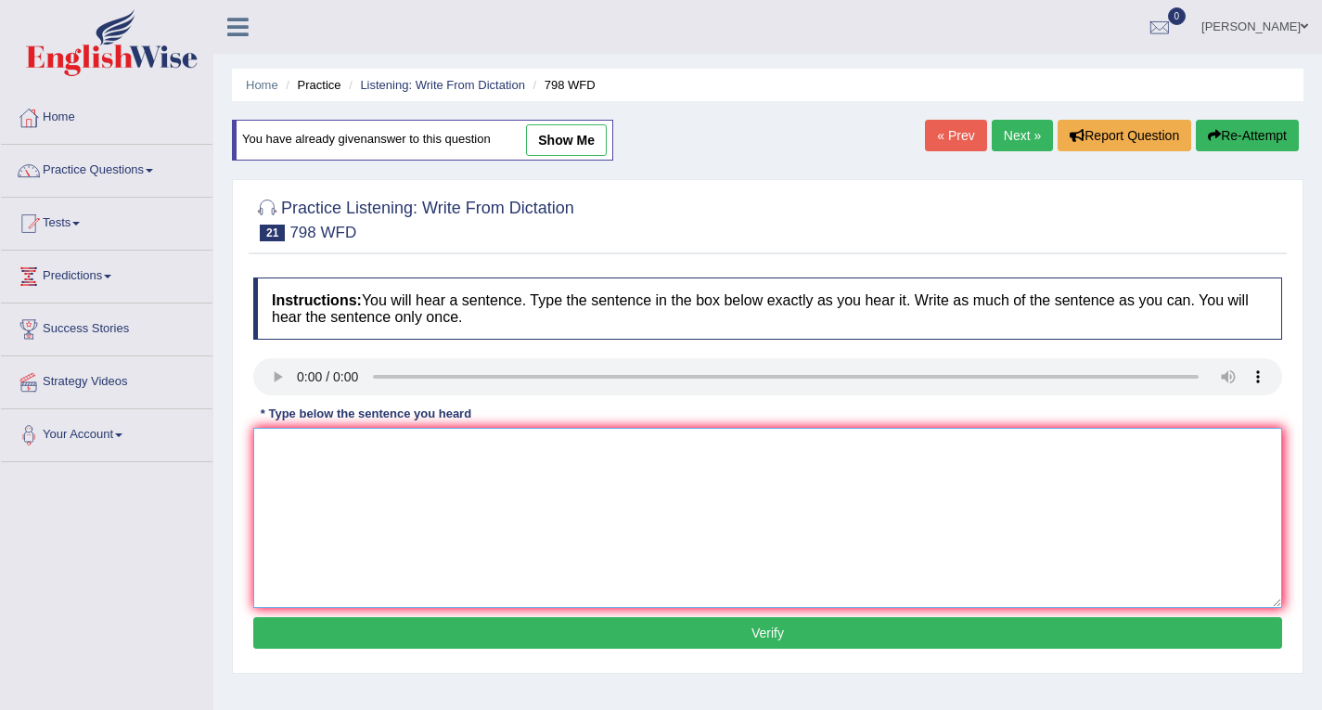
click at [313, 437] on textarea at bounding box center [767, 518] width 1029 height 180
type textarea "Sugar is a compound including carbon hydrogen and oxygen atoms."
click at [775, 634] on button "Verify" at bounding box center [767, 633] width 1029 height 32
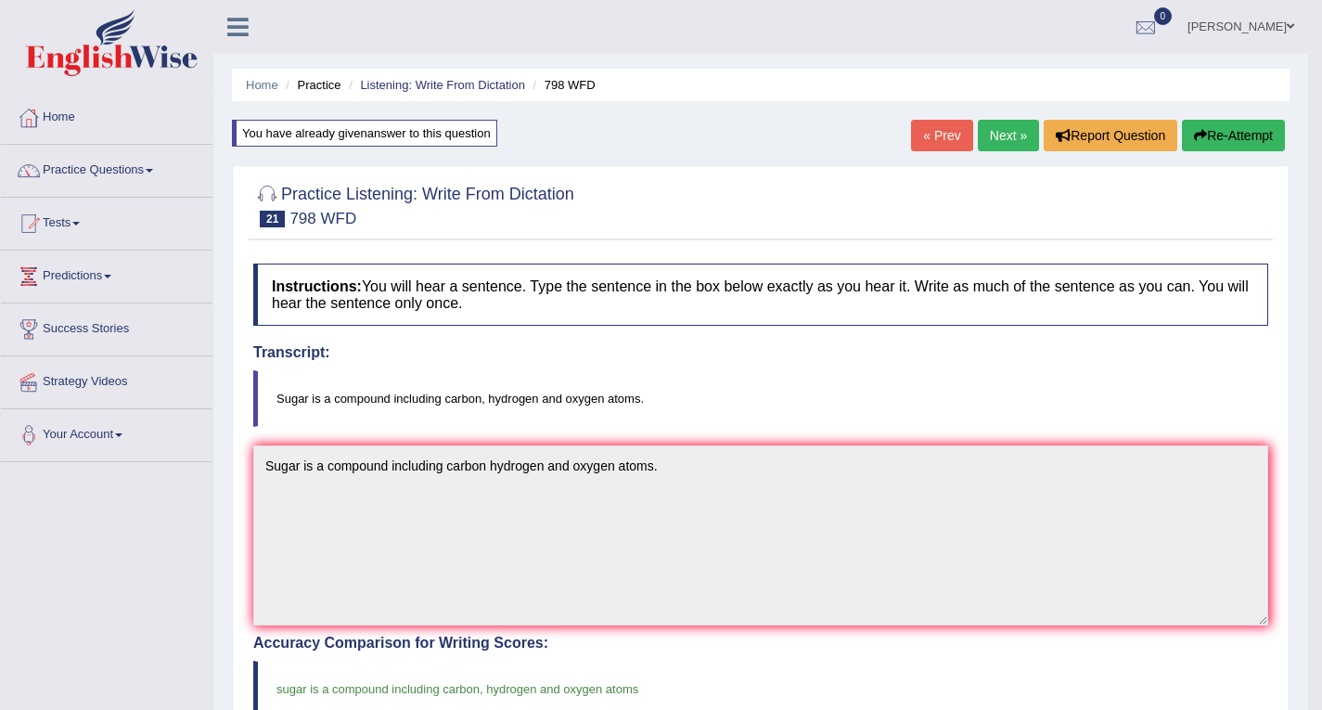
click at [998, 140] on link "Next »" at bounding box center [1008, 136] width 61 height 32
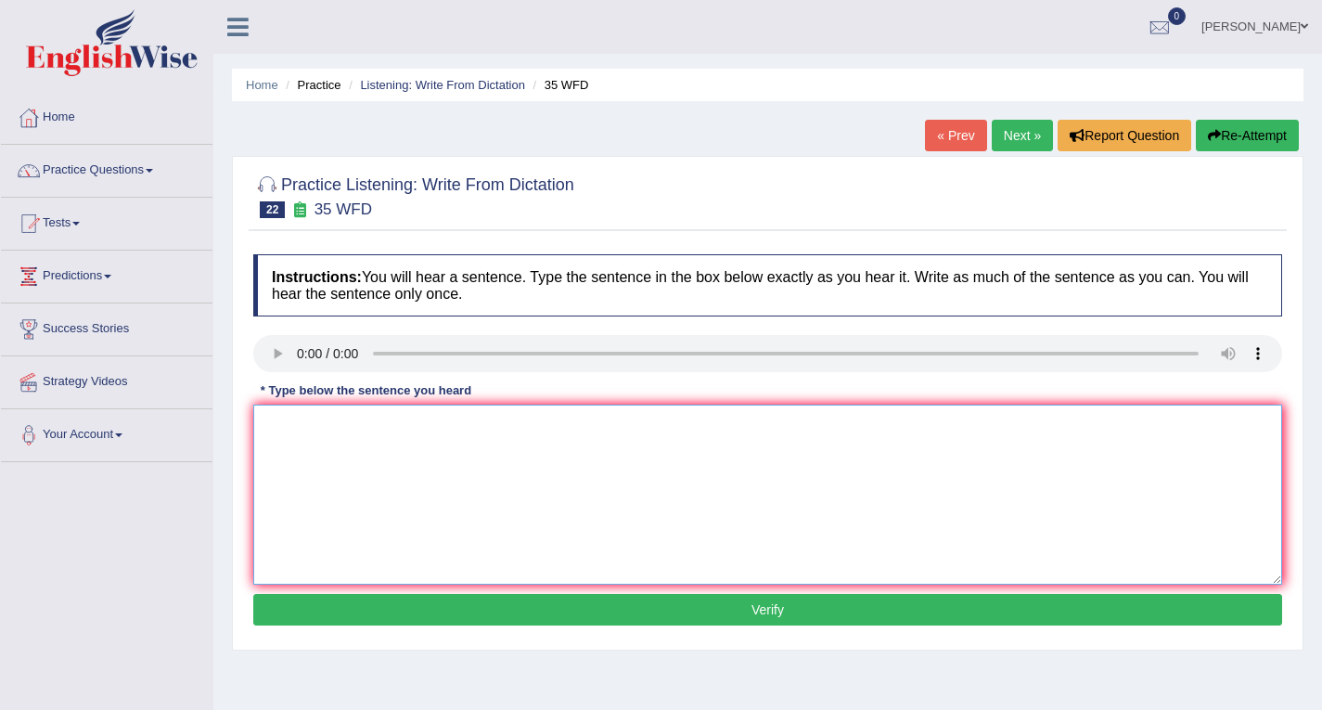
click at [313, 420] on textarea at bounding box center [767, 494] width 1029 height 180
type textarea "Student who study environment biology need to do field work."
click at [733, 611] on button "Verify" at bounding box center [767, 610] width 1029 height 32
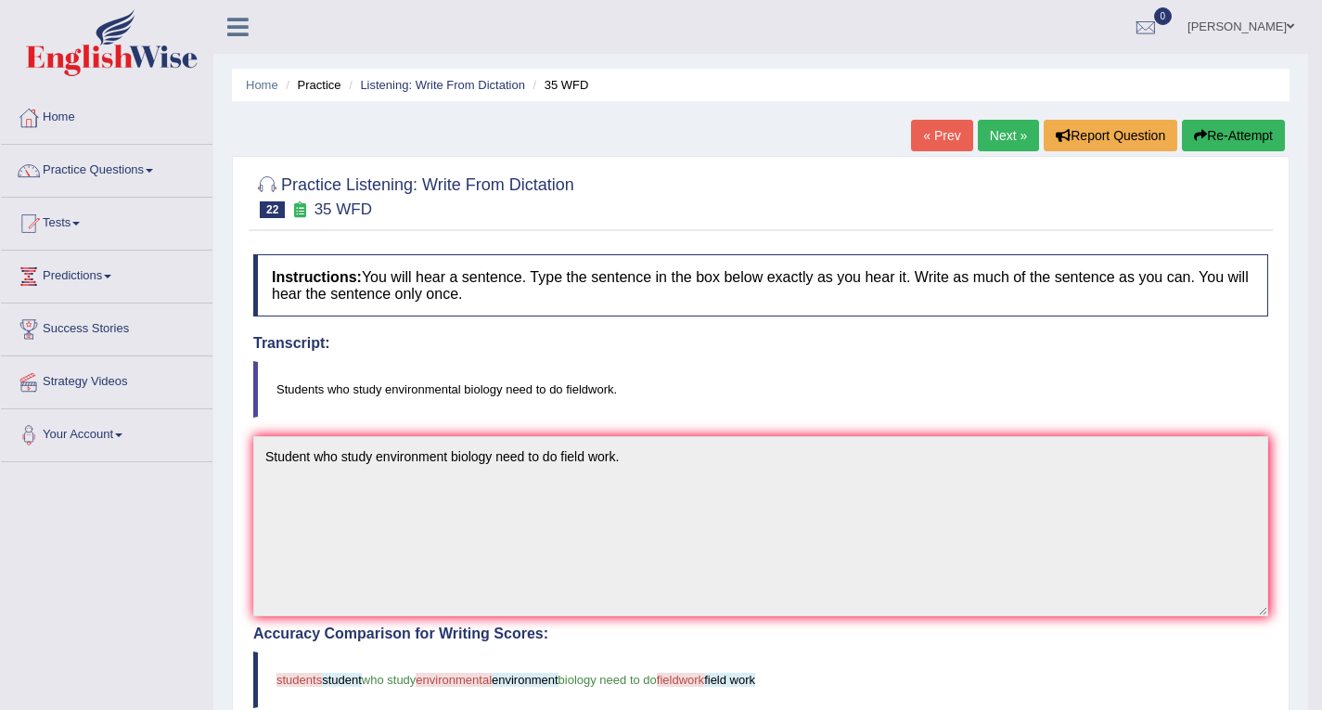
click at [1223, 138] on button "Re-Attempt" at bounding box center [1233, 136] width 103 height 32
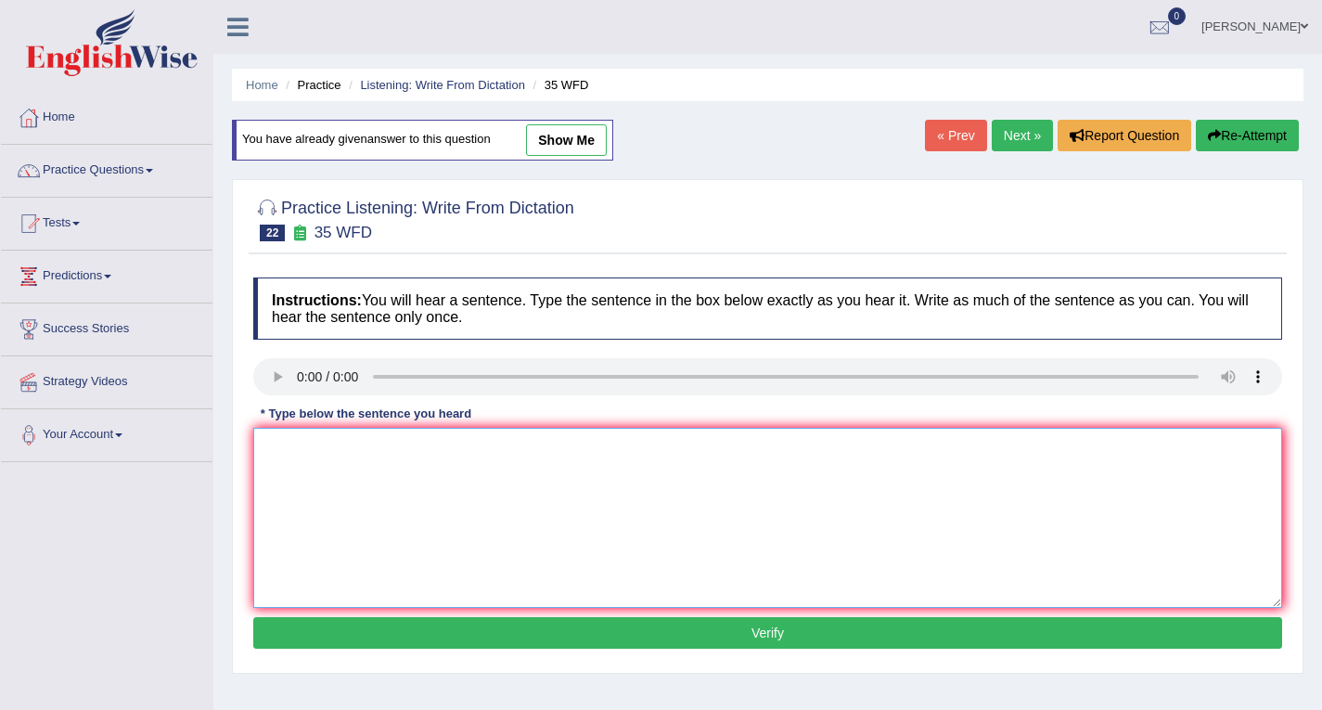
click at [727, 484] on textarea at bounding box center [767, 518] width 1029 height 180
type textarea "Srudents who study environmental biology need to do fieldwork."
click at [800, 631] on button "Verify" at bounding box center [767, 633] width 1029 height 32
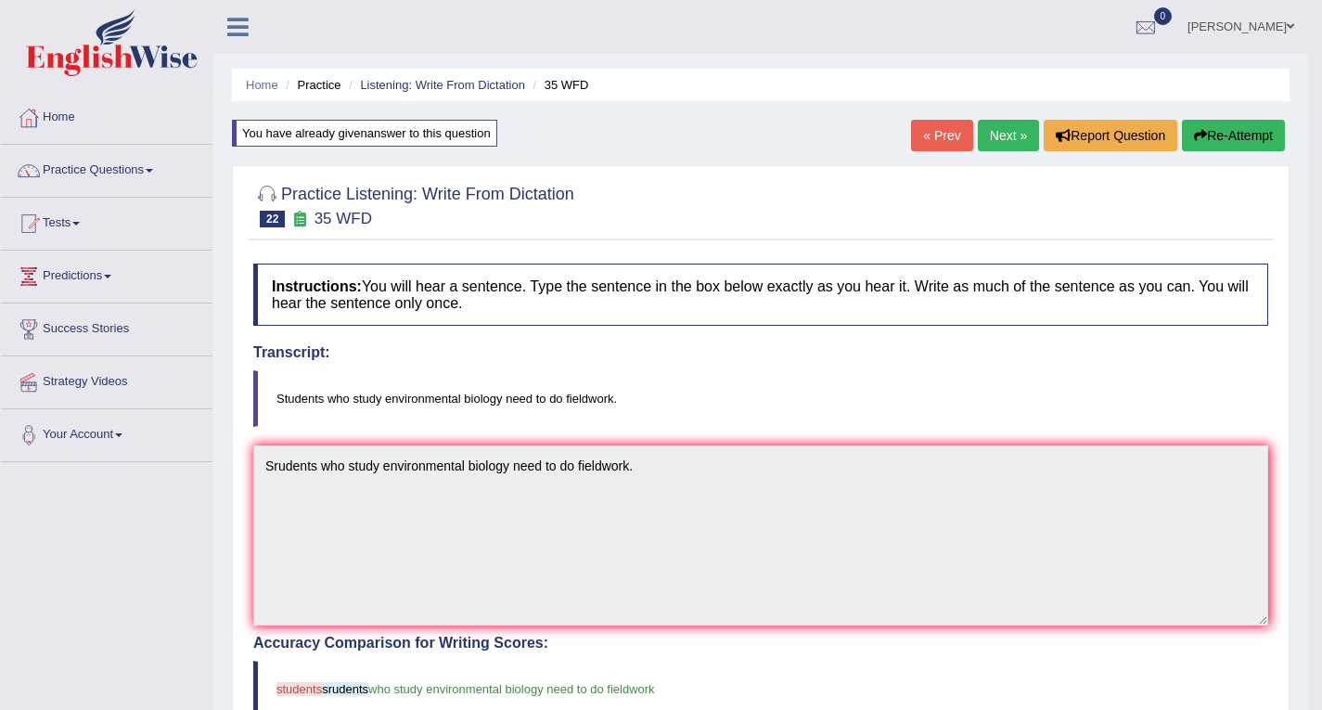
click at [1197, 136] on icon "button" at bounding box center [1200, 135] width 13 height 13
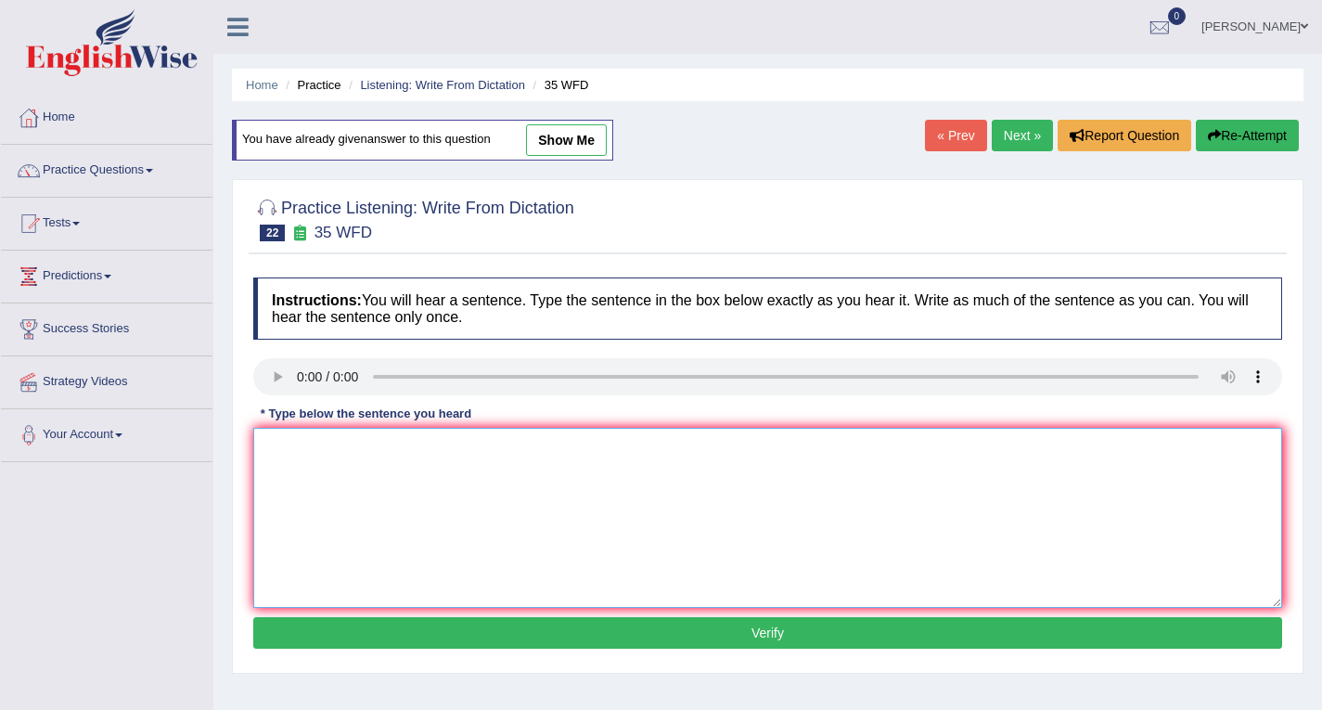
click at [705, 539] on textarea at bounding box center [767, 518] width 1029 height 180
type textarea "Students who study environmental biology need to do fieldwork."
click at [770, 631] on button "Verify" at bounding box center [767, 633] width 1029 height 32
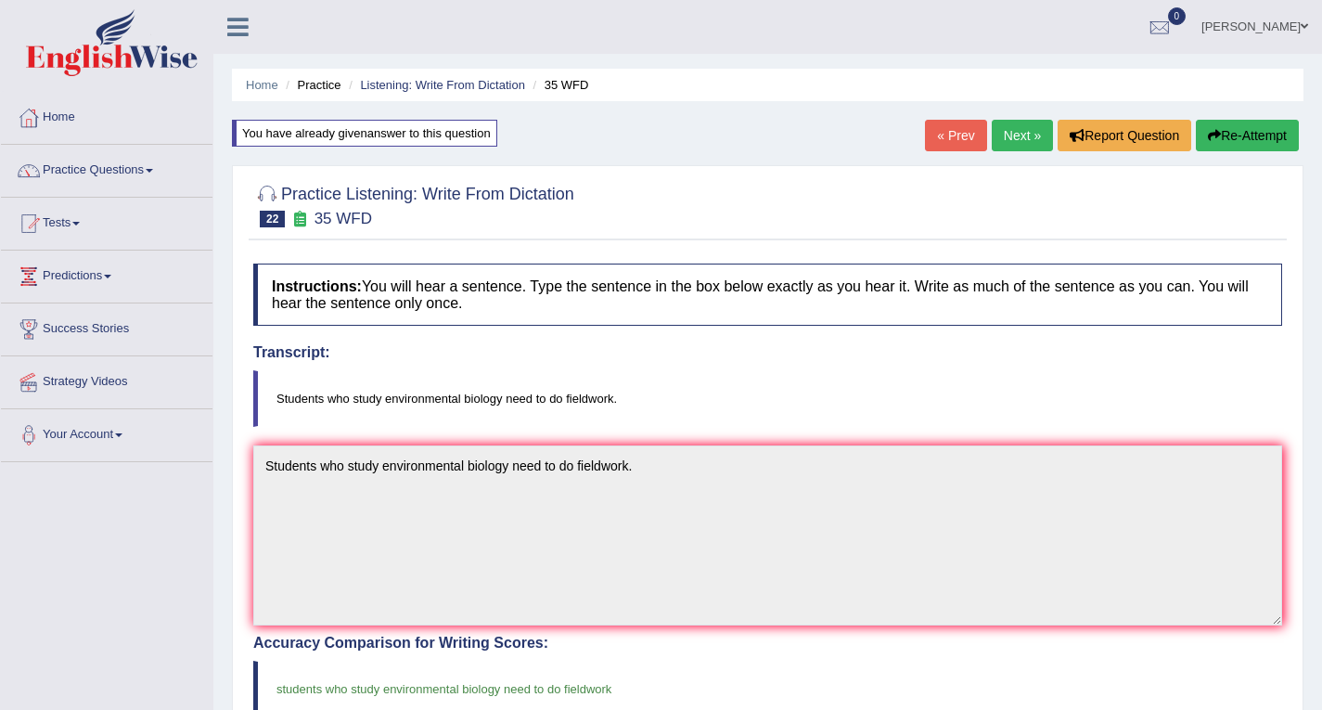
click at [1013, 123] on link "Next »" at bounding box center [1022, 136] width 61 height 32
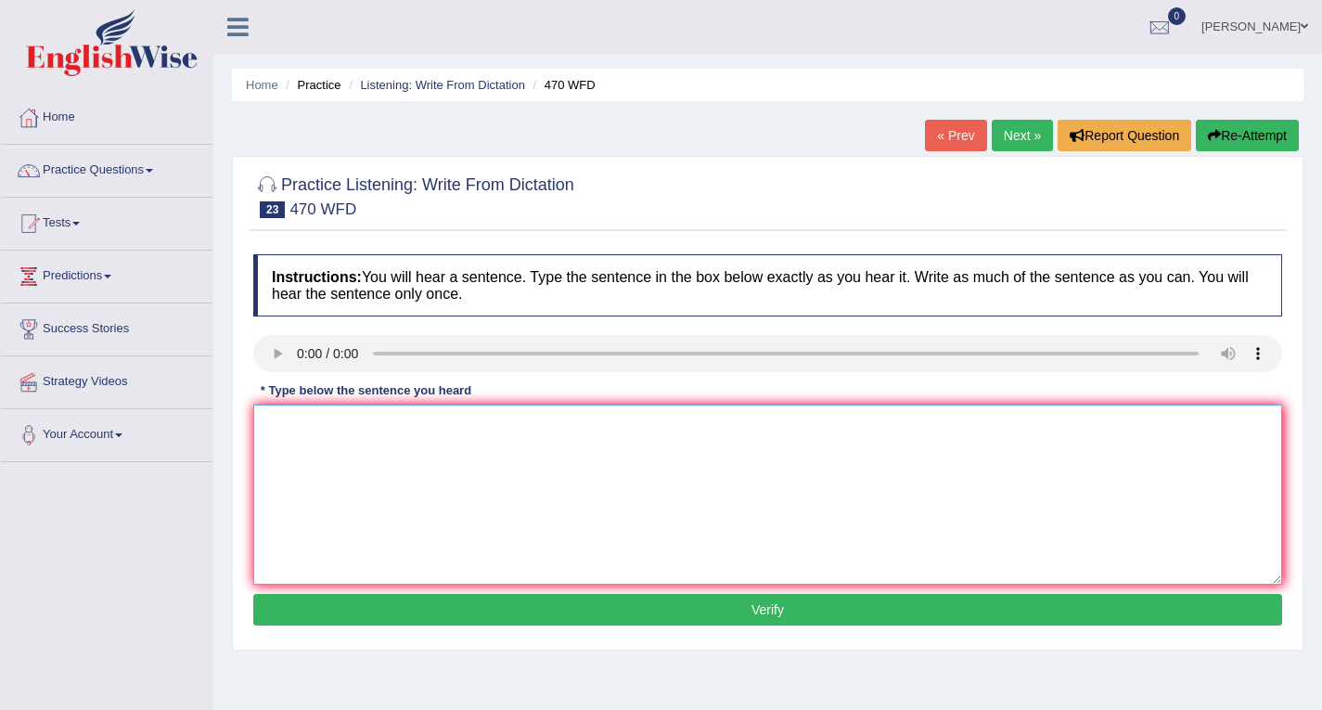
click at [374, 427] on textarea at bounding box center [767, 494] width 1029 height 180
click at [342, 428] on textarea "Assignments must be submitted at the end of the term." at bounding box center [767, 494] width 1029 height 180
type textarea "Assignments Assignment must be submitted at the end of the term."
click at [751, 605] on button "Verify" at bounding box center [767, 610] width 1029 height 32
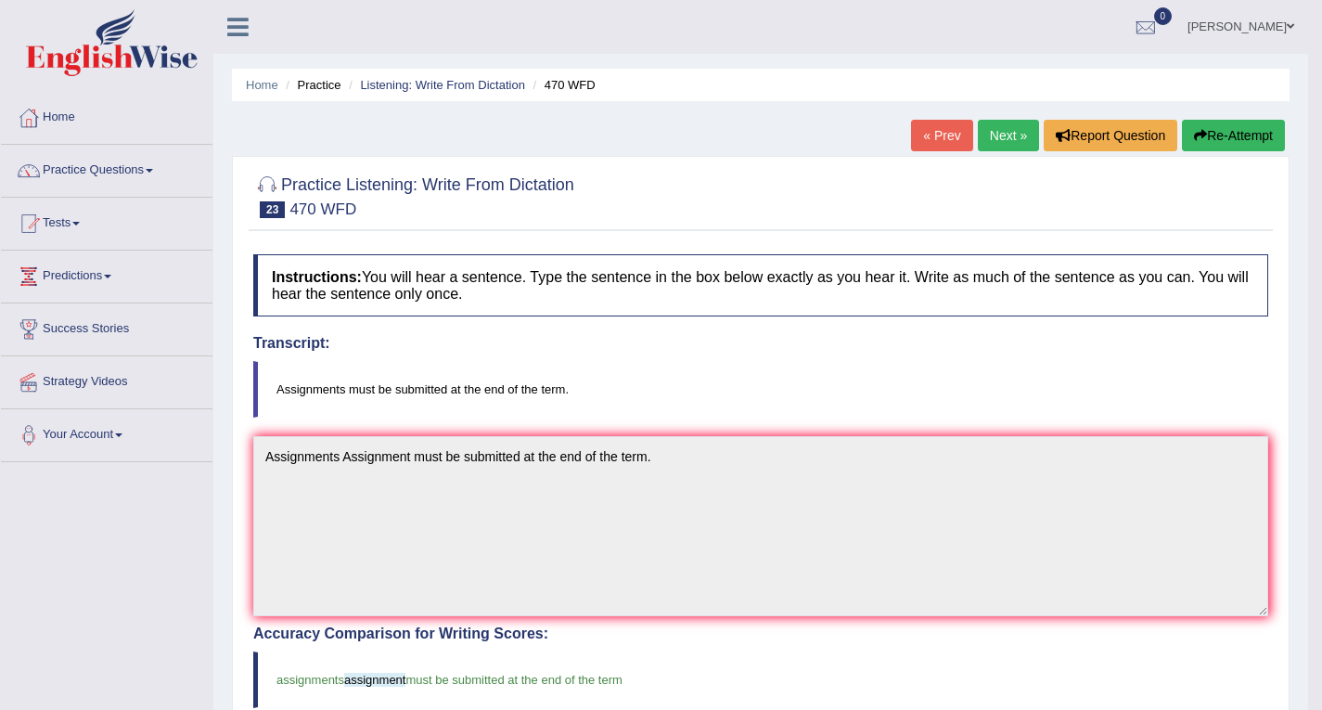
click at [1237, 136] on button "Re-Attempt" at bounding box center [1233, 136] width 103 height 32
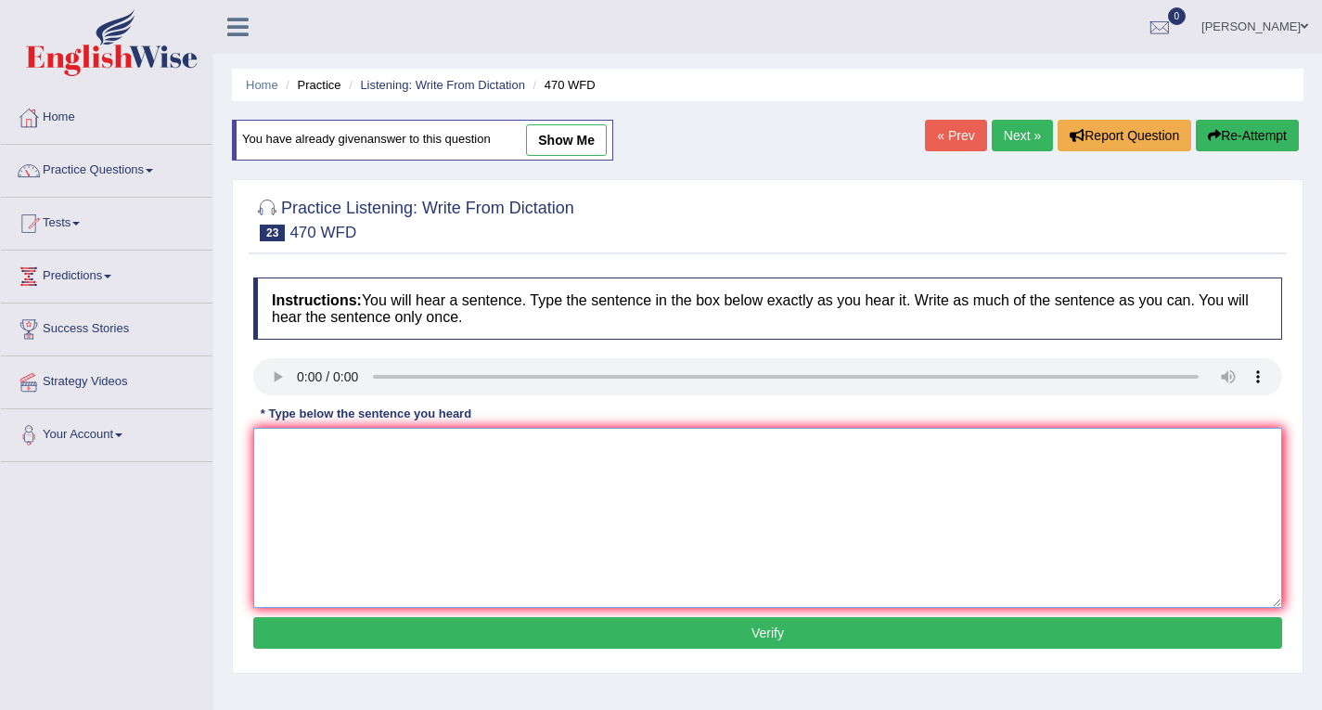
click at [838, 466] on textarea at bounding box center [767, 518] width 1029 height 180
type textarea "Assignments assignment must be submitted at the end of the term."
click at [808, 626] on button "Verify" at bounding box center [767, 633] width 1029 height 32
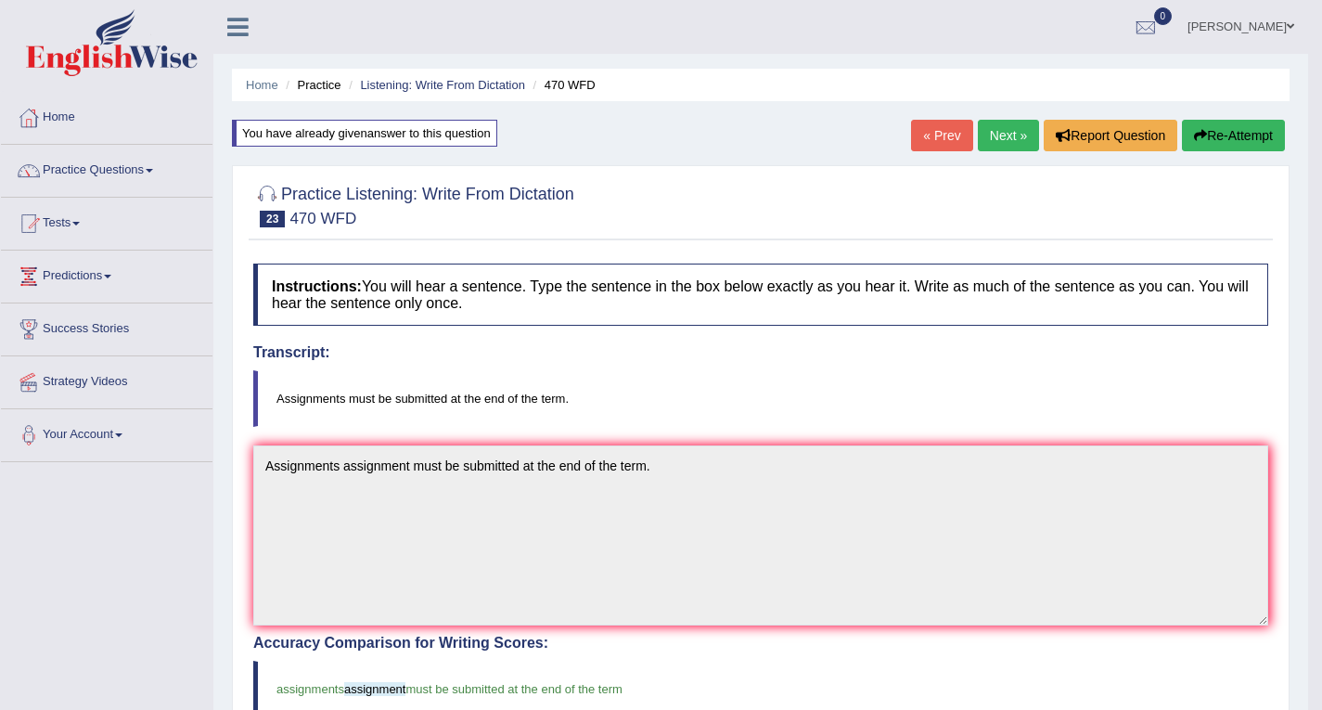
click at [1002, 139] on link "Next »" at bounding box center [1008, 136] width 61 height 32
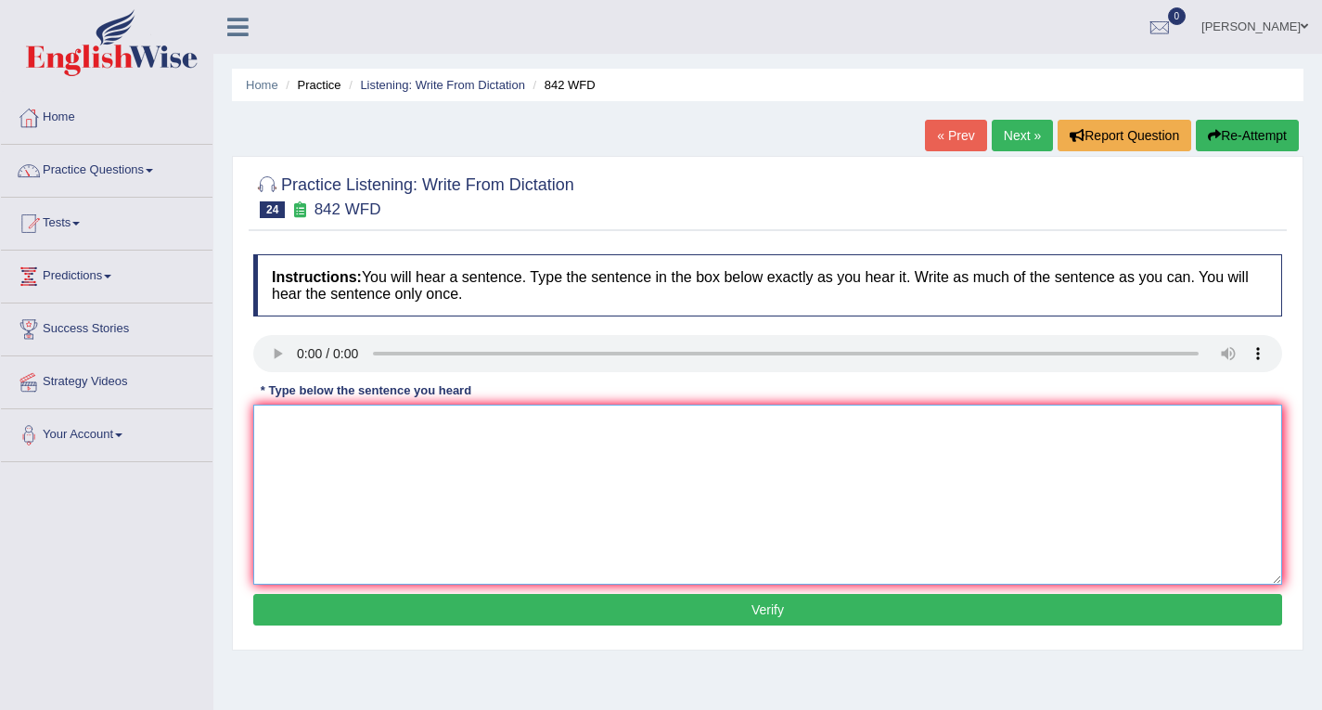
click at [354, 432] on textarea at bounding box center [767, 494] width 1029 height 180
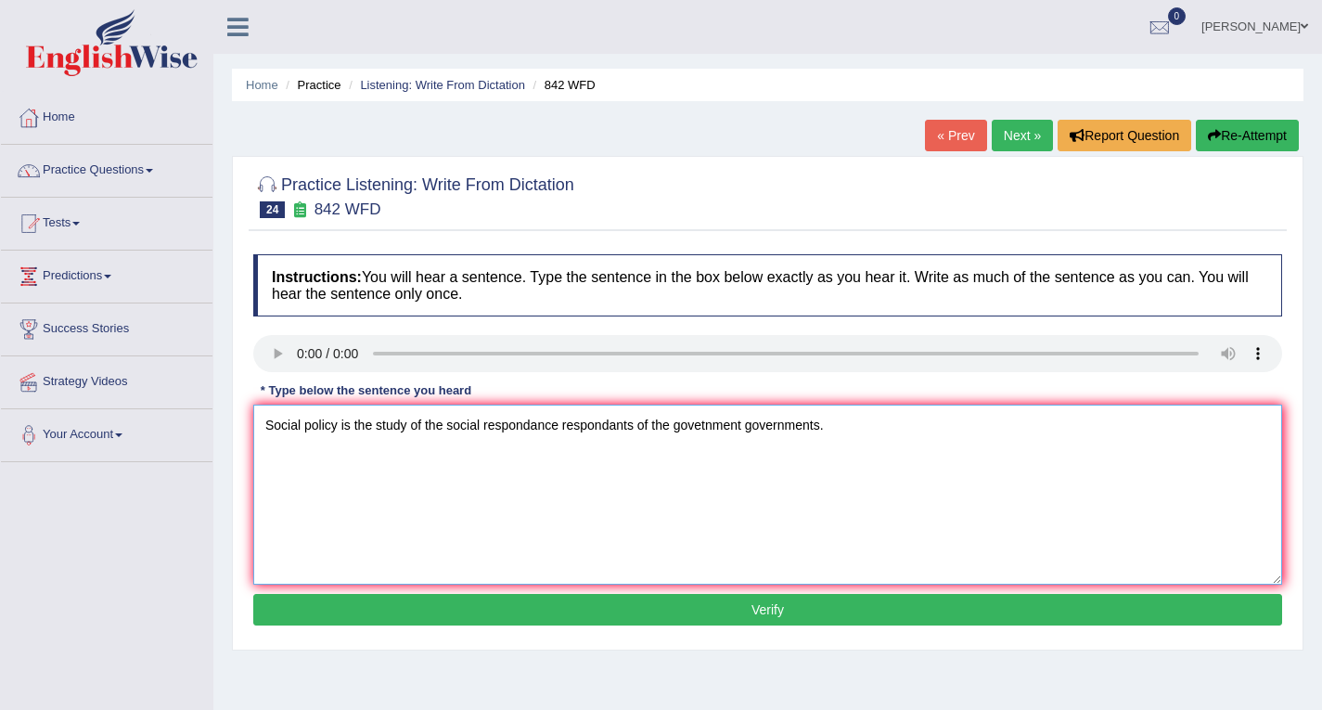
type textarea "Social policy is the study of the social respondance respondants of the govetnm…"
click at [760, 602] on button "Verify" at bounding box center [767, 610] width 1029 height 32
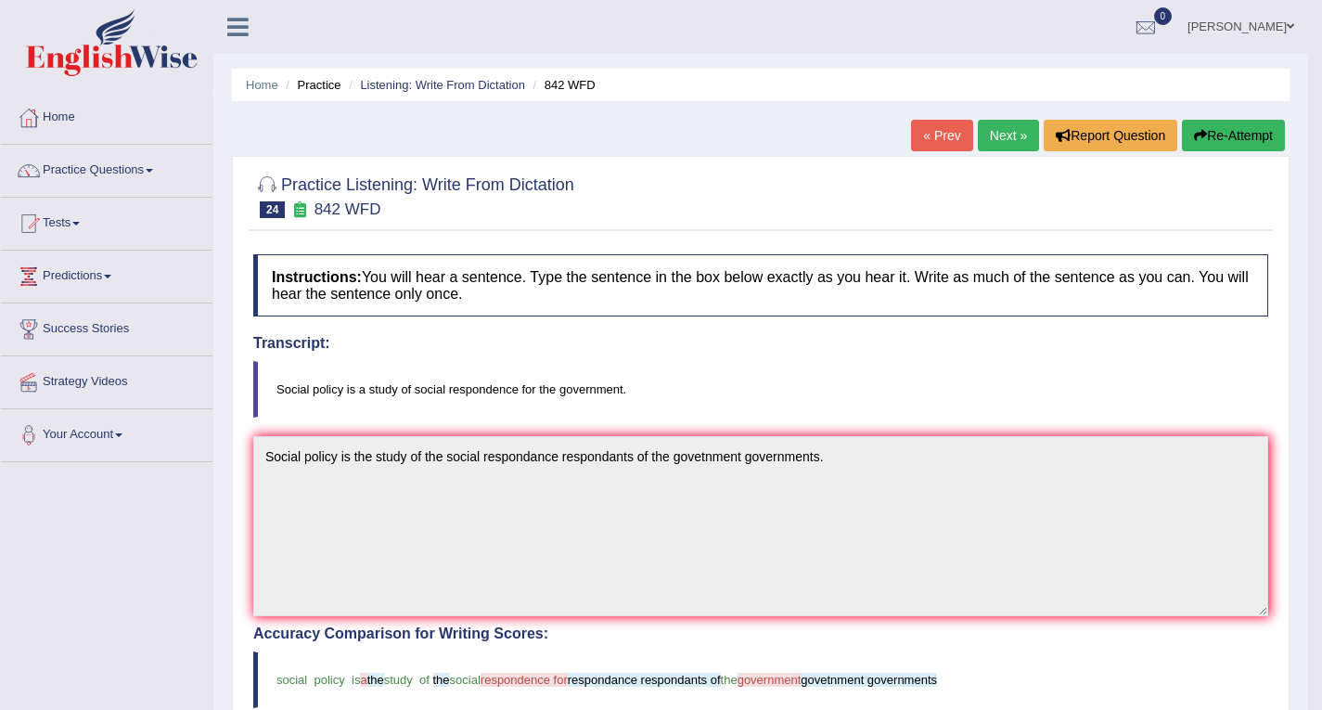
click at [1228, 132] on button "Re-Attempt" at bounding box center [1233, 136] width 103 height 32
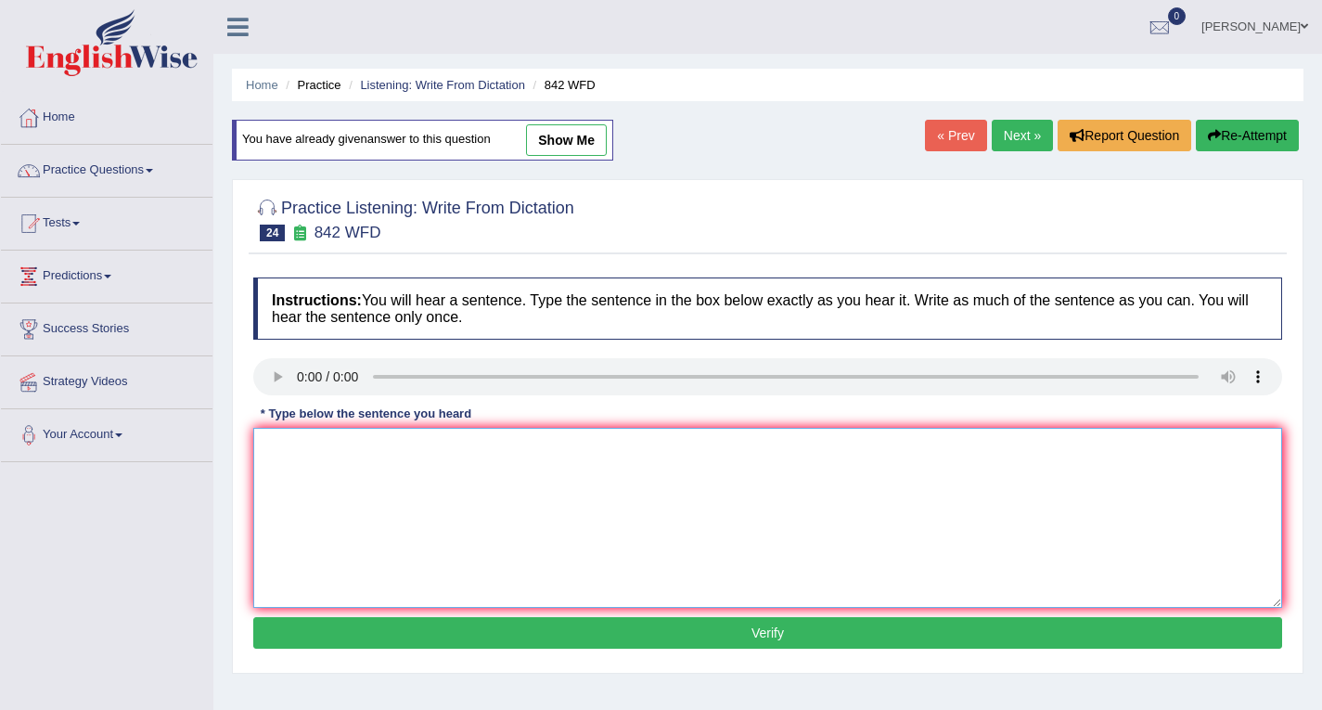
click at [330, 455] on textarea at bounding box center [767, 518] width 1029 height 180
type textarea "Social policy is a study of social respondants of the governments."
click at [781, 623] on button "Verify" at bounding box center [767, 633] width 1029 height 32
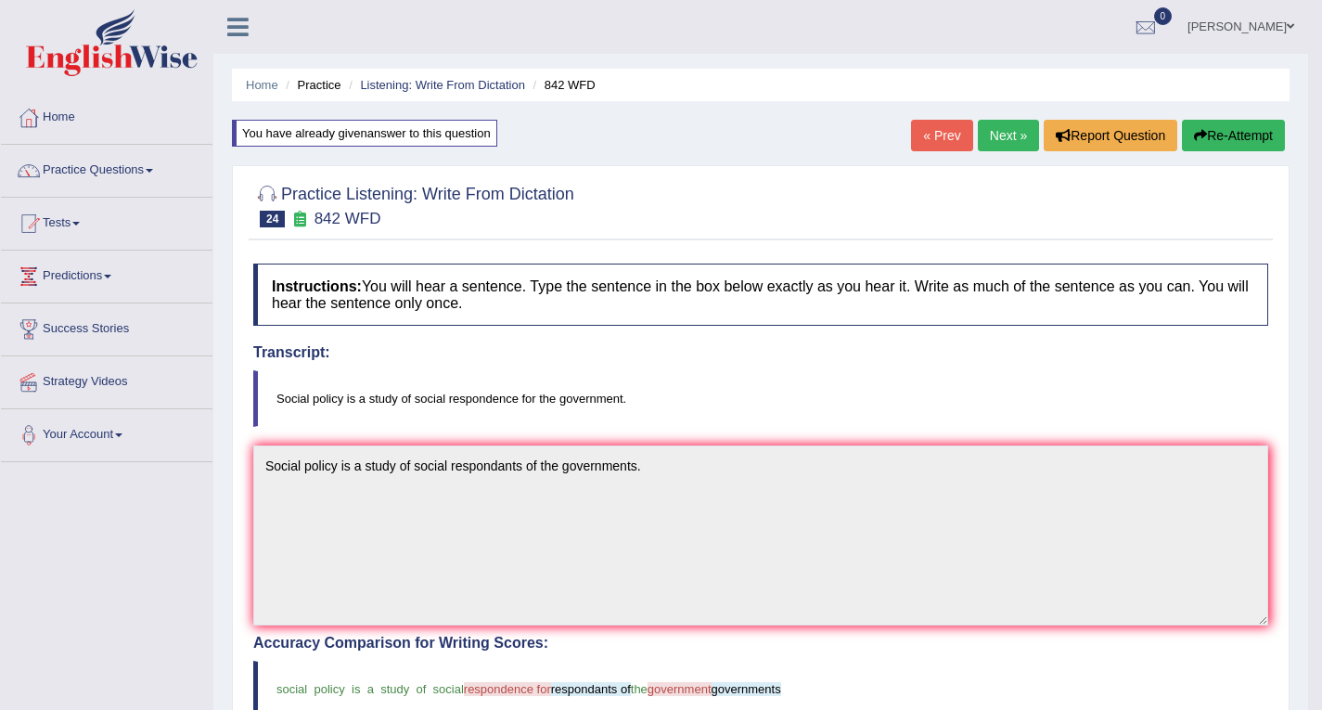
click at [1206, 135] on button "Re-Attempt" at bounding box center [1233, 136] width 103 height 32
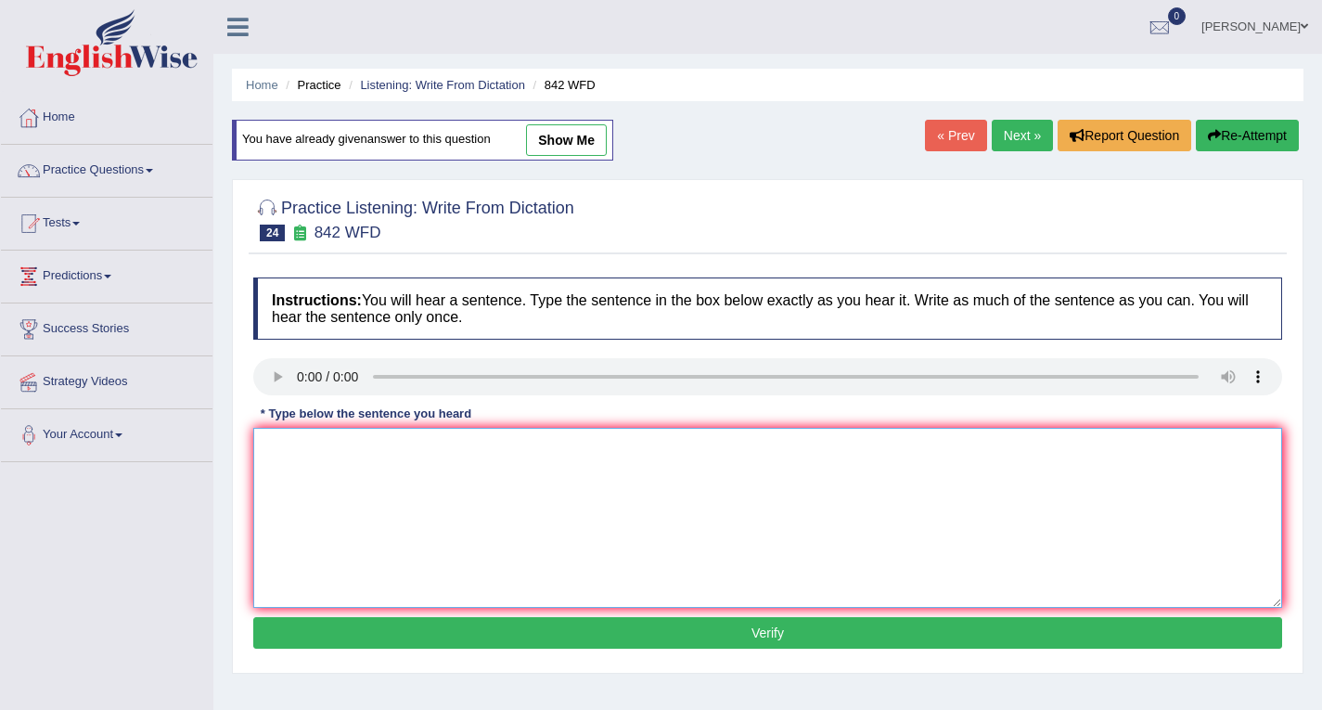
click at [406, 460] on textarea at bounding box center [767, 518] width 1029 height 180
click at [303, 448] on textarea "Social olicy is arespondance for the government." at bounding box center [767, 518] width 1029 height 180
click at [349, 450] on textarea "Social policy is arespondance for the government." at bounding box center [767, 518] width 1029 height 180
click at [480, 452] on textarea "Social policy is a study of the social arespondance for the government." at bounding box center [767, 518] width 1029 height 180
type textarea "Social policy is a study of the social respondance for the government."
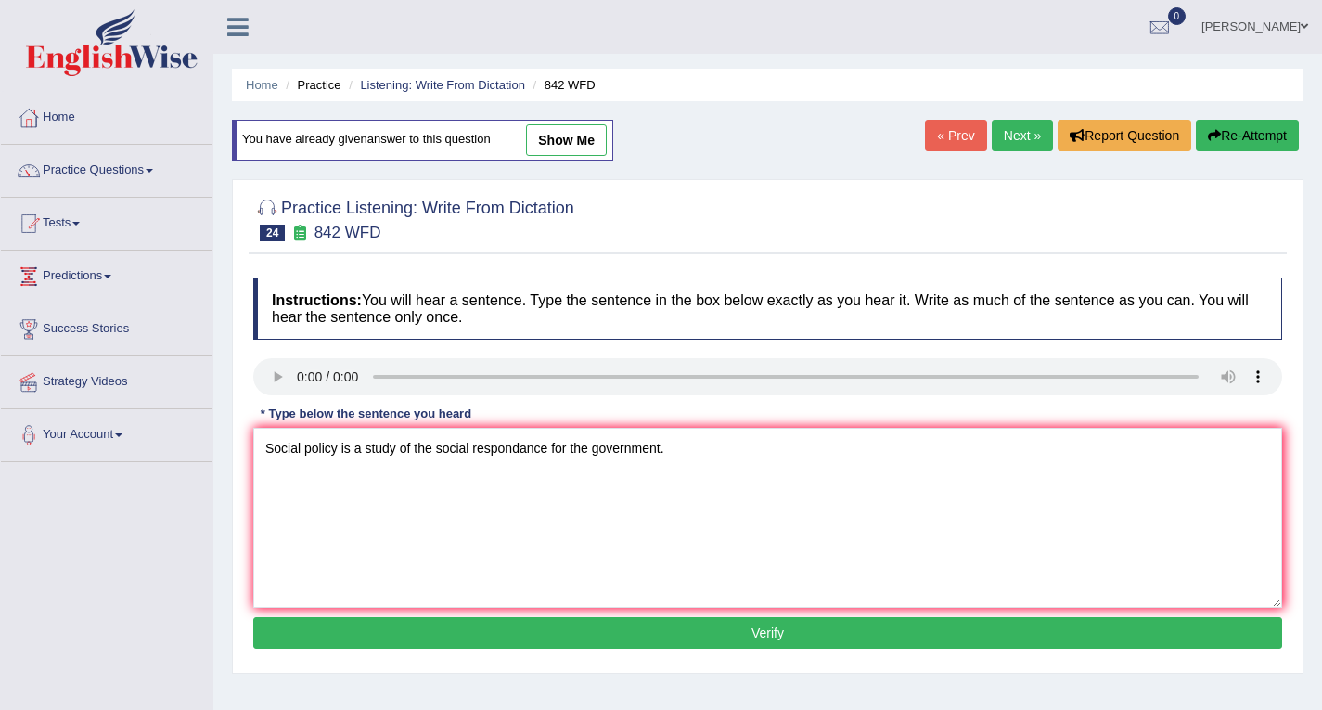
click at [740, 622] on button "Verify" at bounding box center [767, 633] width 1029 height 32
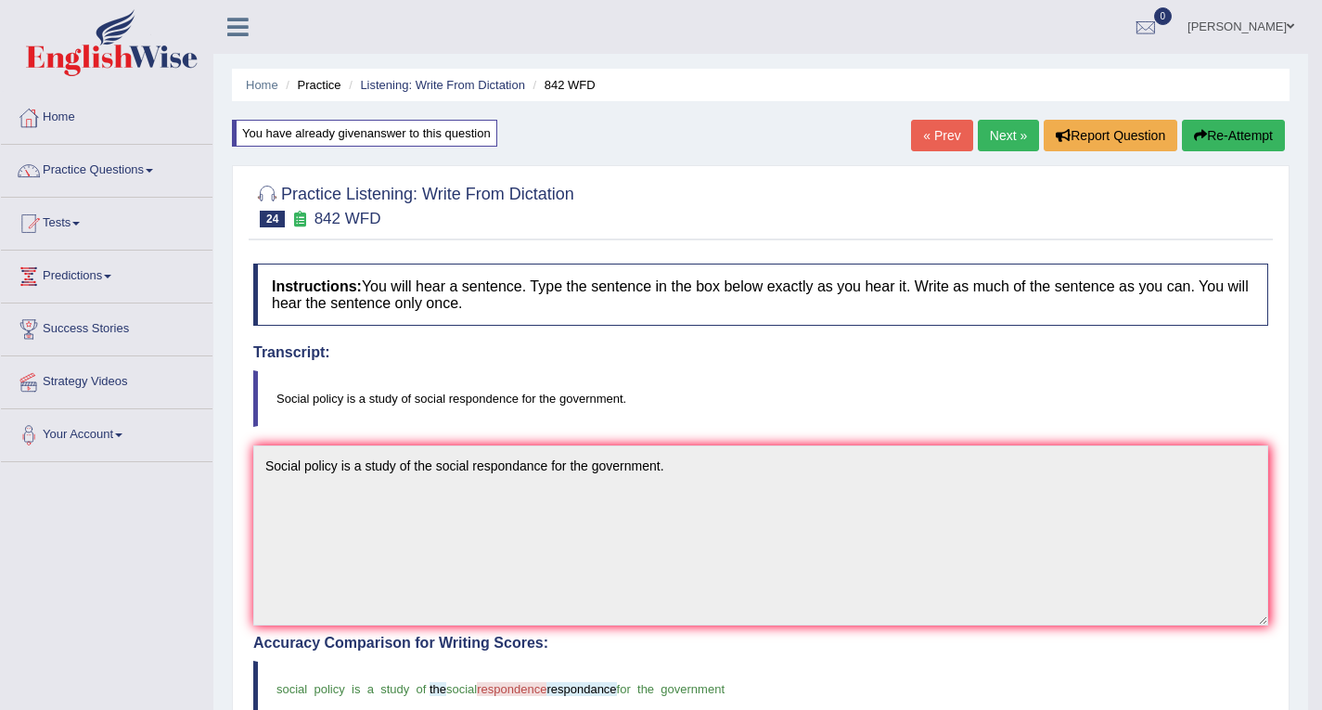
click at [1010, 140] on link "Next »" at bounding box center [1008, 136] width 61 height 32
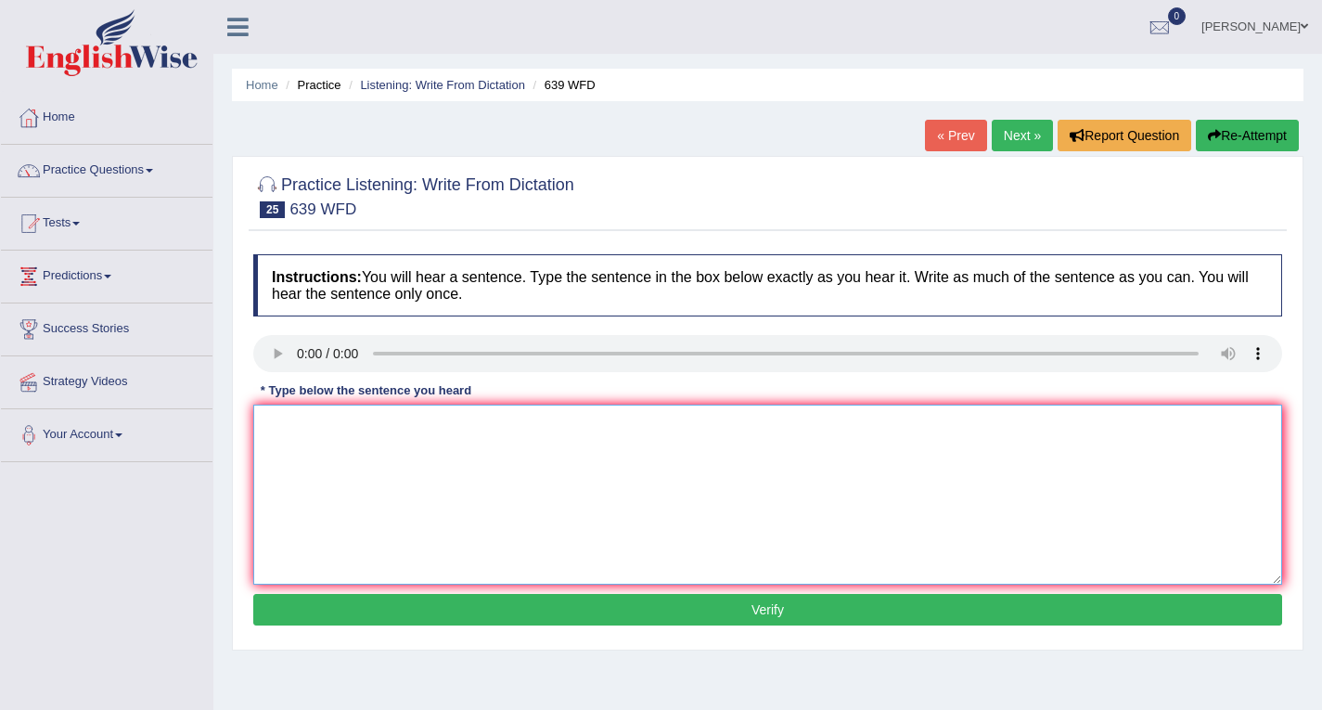
click at [389, 459] on textarea at bounding box center [767, 494] width 1029 height 180
click at [453, 429] on textarea "Students should take advantage of online research before attending the lecture." at bounding box center [767, 494] width 1029 height 180
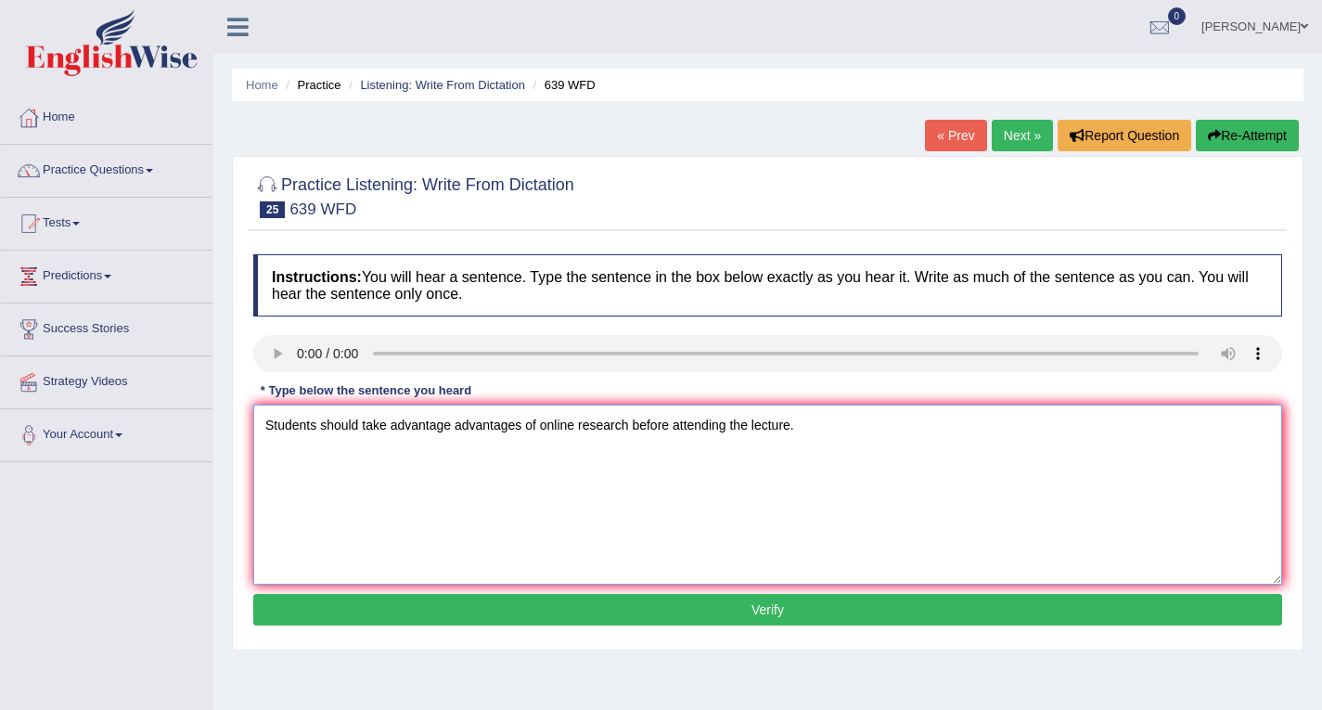
click at [540, 424] on textarea "Students should take advantage advantages of online research before attending t…" at bounding box center [767, 494] width 1029 height 180
click at [647, 427] on textarea "Students should take advantage advantages of the online research before attendi…" at bounding box center [767, 494] width 1029 height 180
click at [878, 426] on textarea "Students should take advantage advantages of the online research researches bef…" at bounding box center [767, 494] width 1029 height 180
type textarea "Students should take advantage advantages of the online research researches bef…"
click at [785, 614] on button "Verify" at bounding box center [767, 610] width 1029 height 32
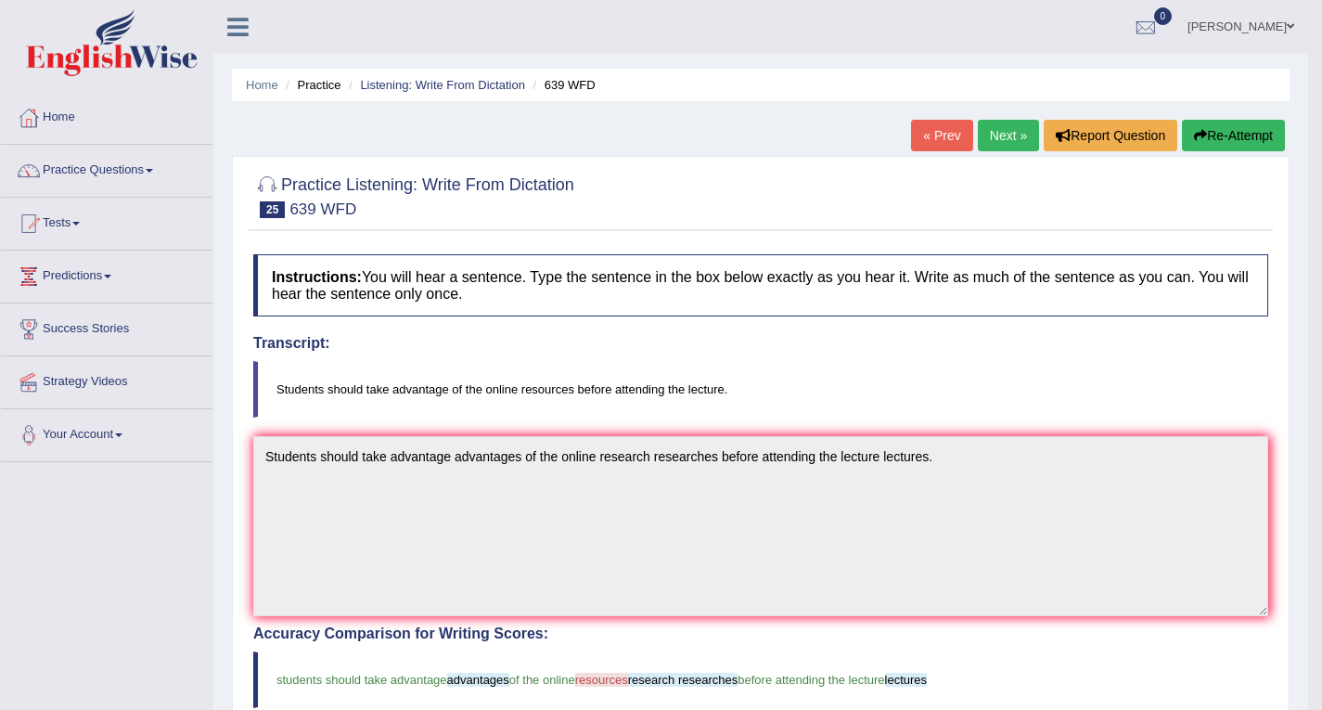
click at [1008, 131] on link "Next »" at bounding box center [1008, 136] width 61 height 32
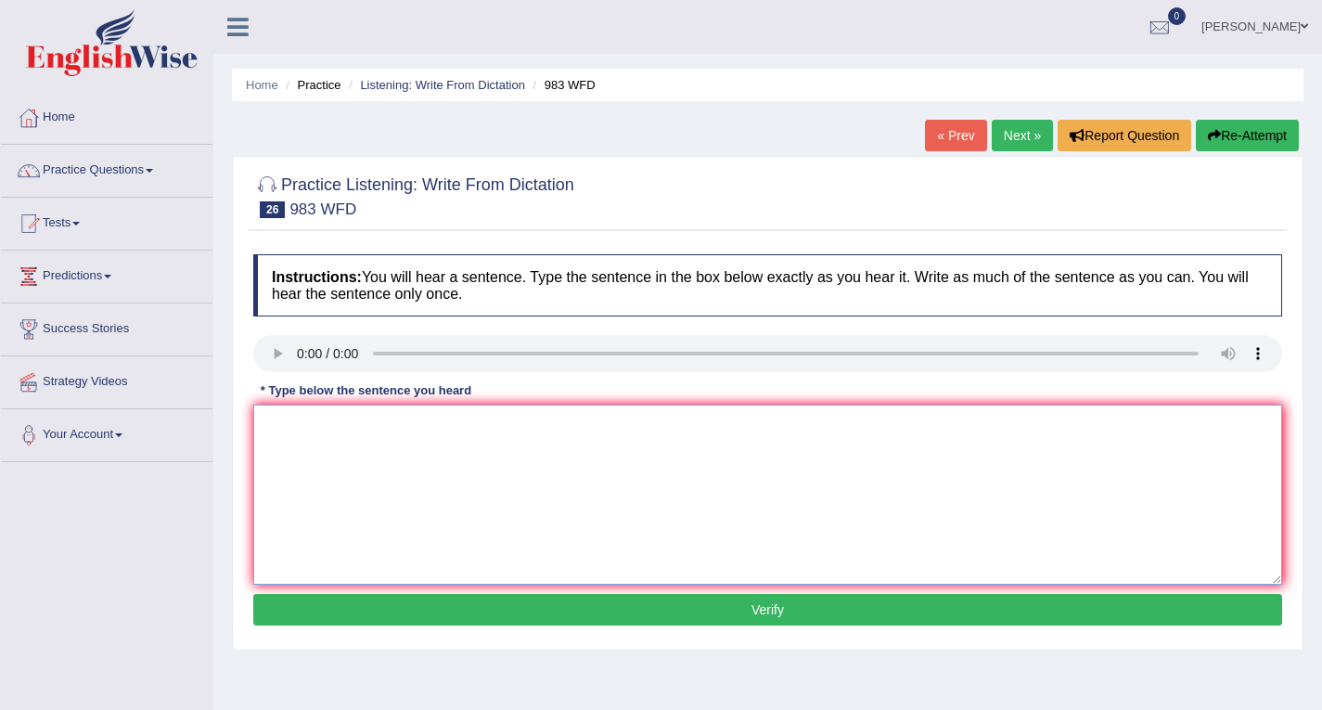
click at [304, 425] on textarea at bounding box center [767, 494] width 1029 height 180
type textarea "The reception staff staffs can give information of landing and printing."
click at [768, 614] on button "Verify" at bounding box center [767, 610] width 1029 height 32
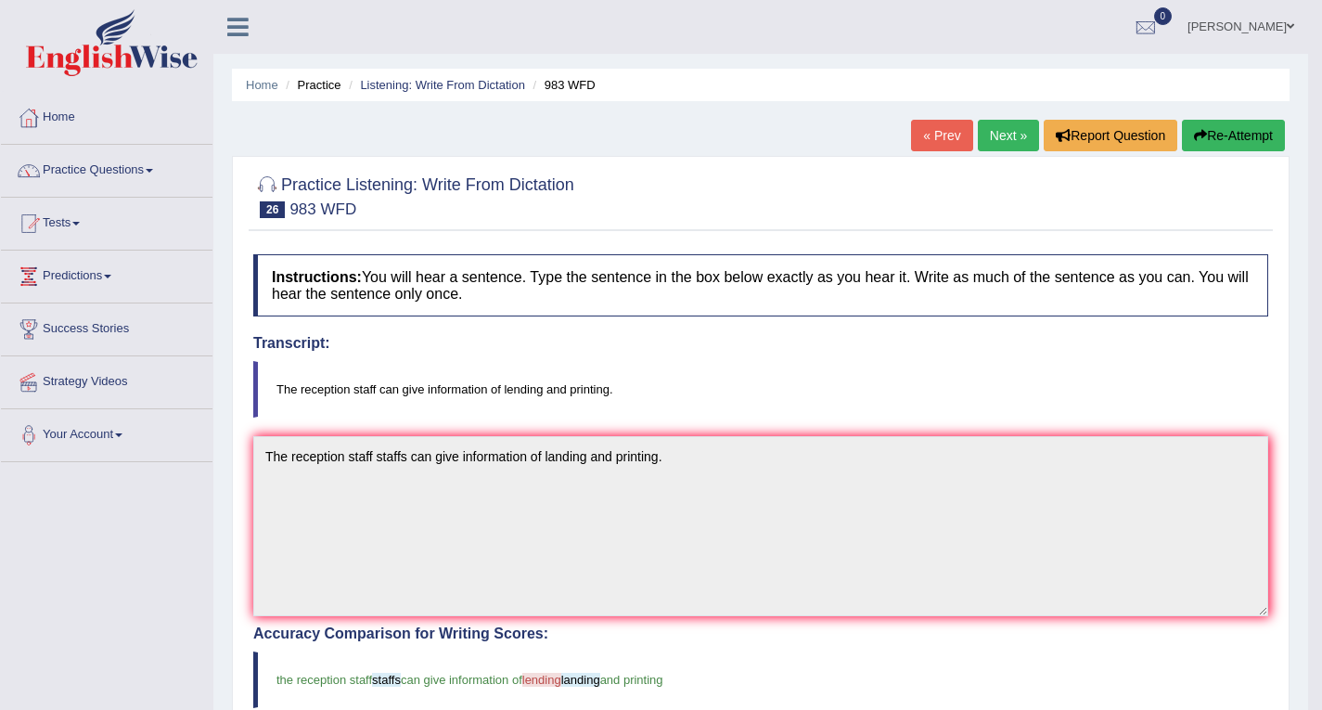
click at [1007, 144] on link "Next »" at bounding box center [1008, 136] width 61 height 32
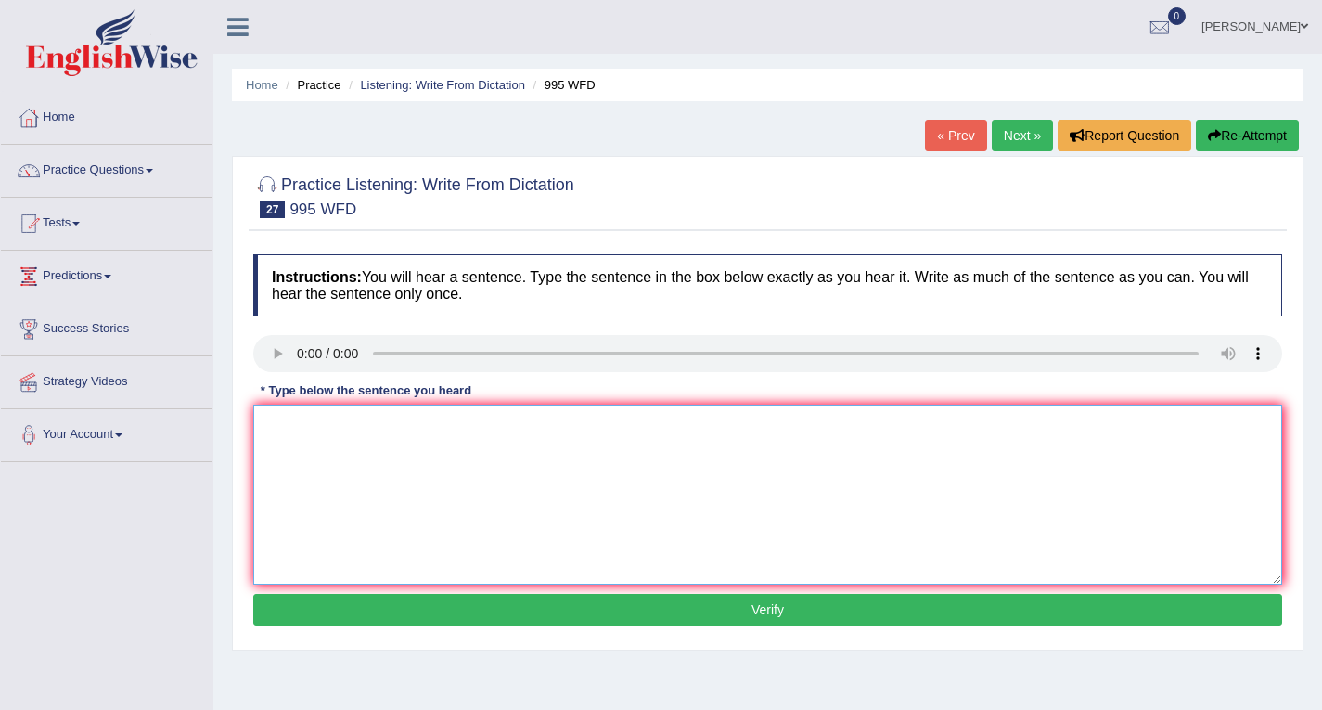
click at [365, 439] on textarea at bounding box center [767, 494] width 1029 height 180
click at [570, 424] on textarea "Firm conclusion conclusions can be established with rigrous experiment experime…" at bounding box center [767, 494] width 1029 height 180
type textarea "Firm conclusion conclusions can be established with a rigrous experiment experi…"
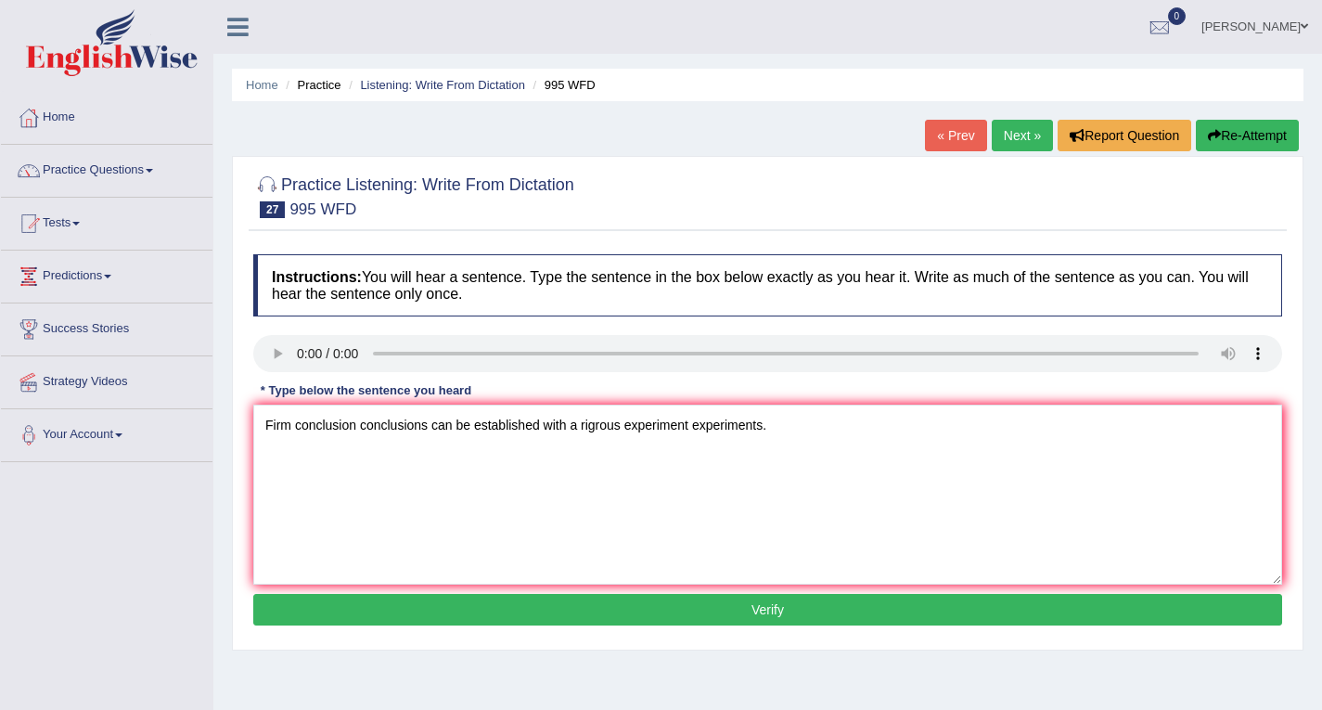
click at [752, 608] on button "Verify" at bounding box center [767, 610] width 1029 height 32
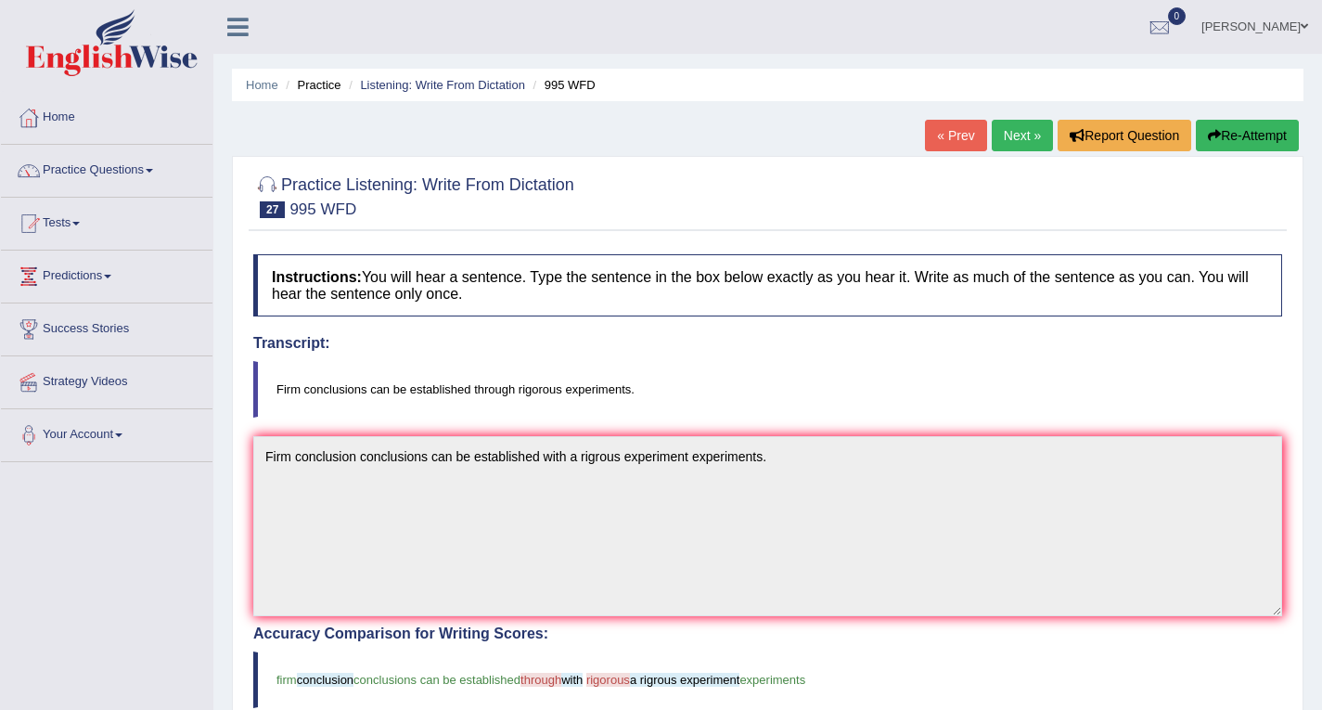
click at [1265, 130] on button "Re-Attempt" at bounding box center [1247, 136] width 103 height 32
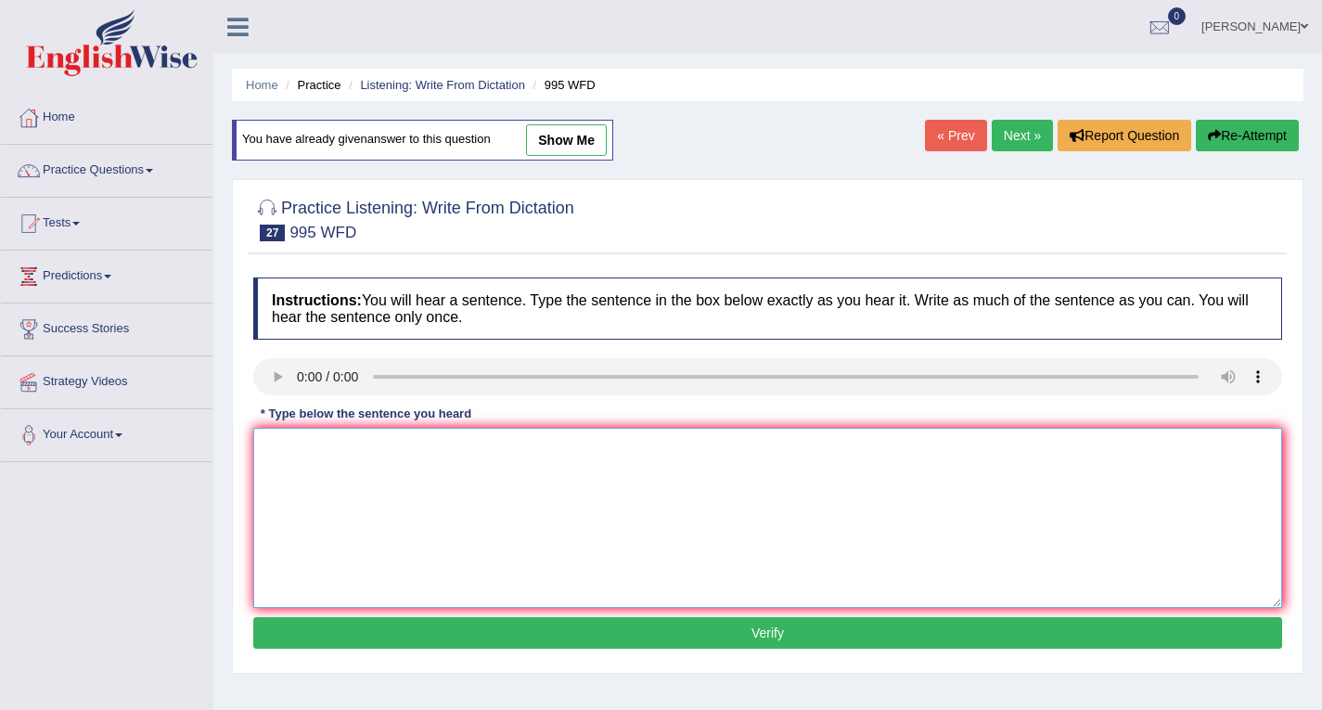
click at [368, 477] on textarea at bounding box center [767, 518] width 1029 height 180
type textarea "Firm conclusion can be established through rigorous experiment experiments."
click at [758, 638] on button "Verify" at bounding box center [767, 633] width 1029 height 32
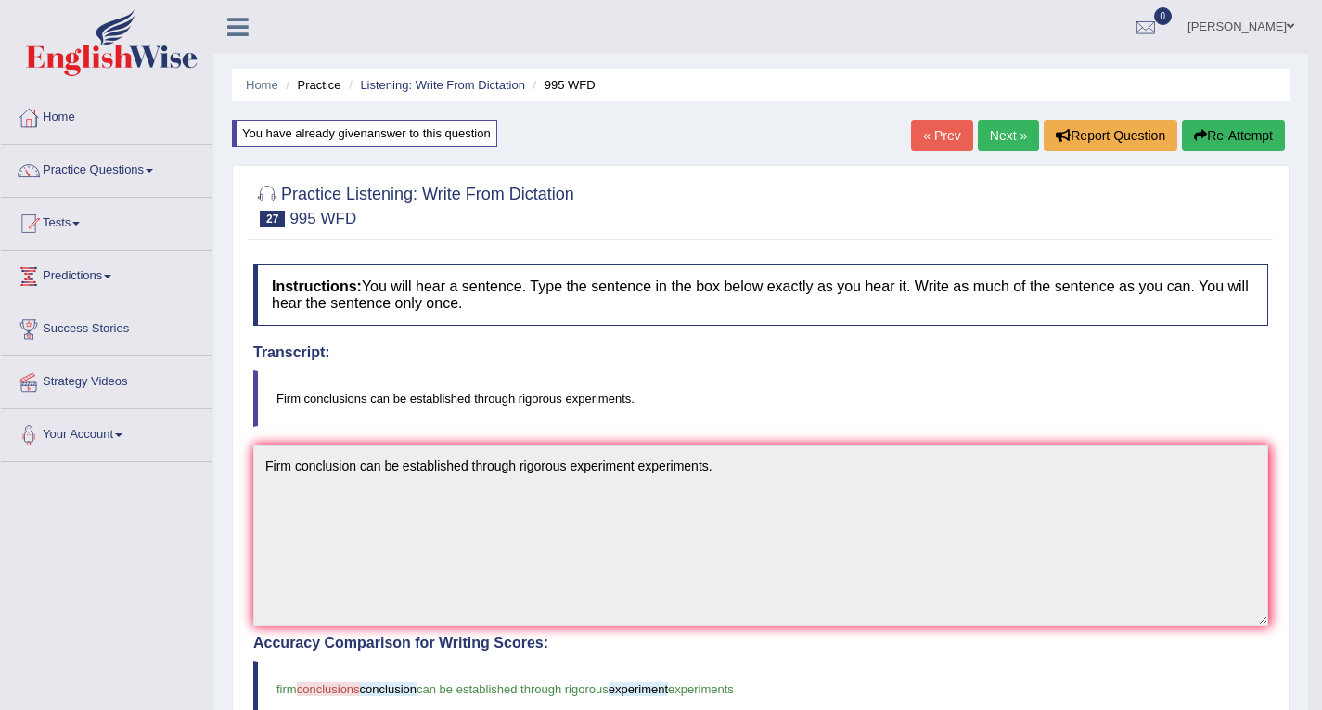
click at [1010, 134] on link "Next »" at bounding box center [1008, 136] width 61 height 32
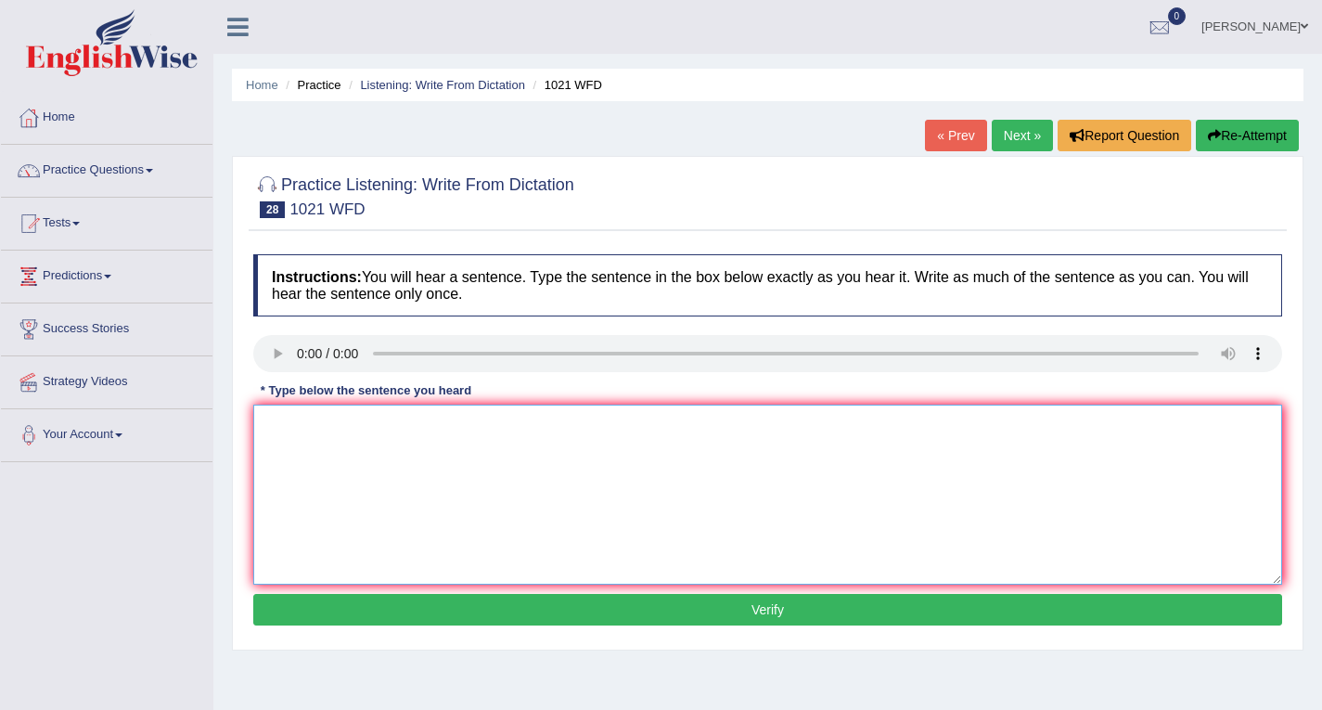
click at [434, 443] on textarea at bounding box center [767, 494] width 1029 height 180
type textarea "The english degree is a specially valuable in third year."
click at [763, 615] on button "Verify" at bounding box center [767, 610] width 1029 height 32
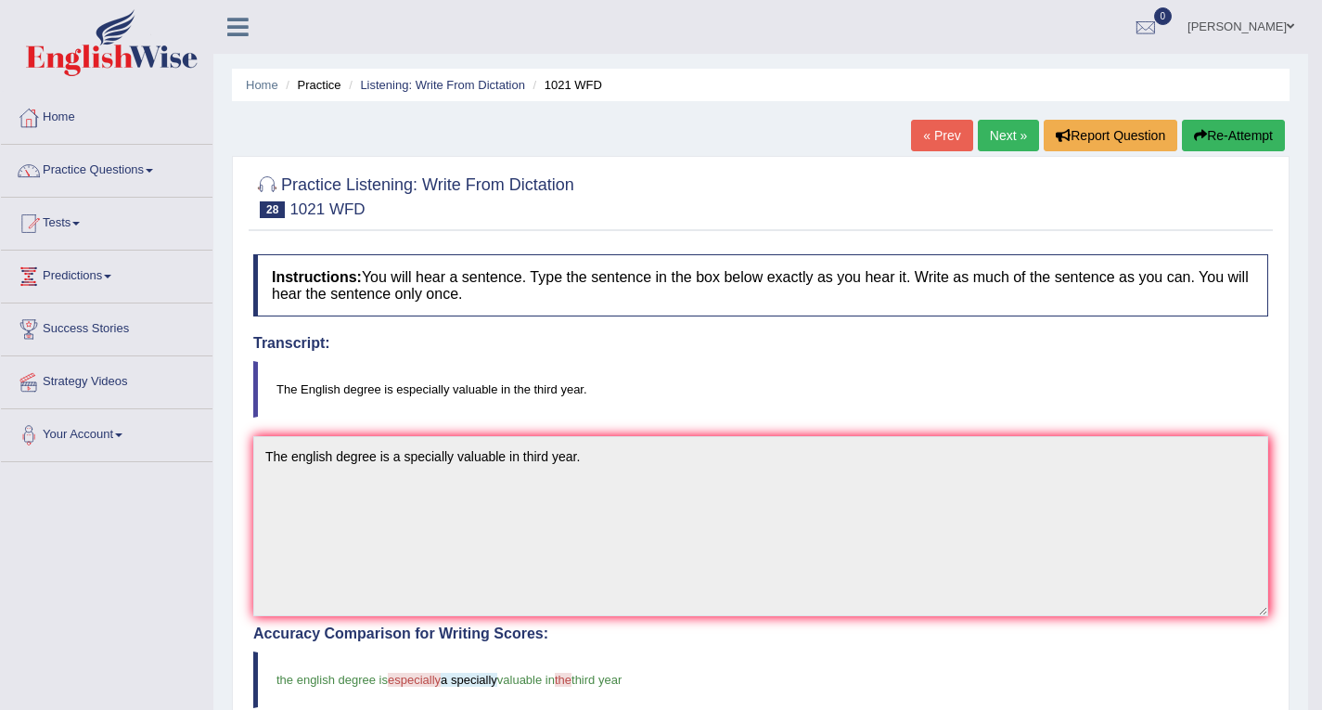
click at [1243, 134] on button "Re-Attempt" at bounding box center [1233, 136] width 103 height 32
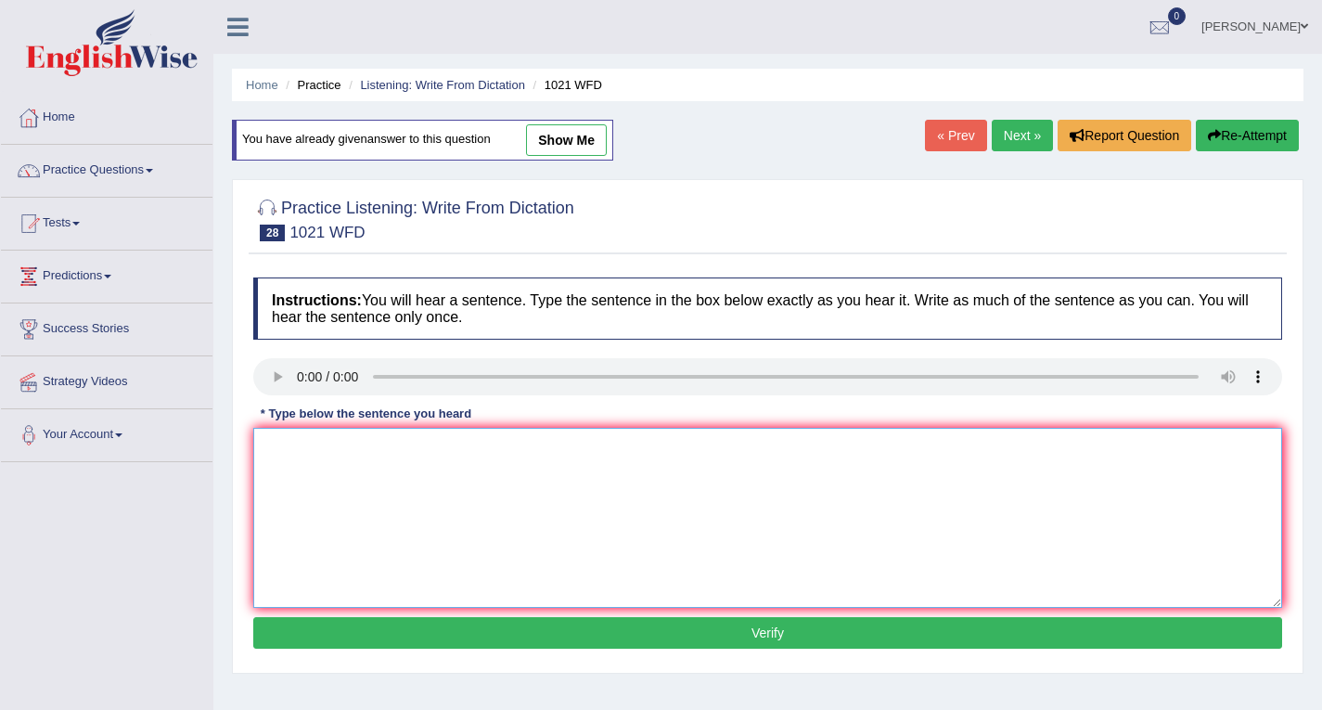
click at [347, 466] on textarea at bounding box center [767, 518] width 1029 height 180
type textarea "The english degree is especially valuable in the third year."
click at [746, 621] on button "Verify" at bounding box center [767, 633] width 1029 height 32
